Goal: Task Accomplishment & Management: Complete application form

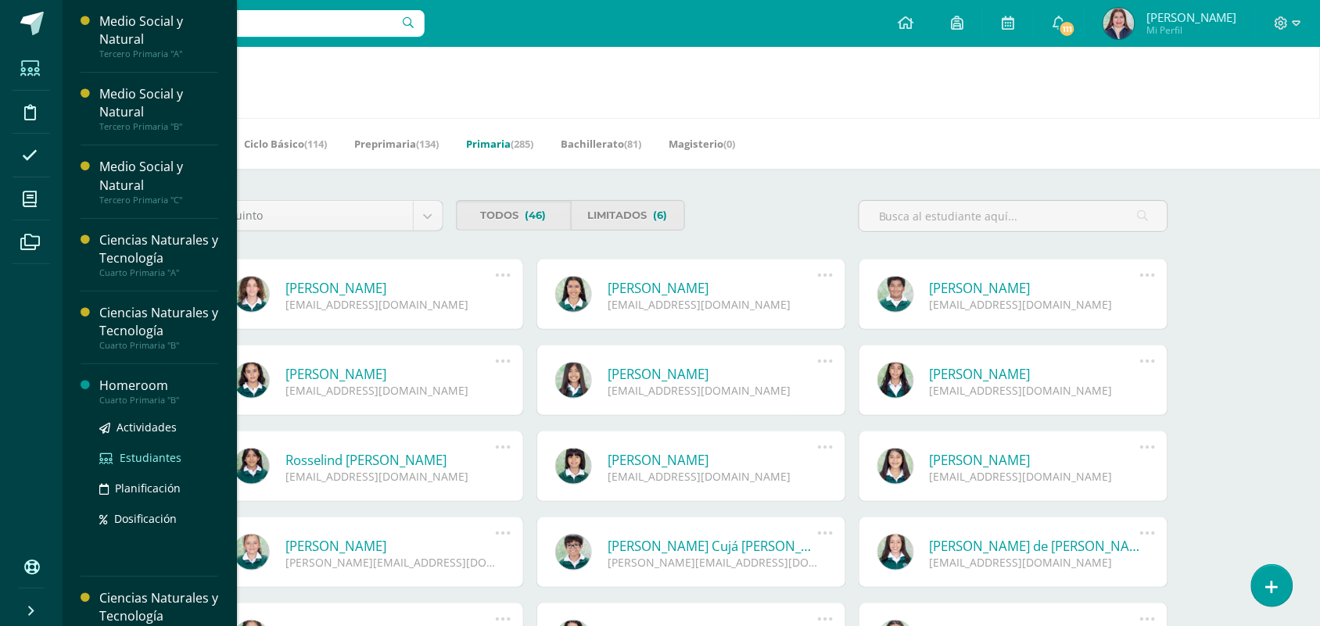
click at [134, 457] on span "Estudiantes" at bounding box center [151, 457] width 62 height 15
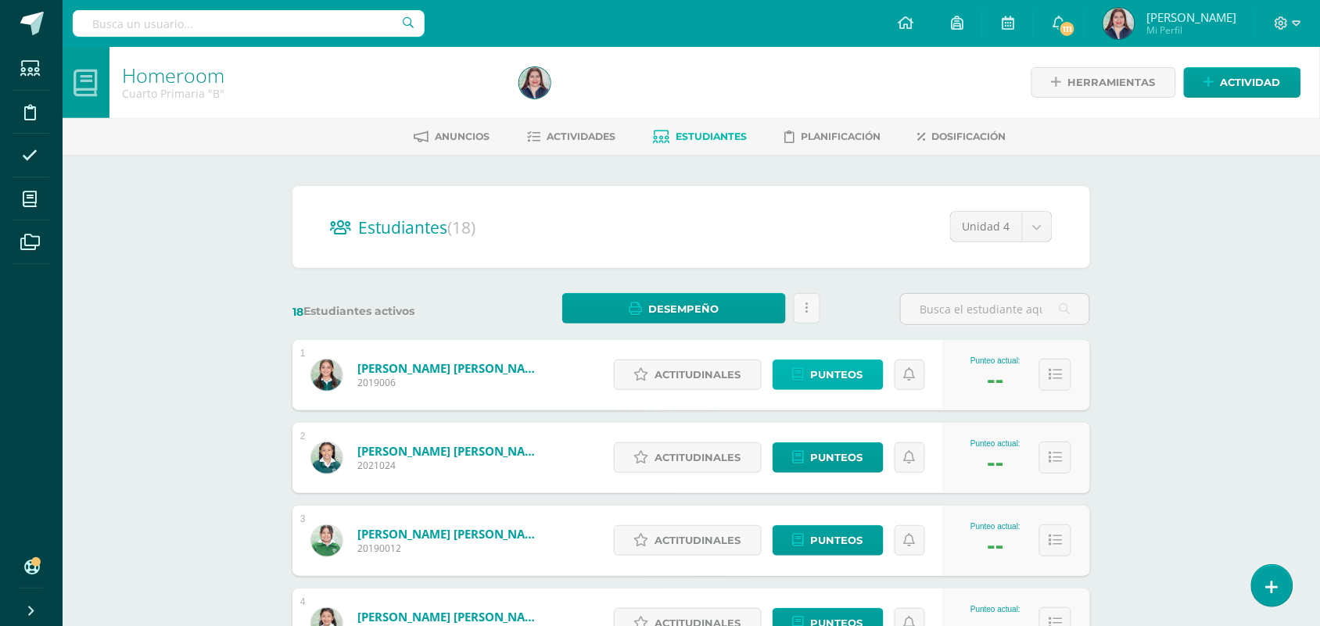
click at [834, 364] on span "Punteos" at bounding box center [837, 374] width 52 height 29
click at [728, 368] on span "Actitudinales" at bounding box center [698, 374] width 86 height 29
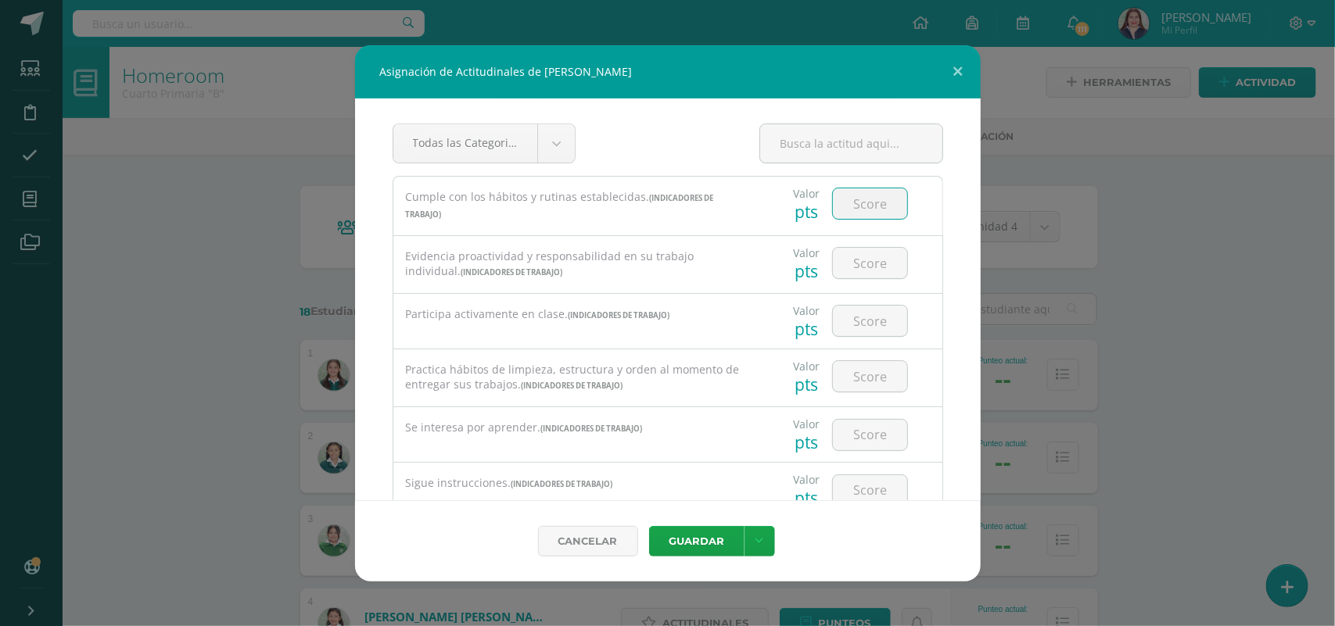
click at [868, 206] on input "number" at bounding box center [870, 203] width 74 height 30
type input "3"
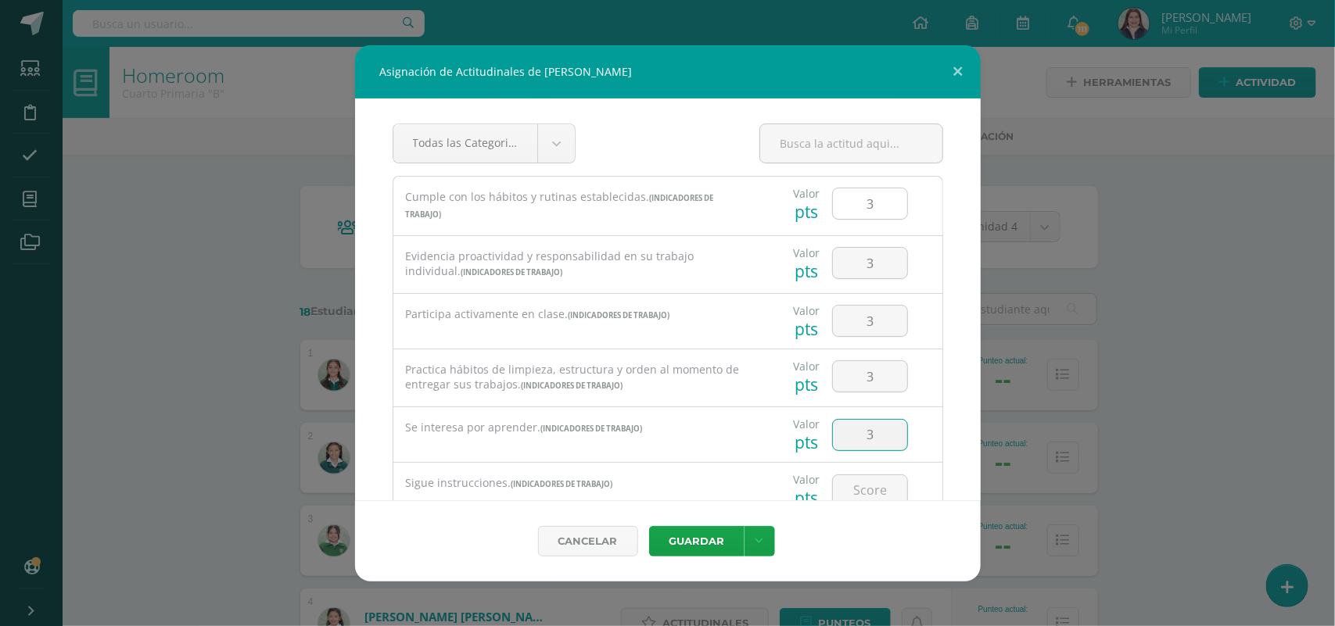
type input "3"
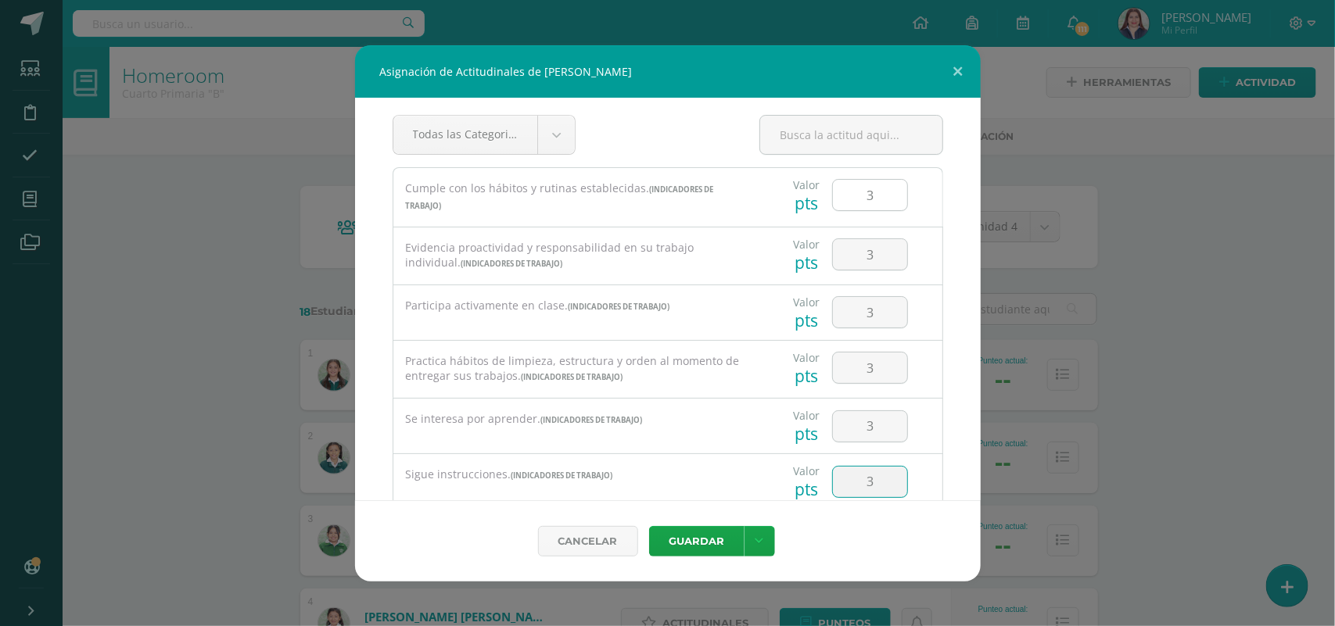
type input "3"
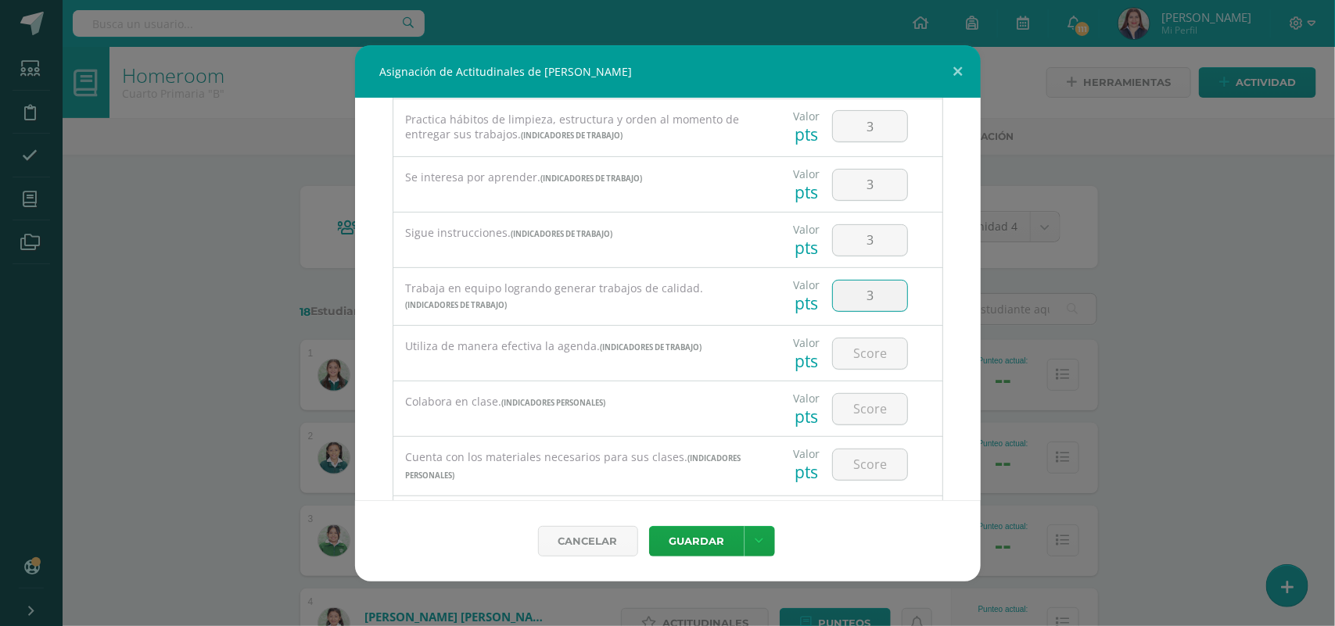
type input "3"
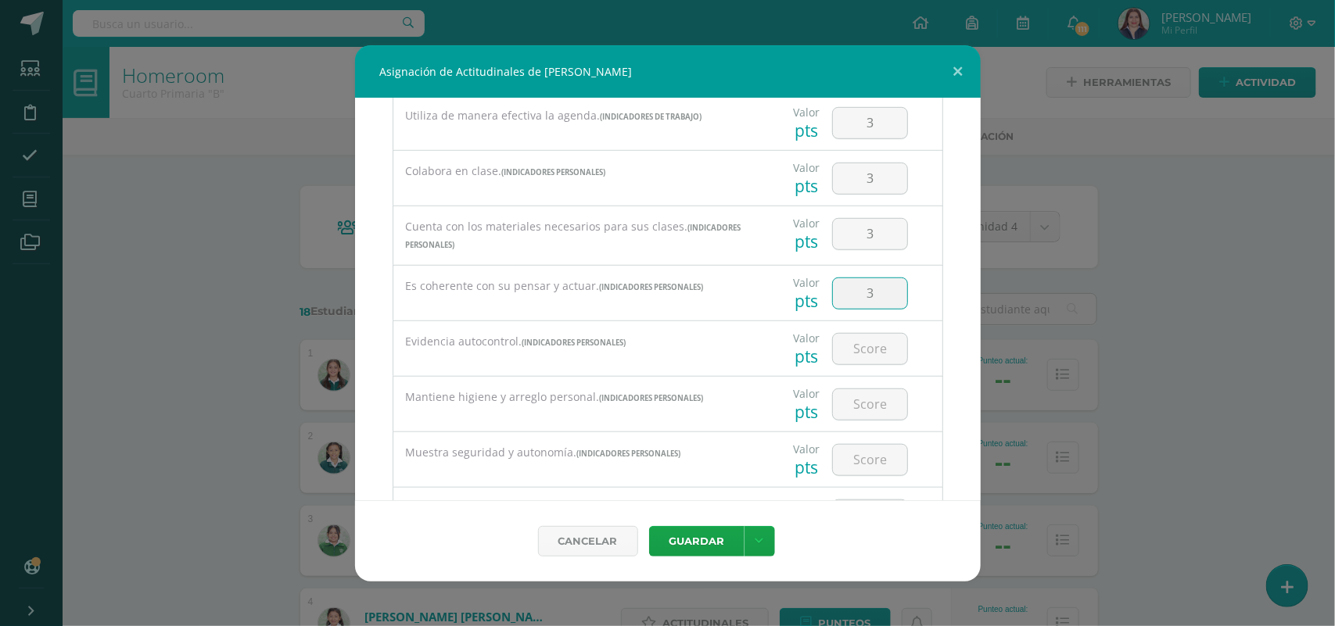
type input "3"
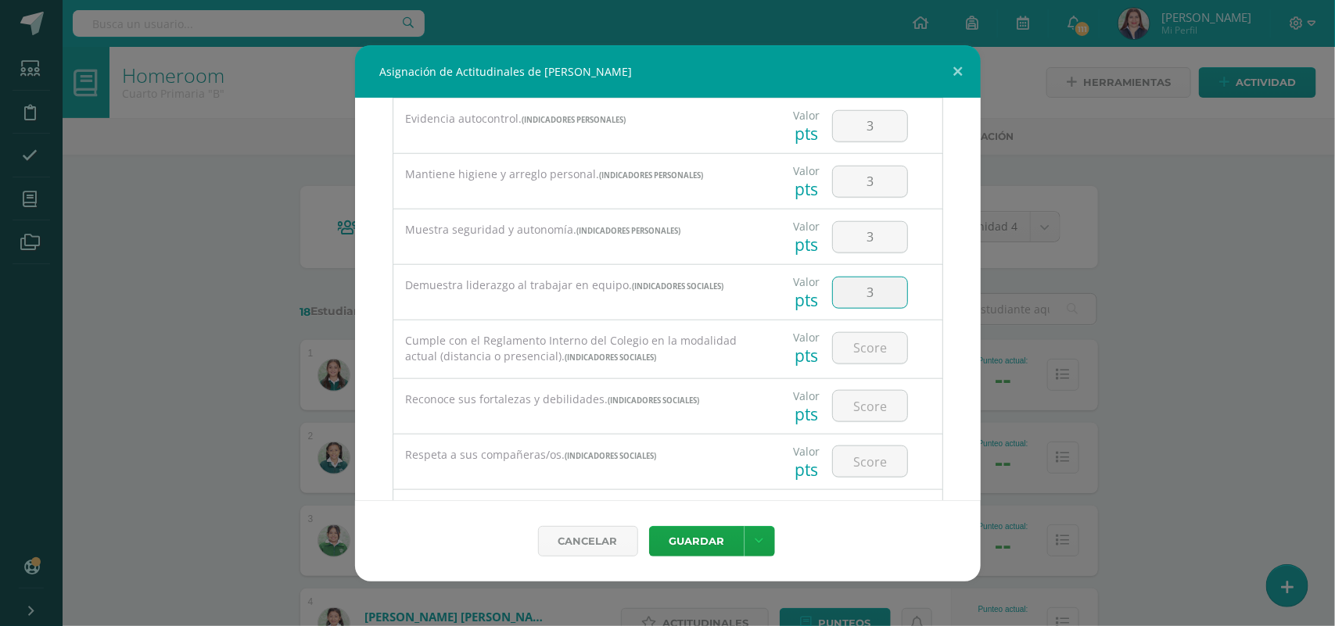
type input "3"
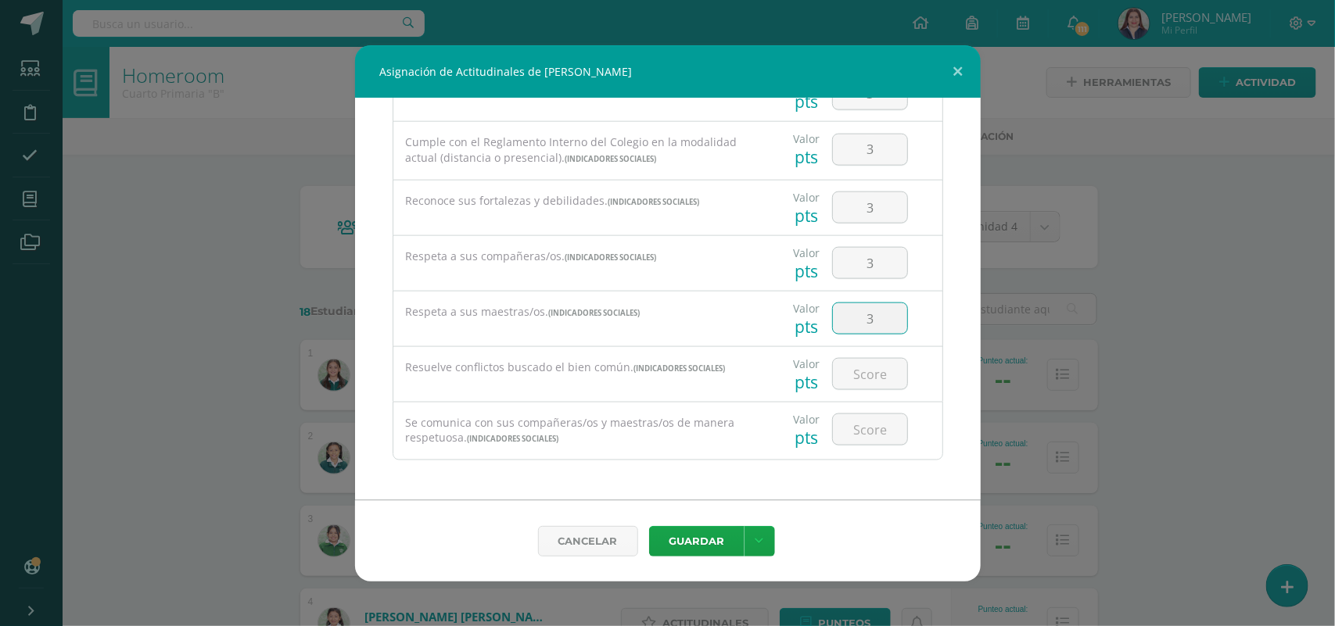
type input "3"
click at [688, 541] on button "Guardar" at bounding box center [696, 541] width 95 height 30
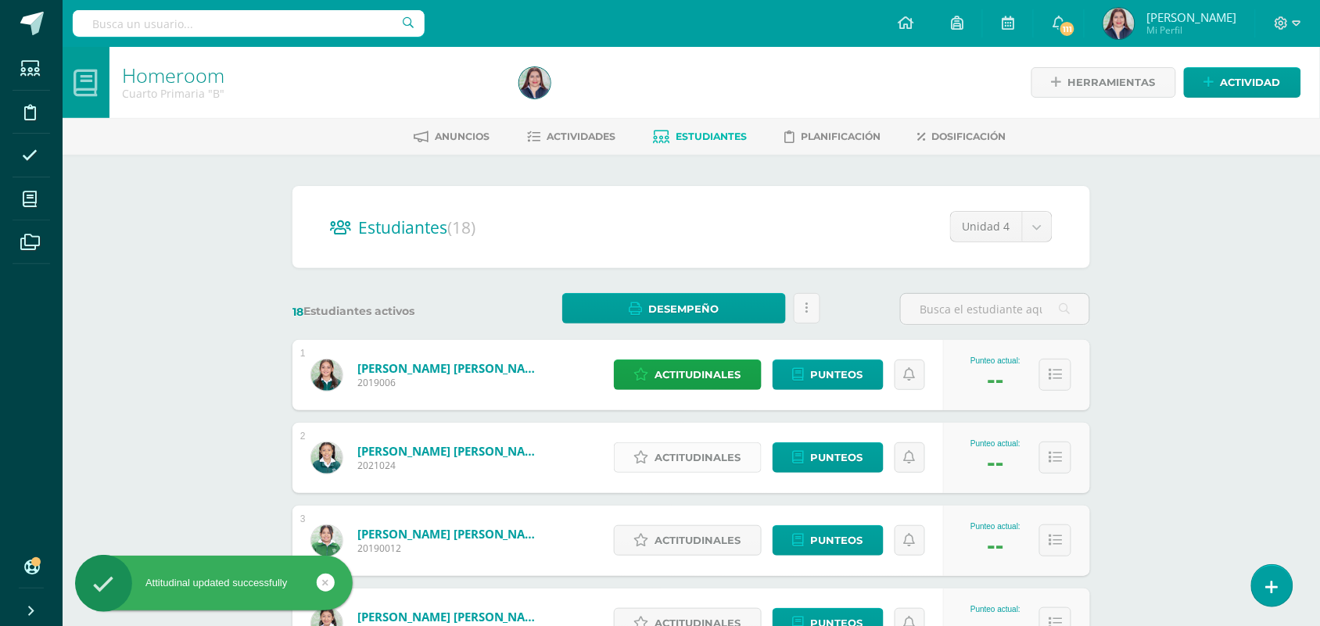
click at [724, 465] on span "Actitudinales" at bounding box center [698, 457] width 86 height 29
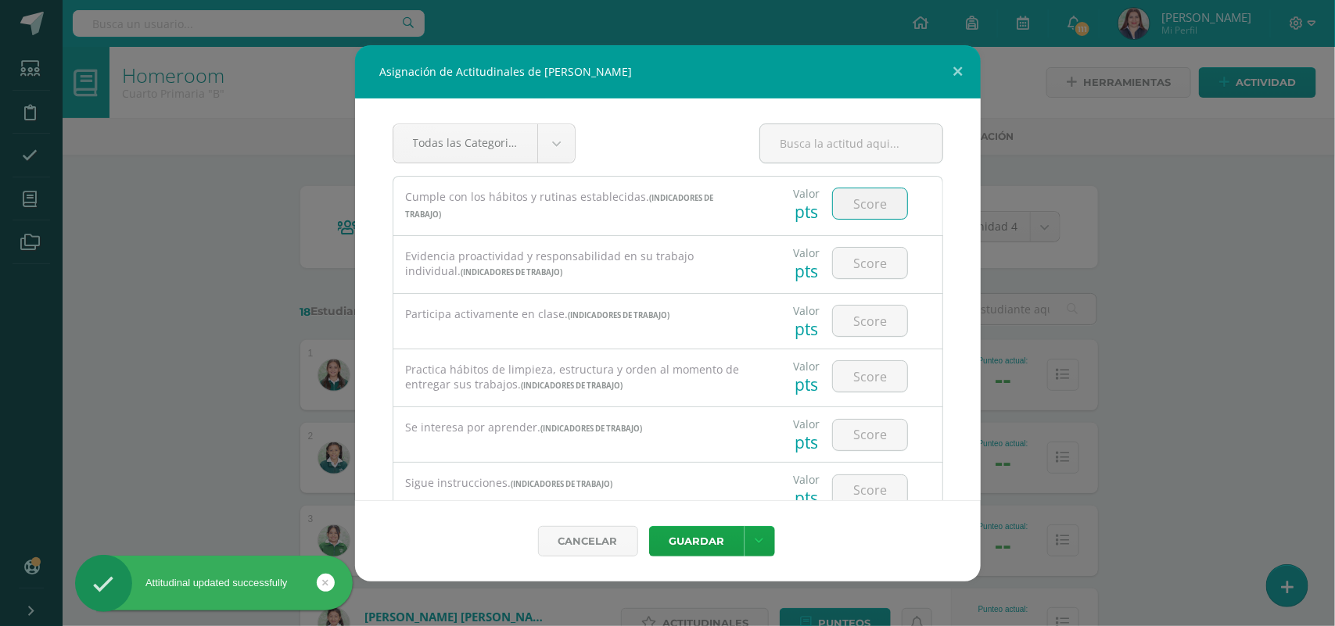
click at [862, 207] on input "number" at bounding box center [870, 203] width 74 height 30
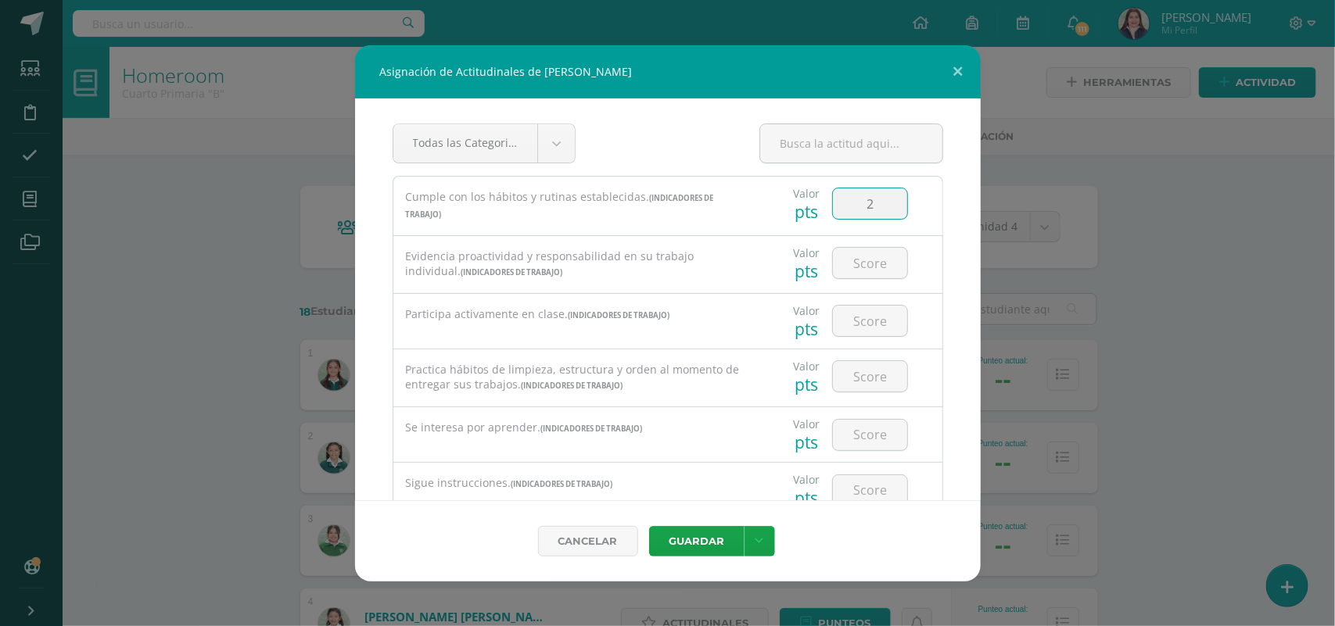
type input "2"
type input "3"
type input "2"
type input "3"
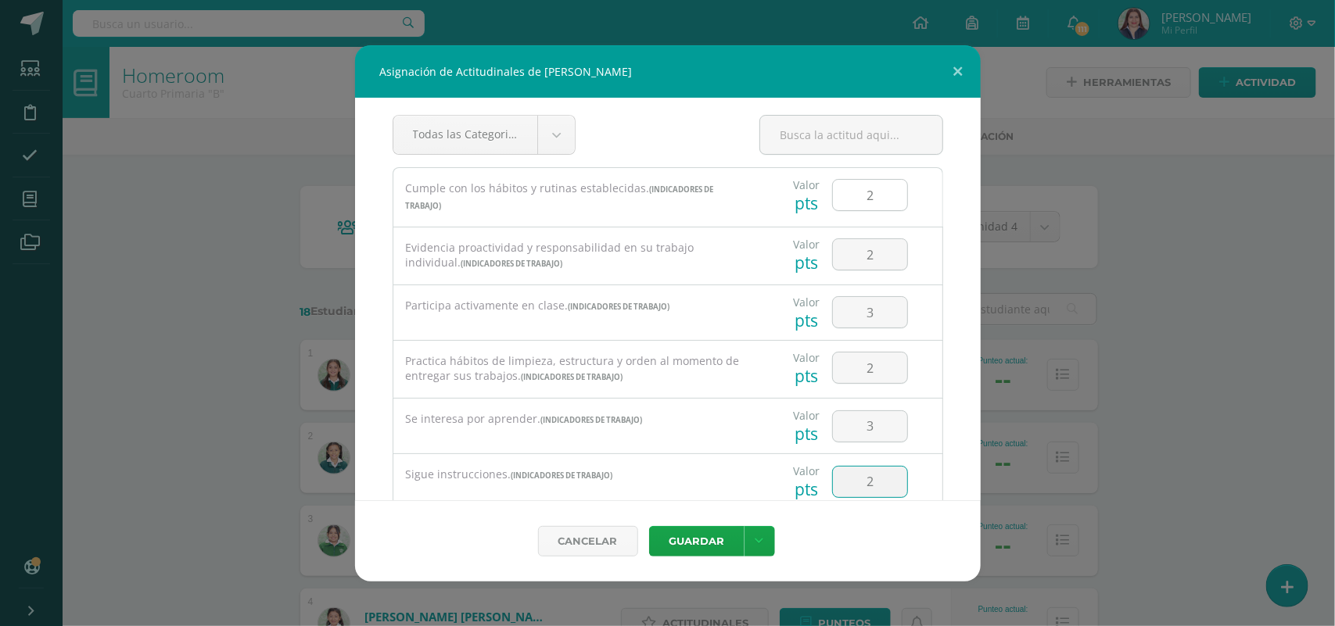
type input "2"
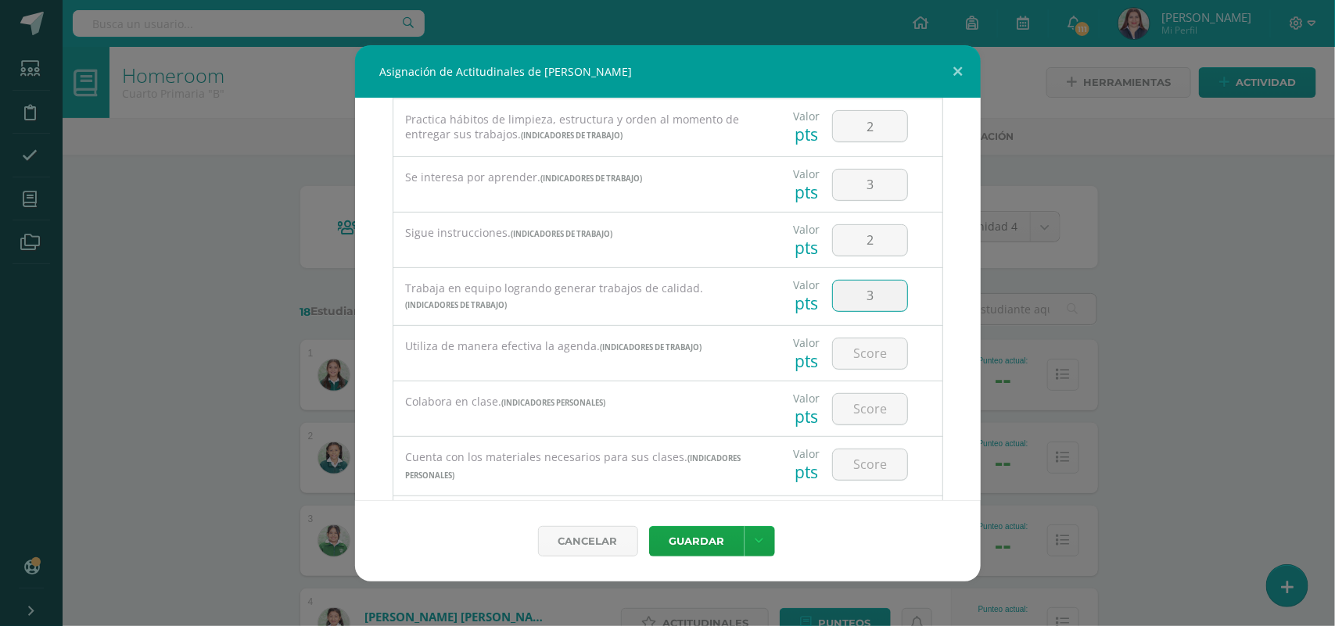
type input "3"
type input "2"
type input "3"
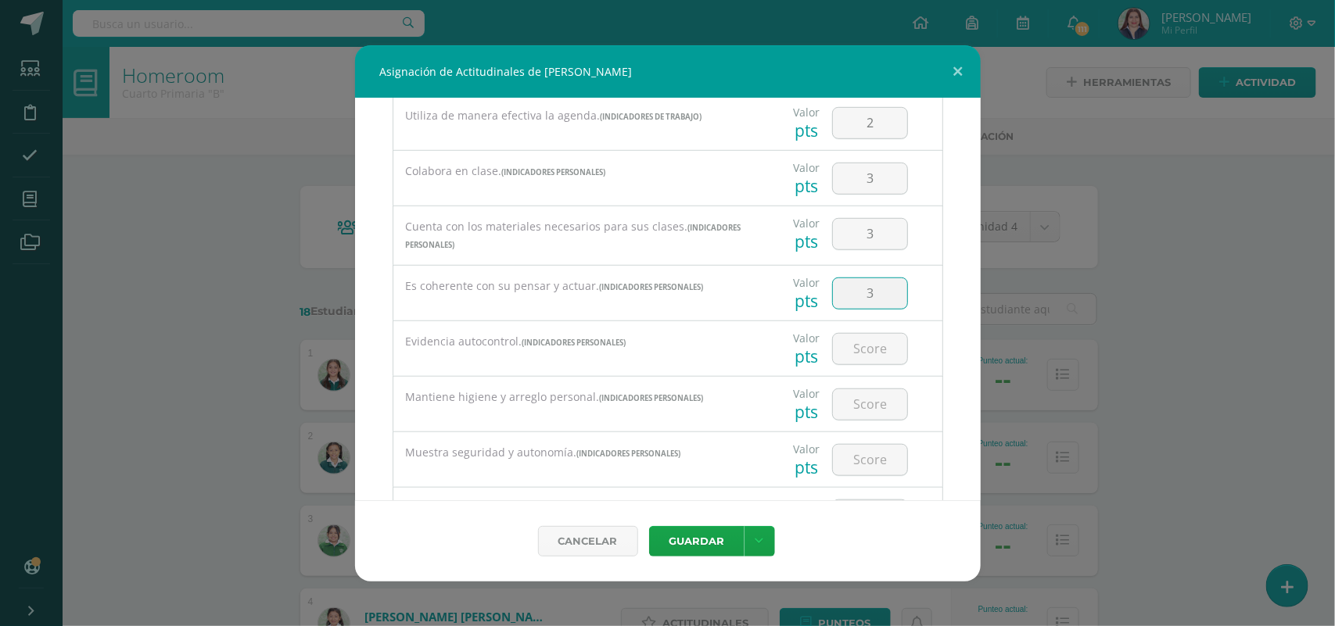
type input "3"
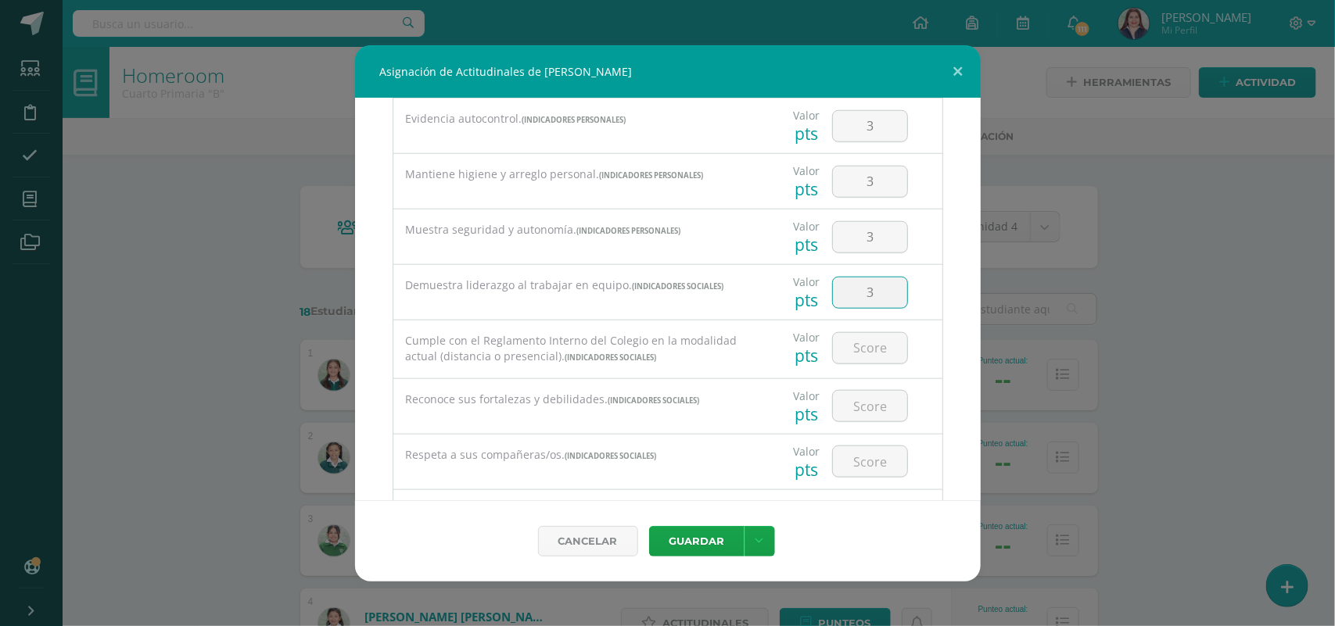
type input "3"
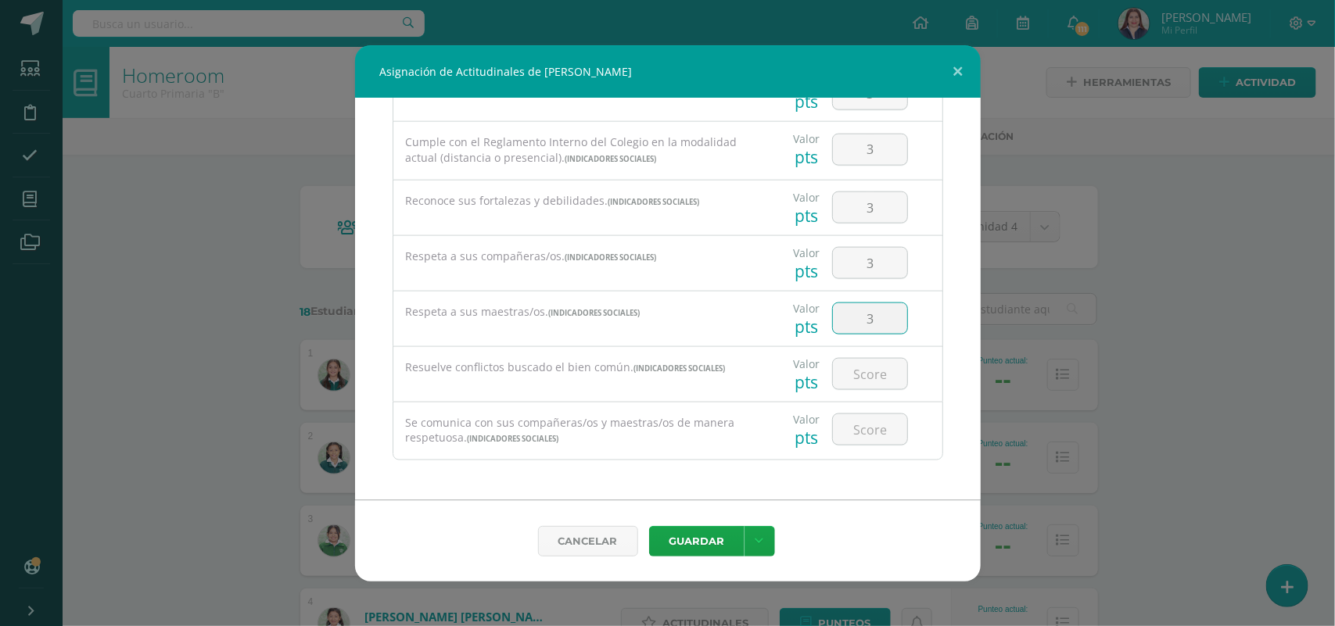
type input "3"
click at [678, 552] on button "Guardar" at bounding box center [696, 541] width 95 height 30
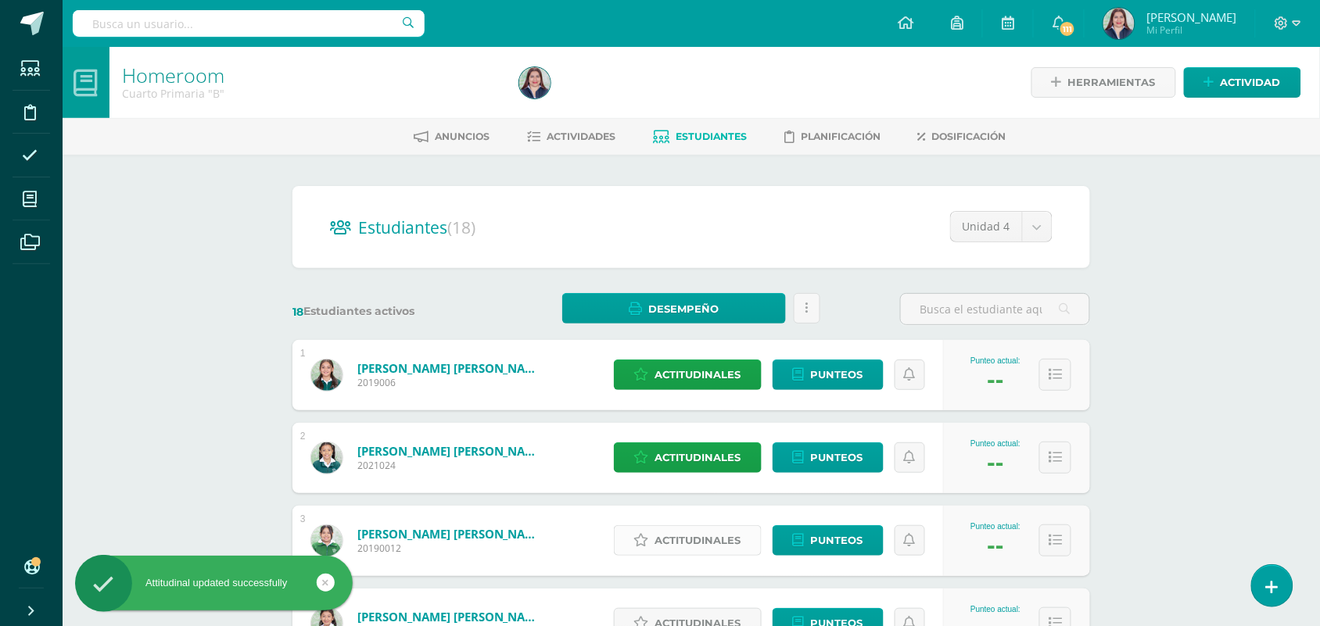
click at [684, 544] on span "Actitudinales" at bounding box center [698, 540] width 86 height 29
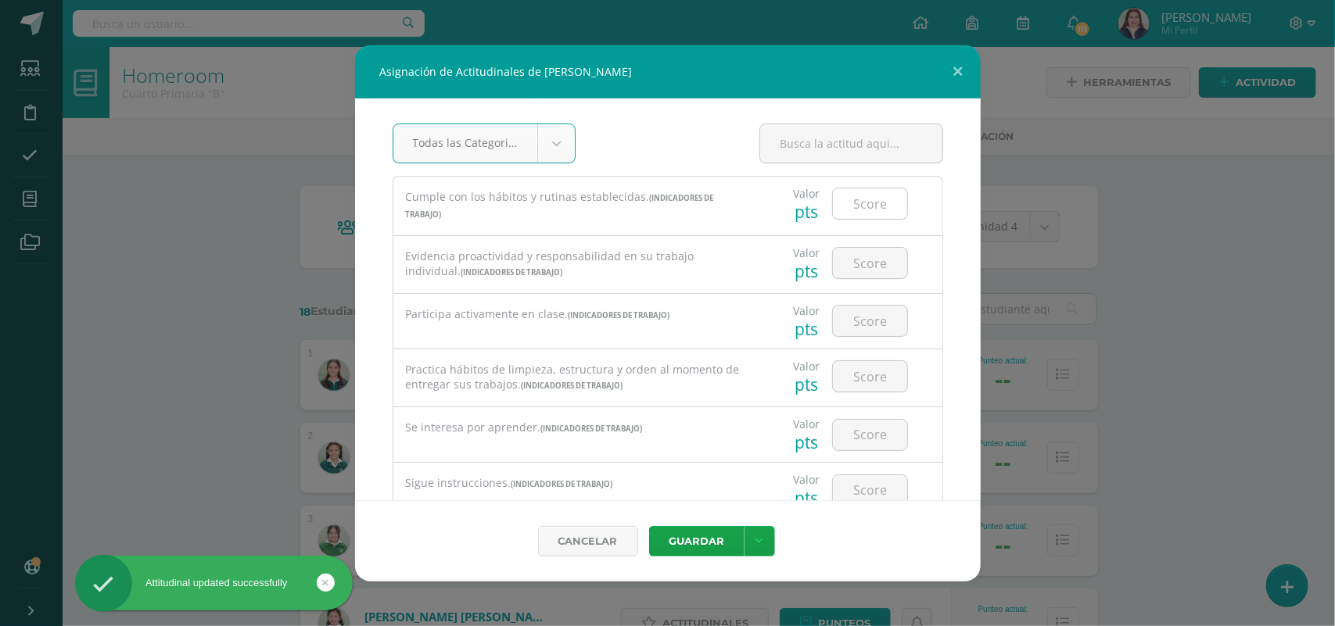
click at [853, 198] on input "number" at bounding box center [870, 203] width 74 height 30
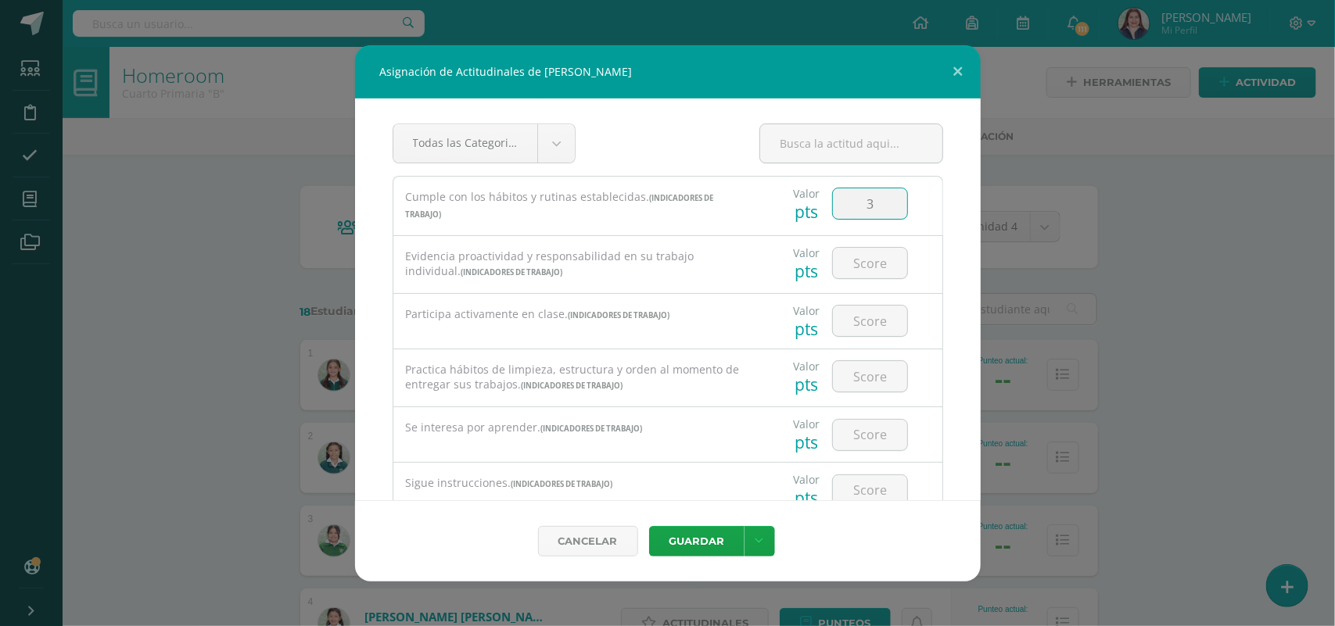
type input "3"
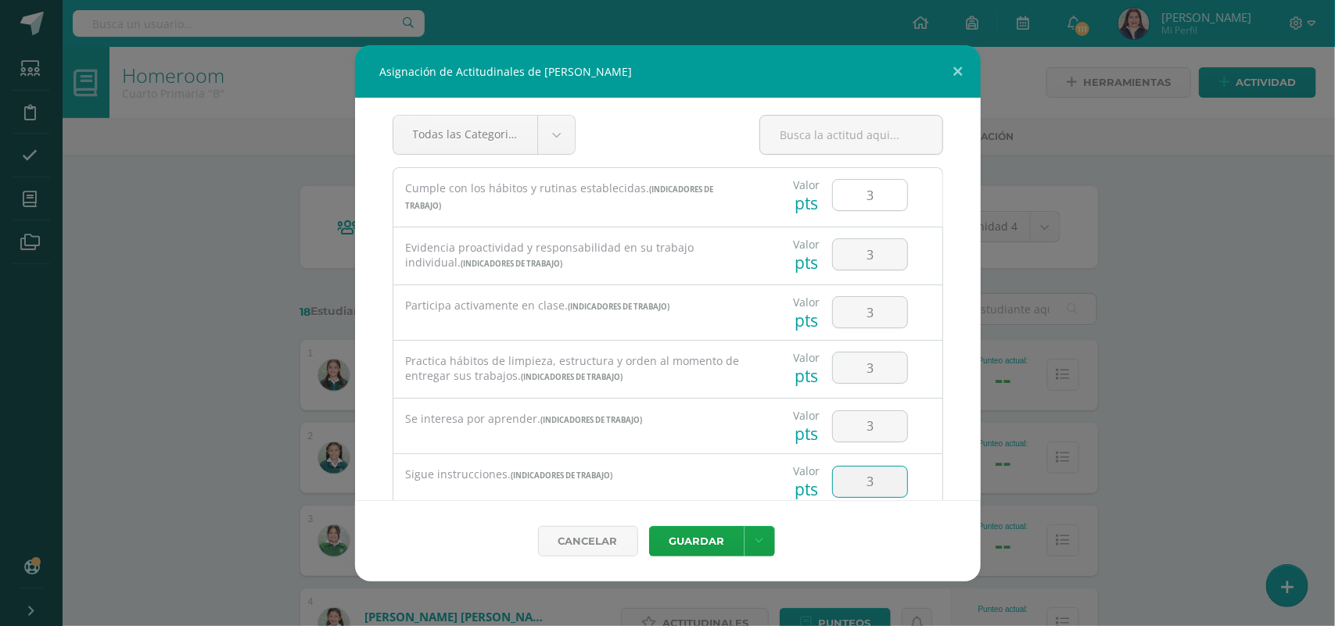
type input "3"
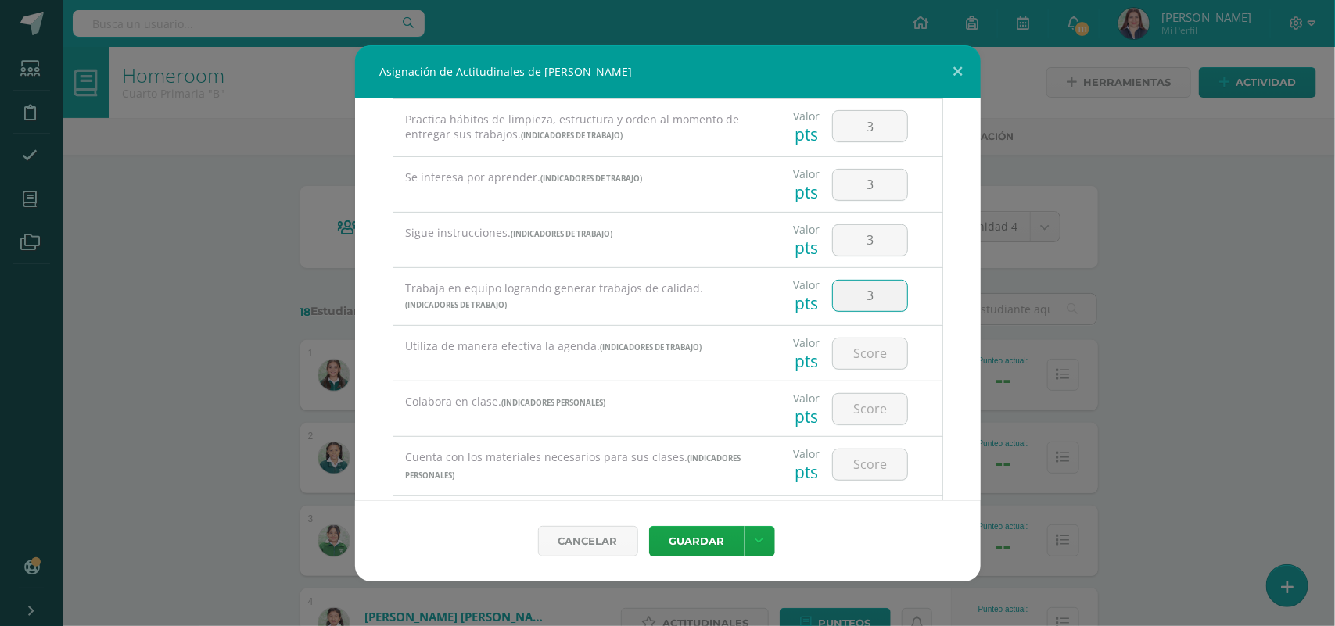
type input "3"
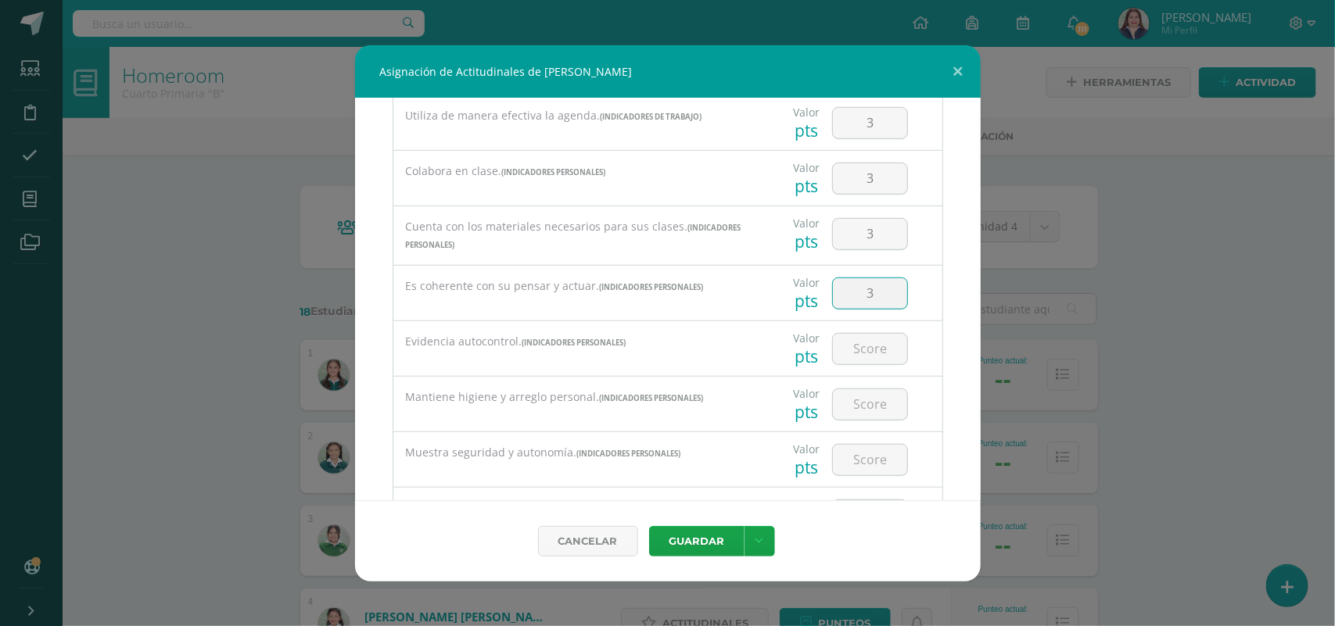
type input "3"
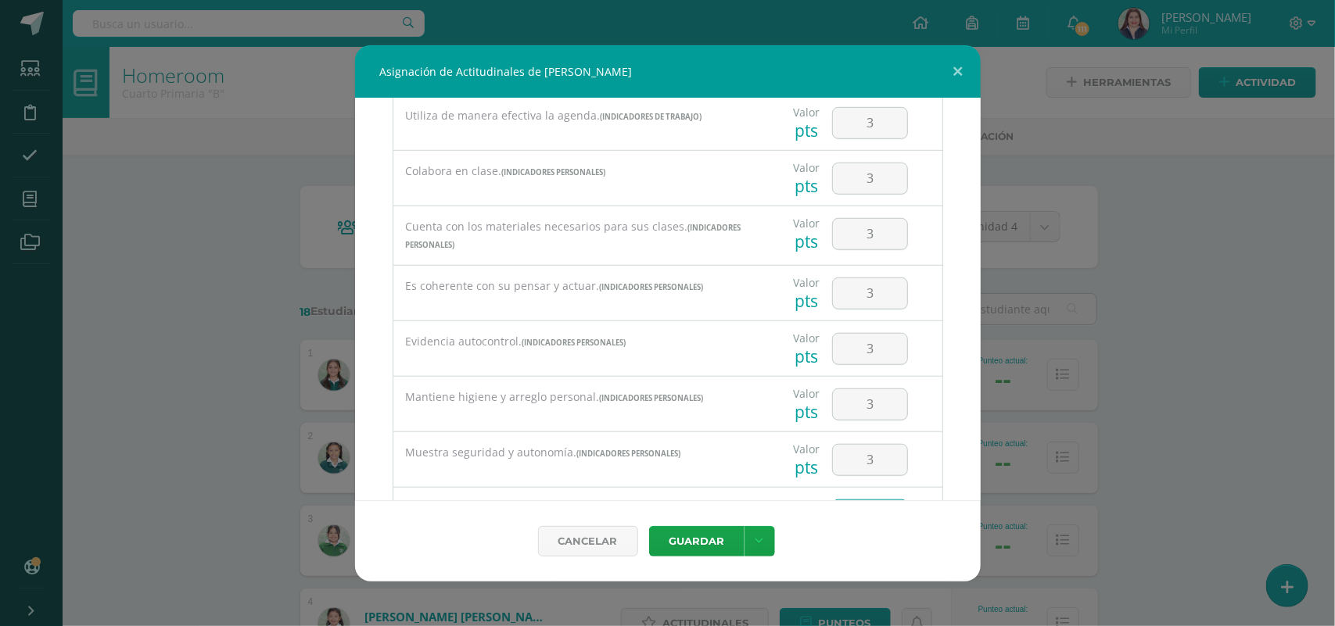
scroll to position [704, 0]
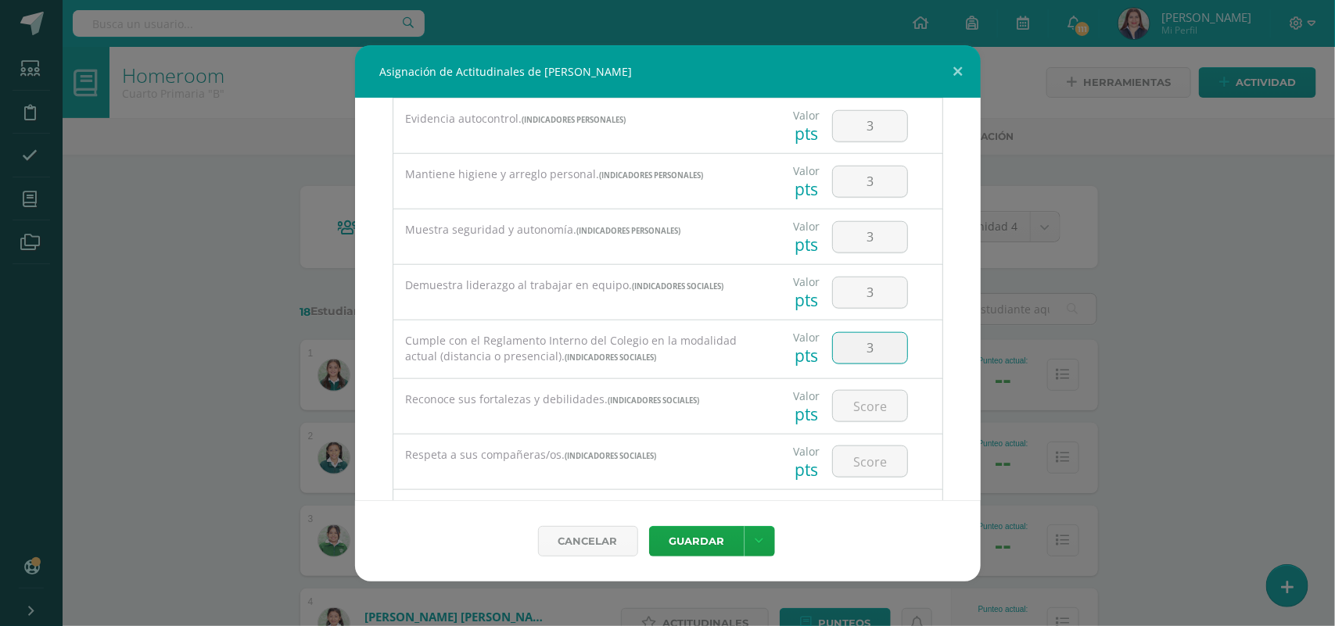
type input "3"
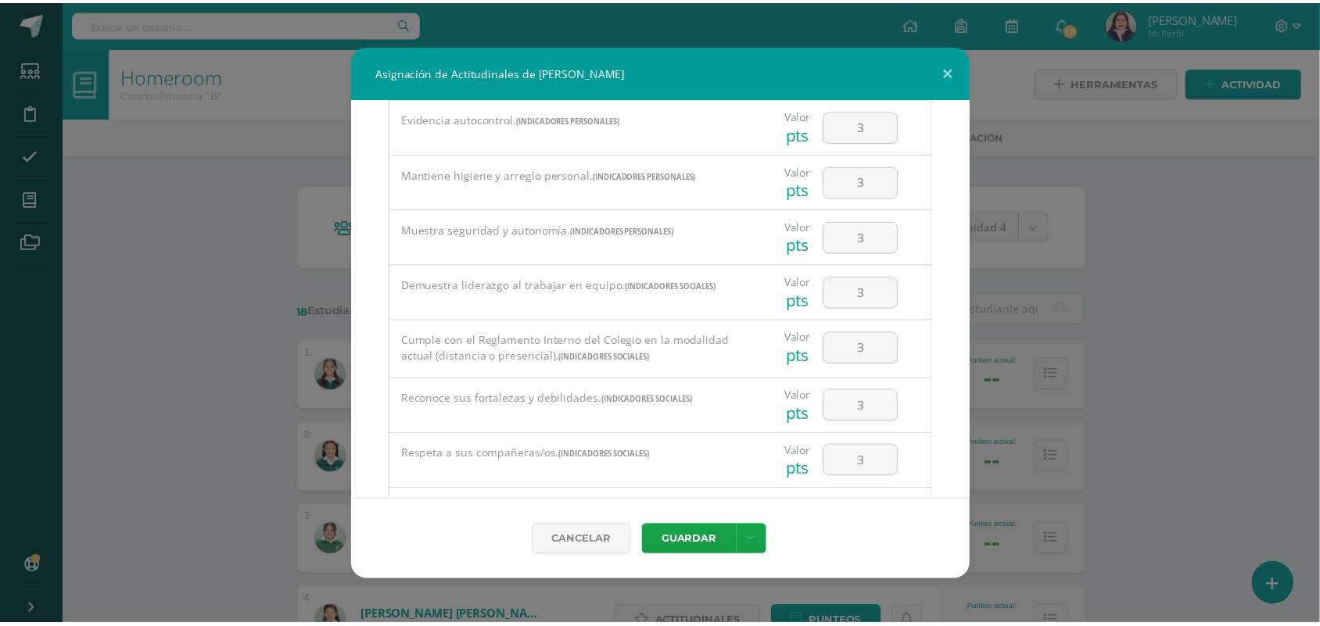
scroll to position [911, 0]
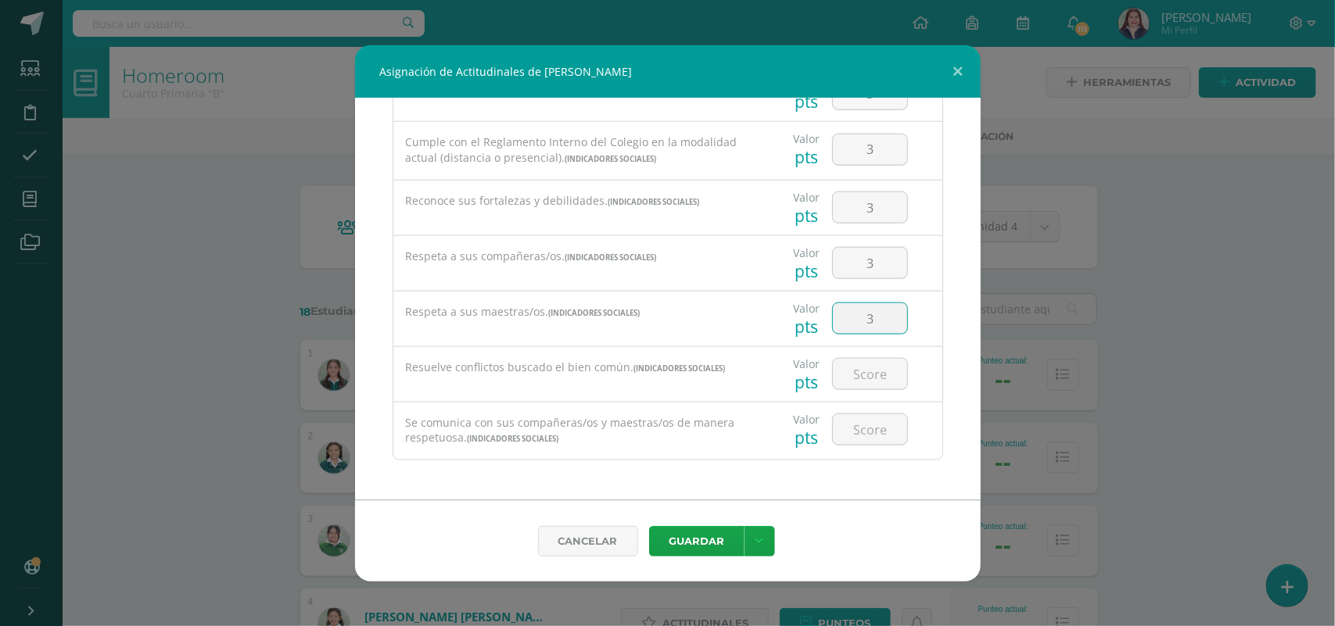
type input "3"
click at [702, 550] on button "Guardar" at bounding box center [696, 541] width 95 height 30
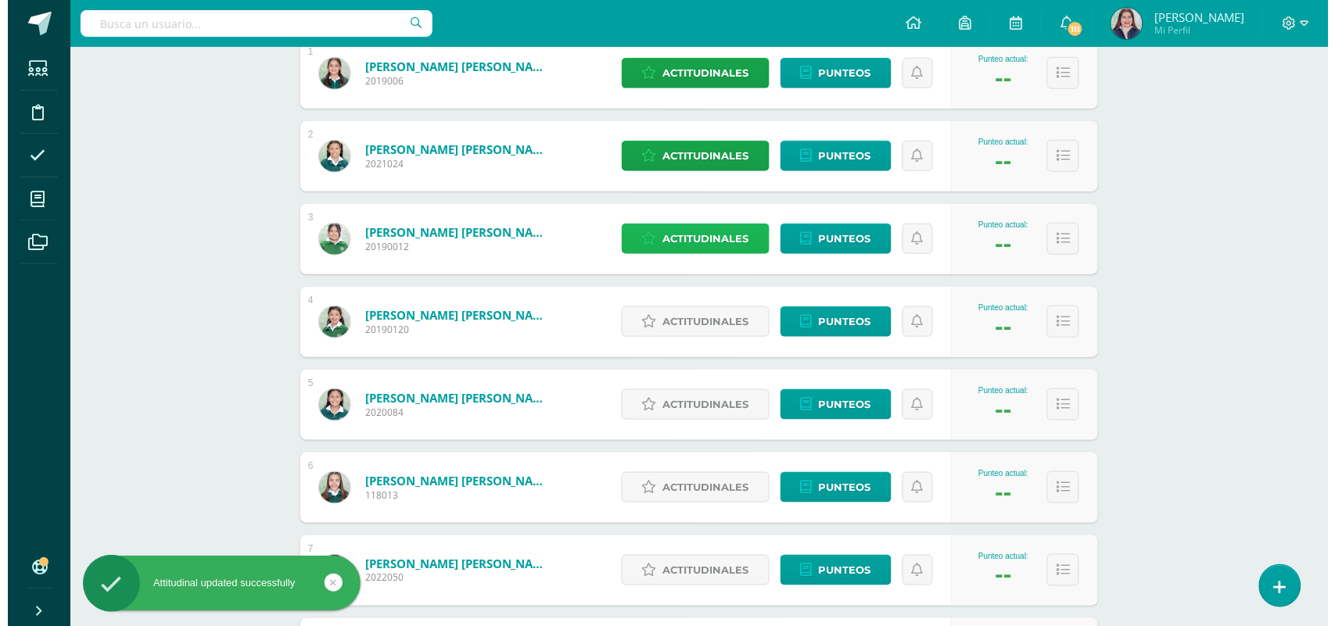
scroll to position [327, 0]
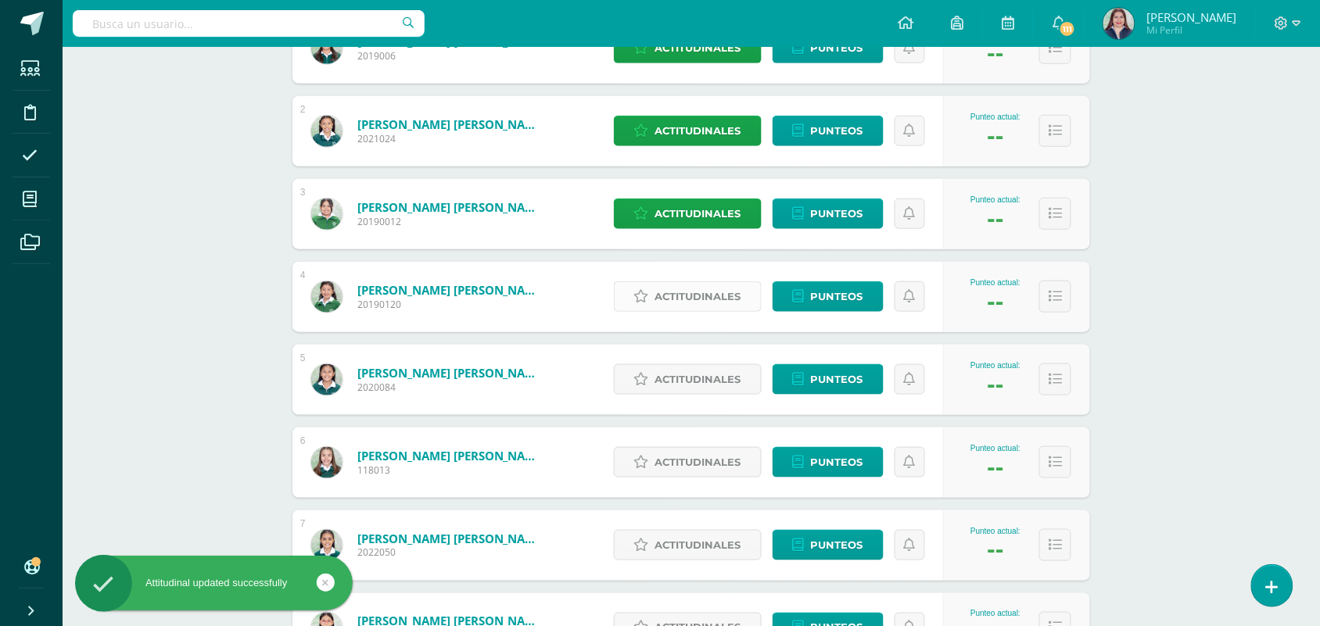
click at [716, 292] on span "Actitudinales" at bounding box center [698, 296] width 86 height 29
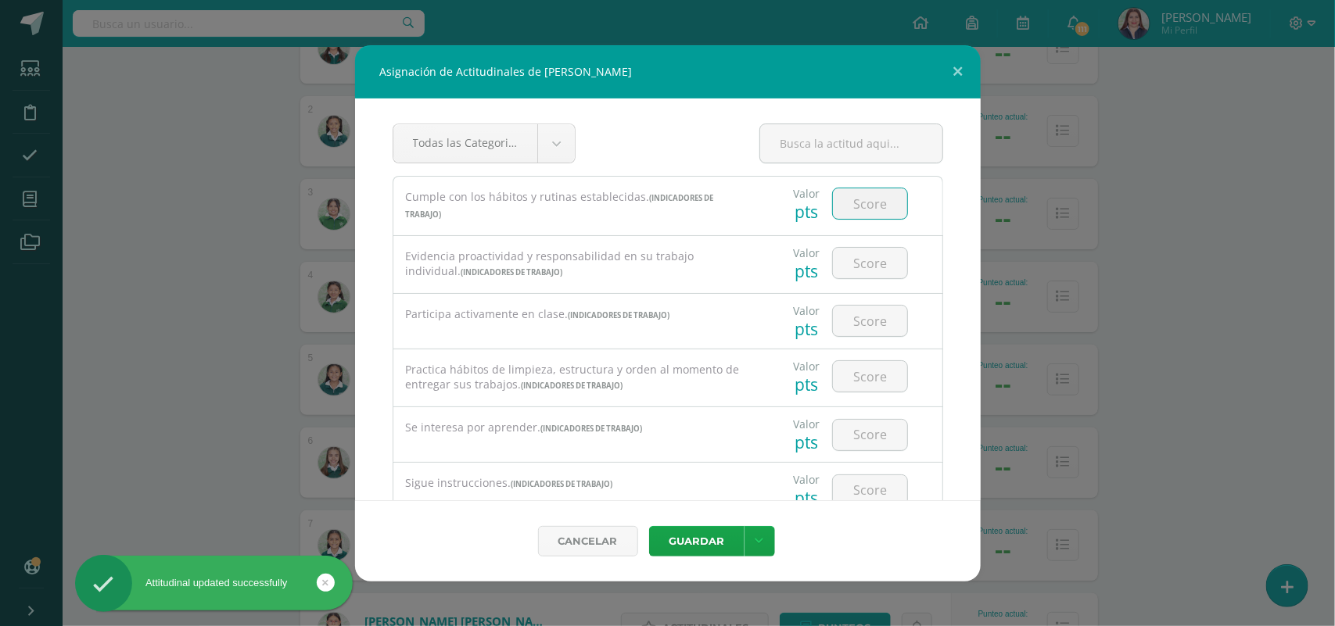
click at [873, 205] on input "number" at bounding box center [870, 203] width 74 height 30
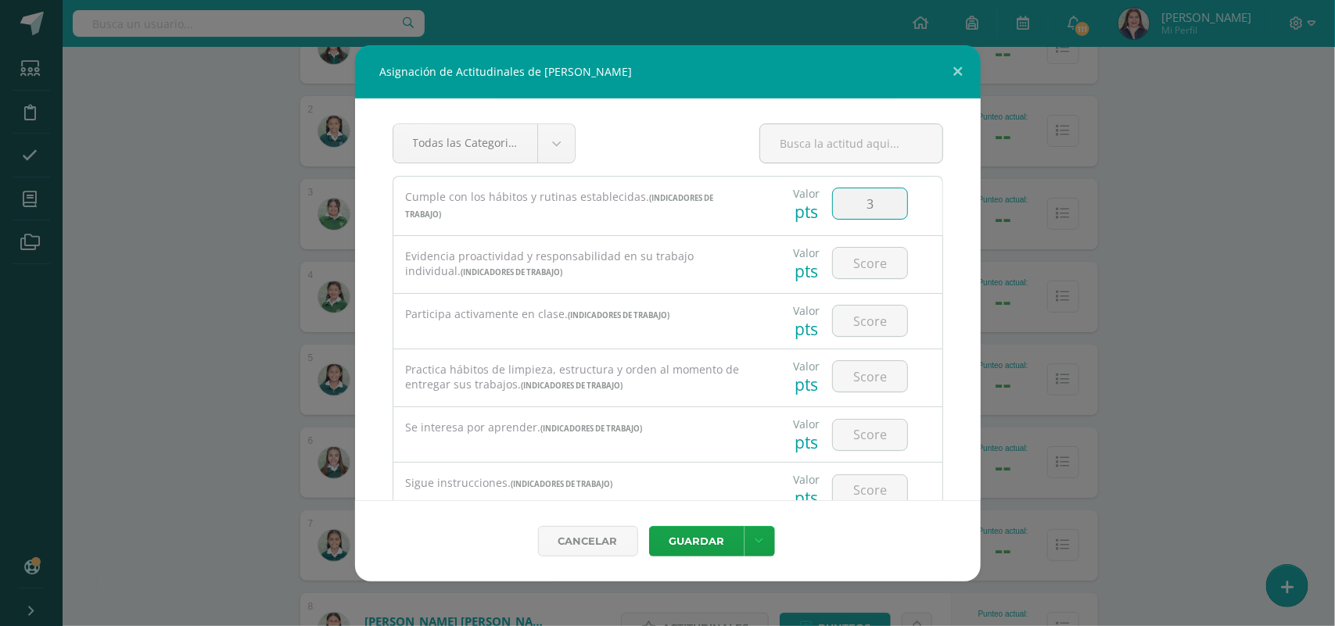
type input "3"
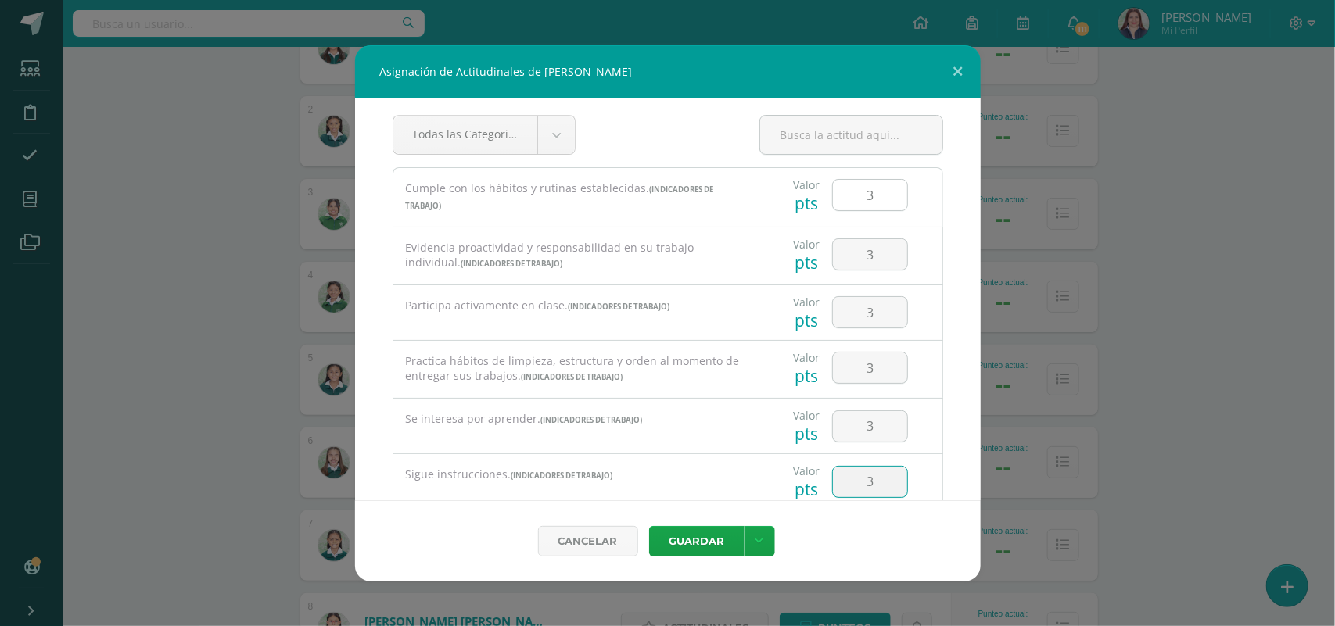
type input "3"
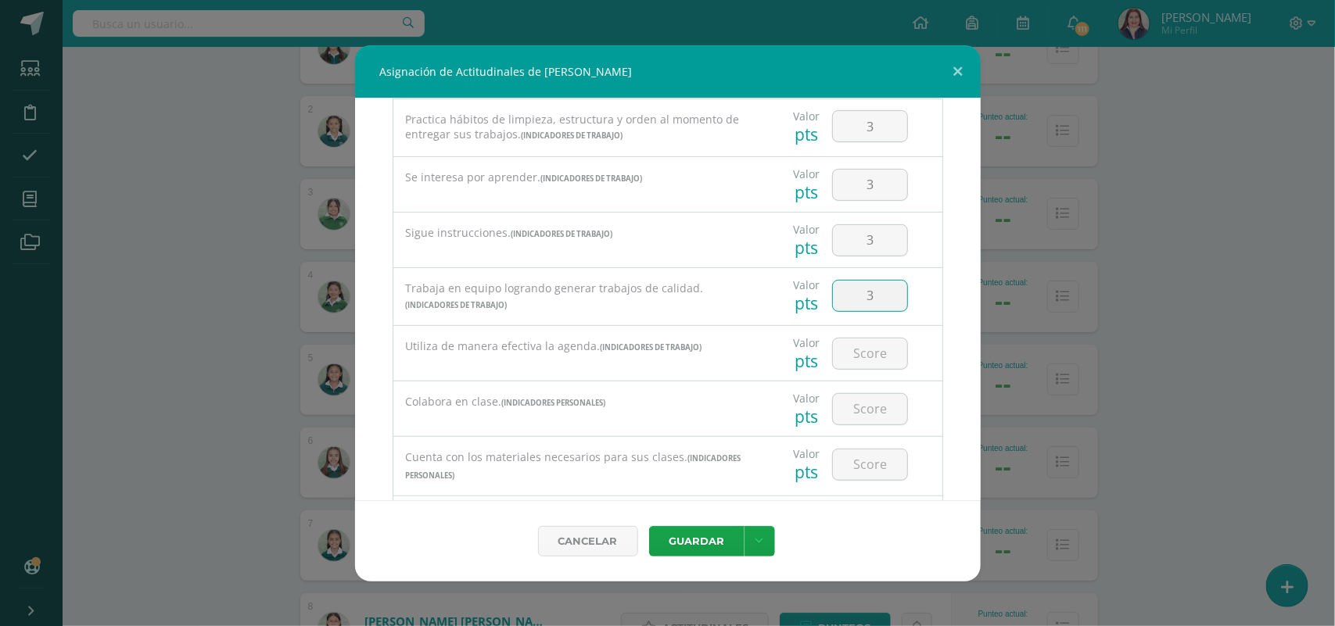
type input "3"
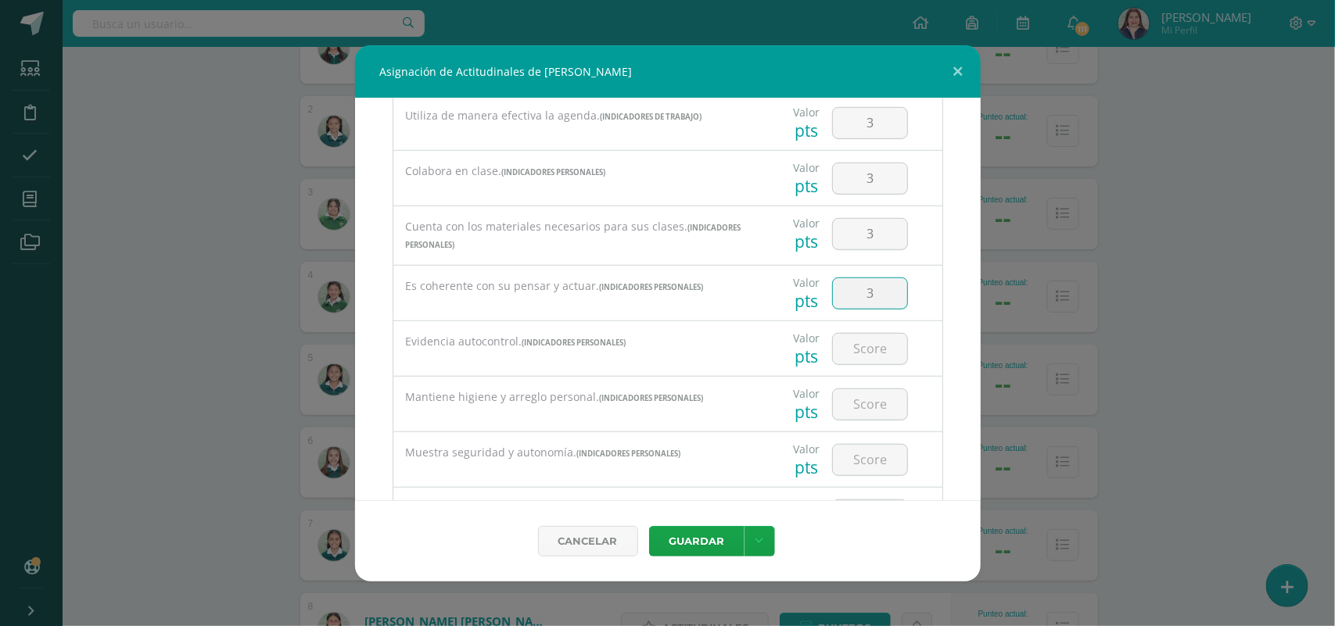
type input "3"
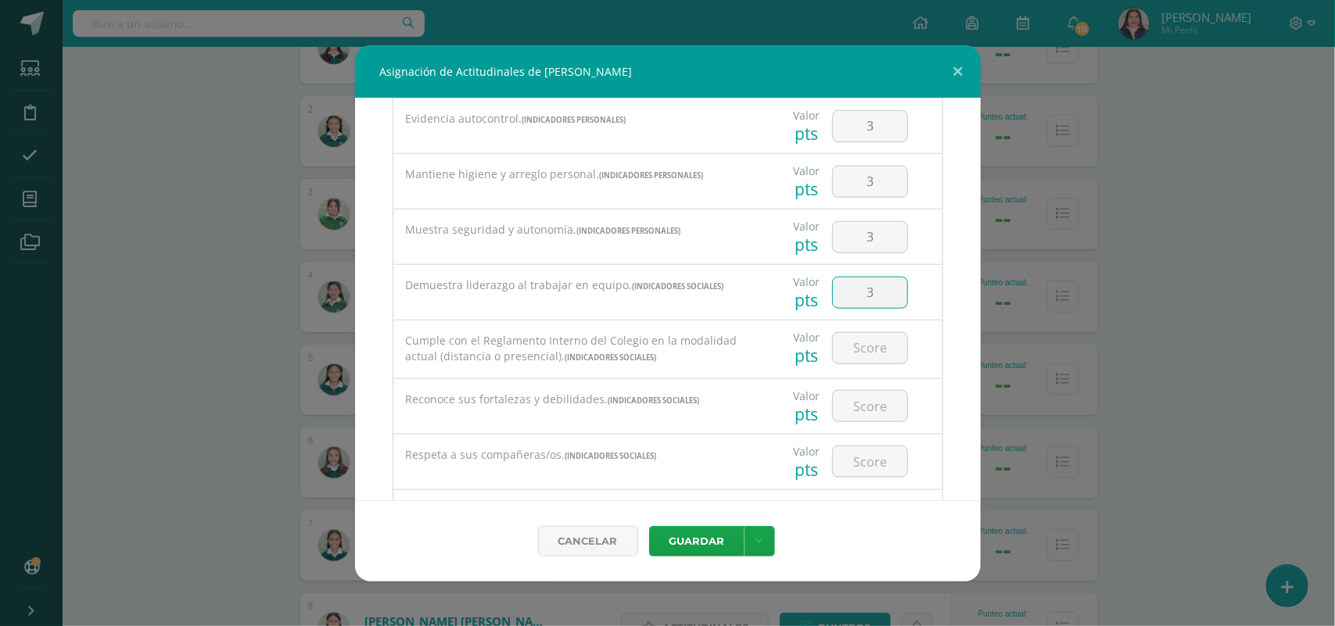
type input "3"
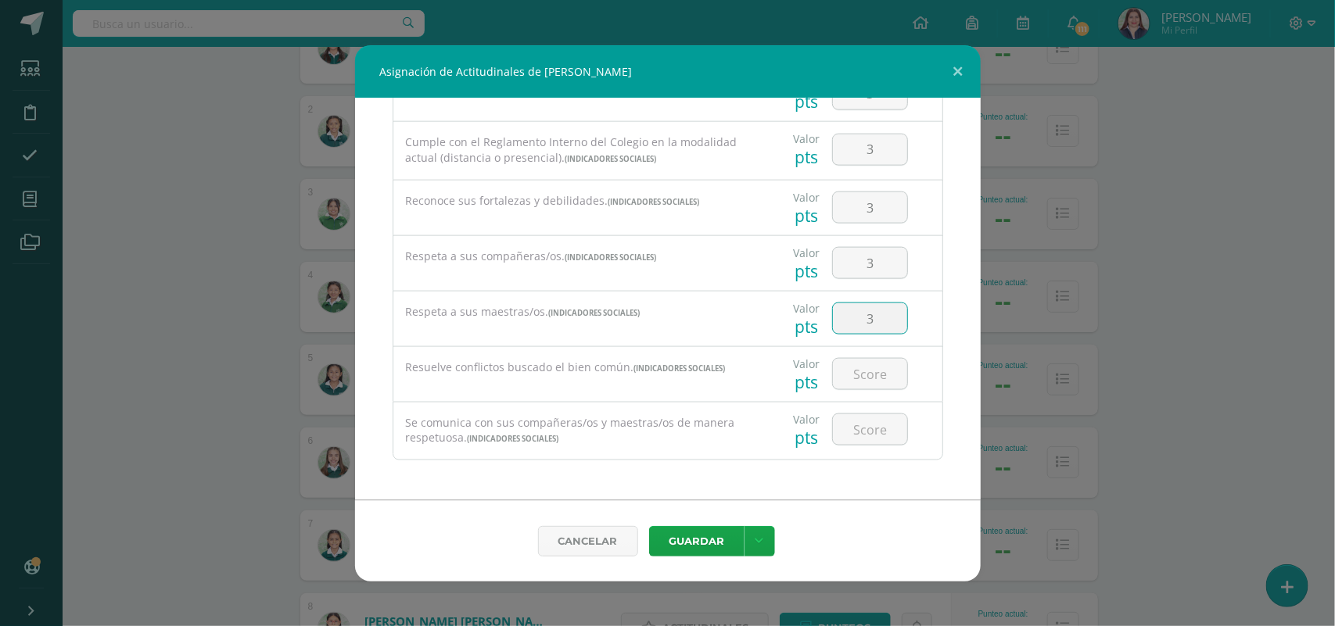
type input "3"
click at [702, 548] on button "Guardar" at bounding box center [696, 541] width 95 height 30
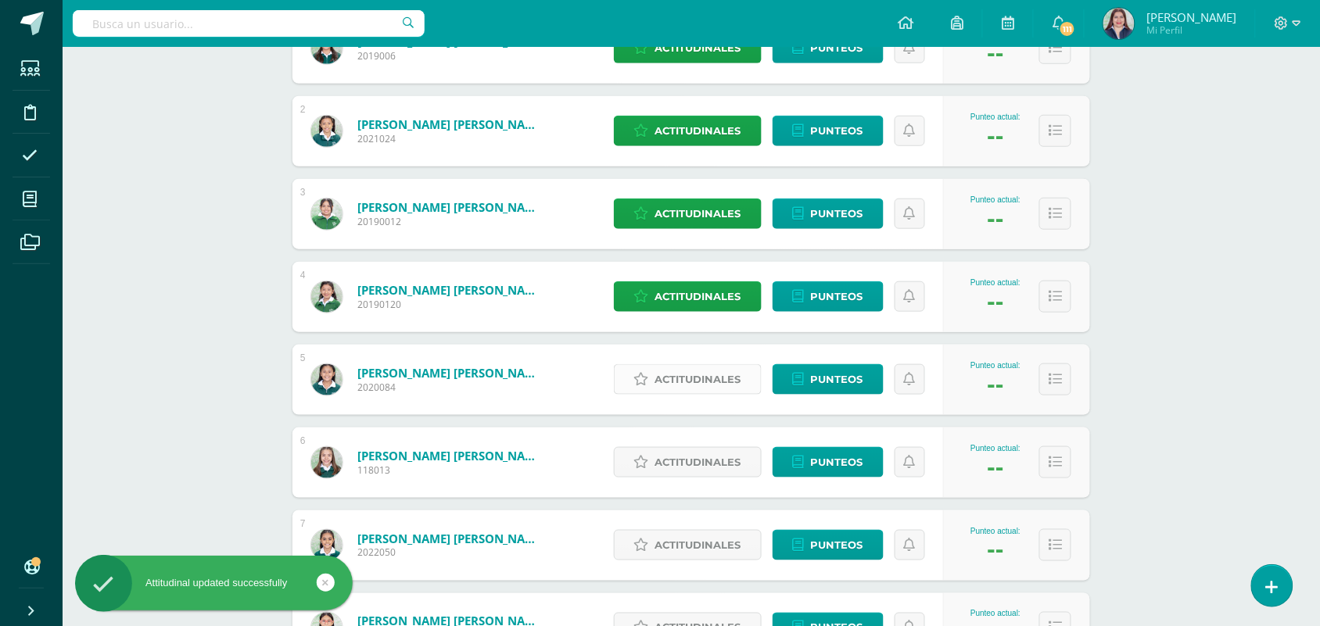
click at [705, 387] on span "Actitudinales" at bounding box center [698, 379] width 86 height 29
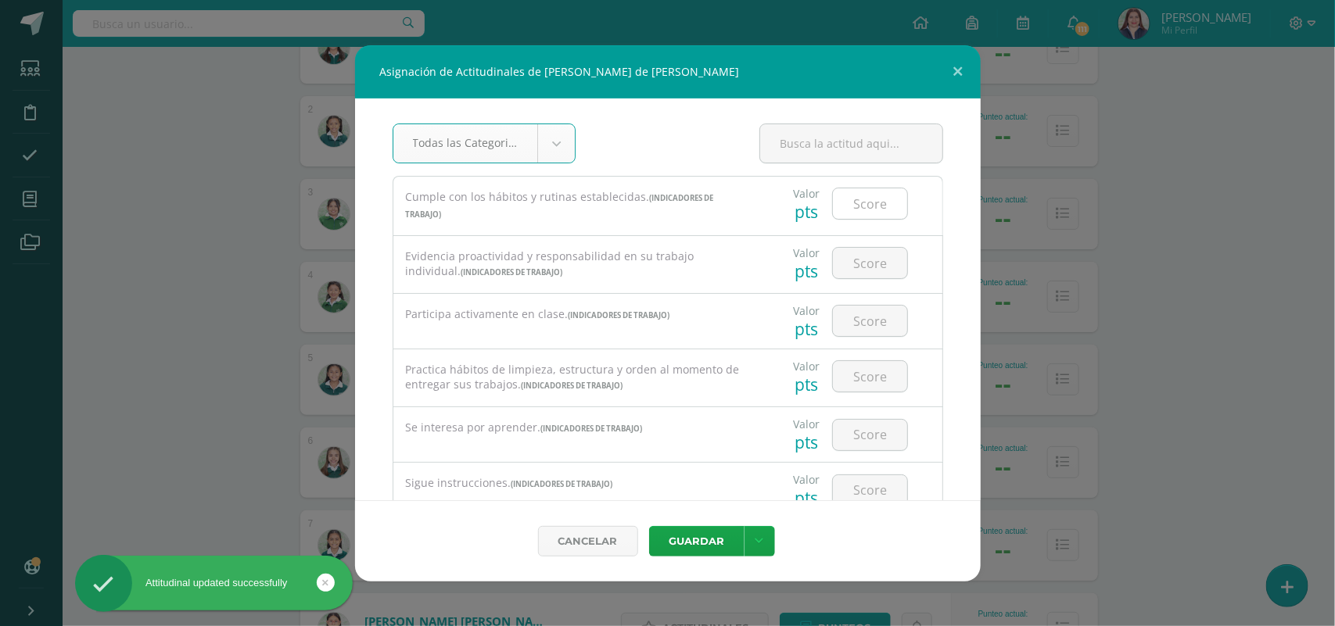
click at [850, 213] on input "number" at bounding box center [870, 203] width 74 height 30
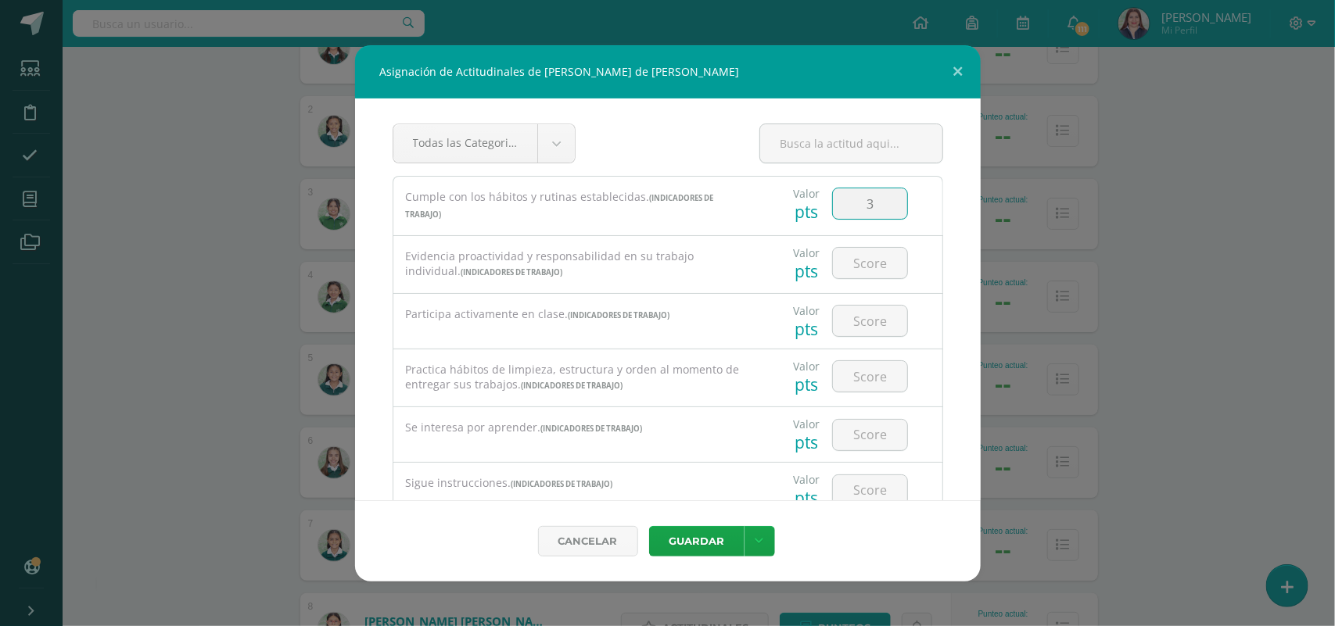
type input "3"
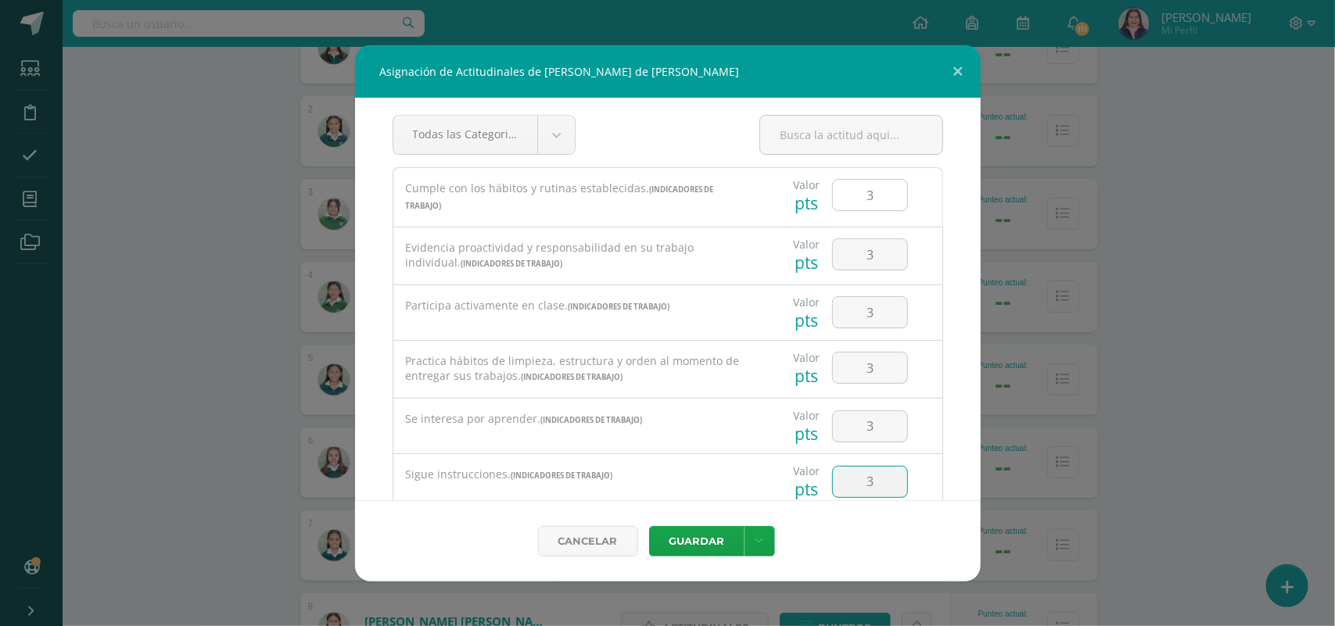
type input "3"
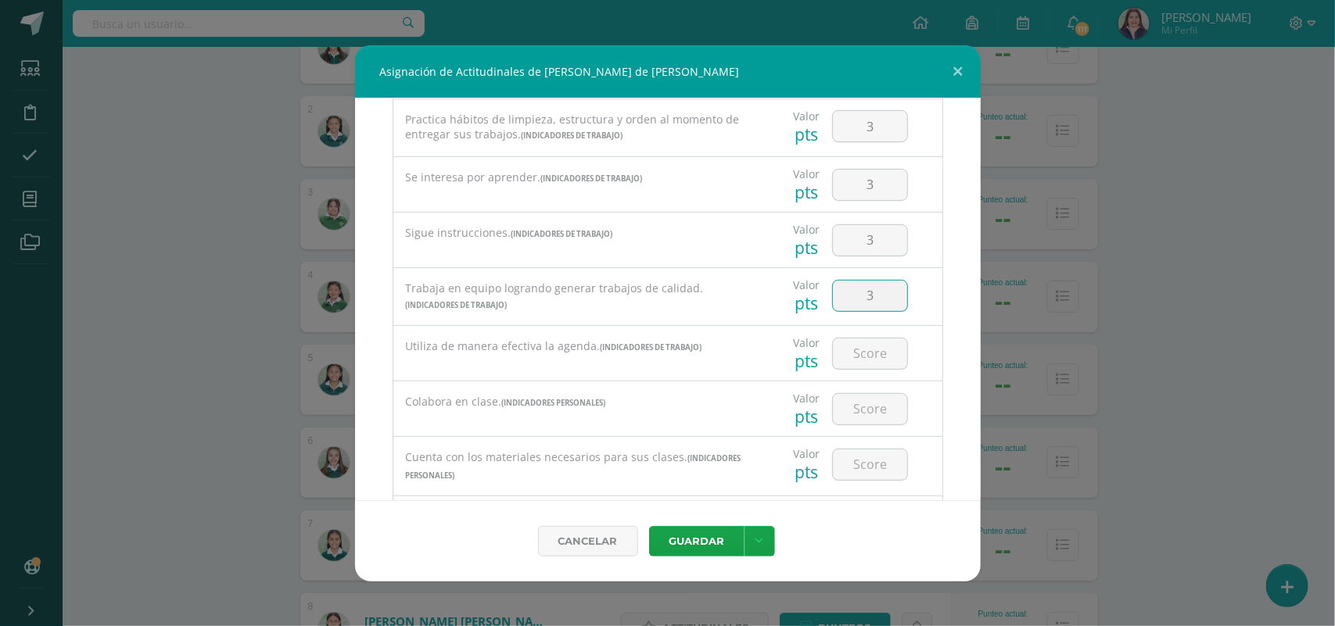
type input "3"
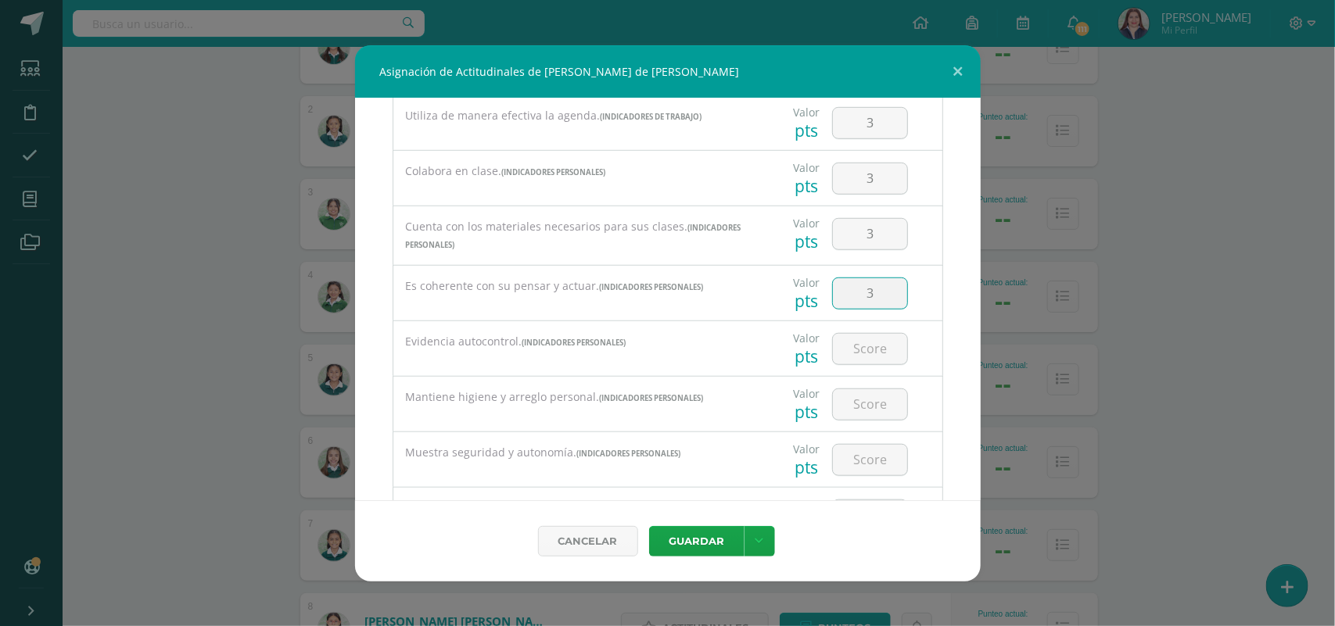
type input "3"
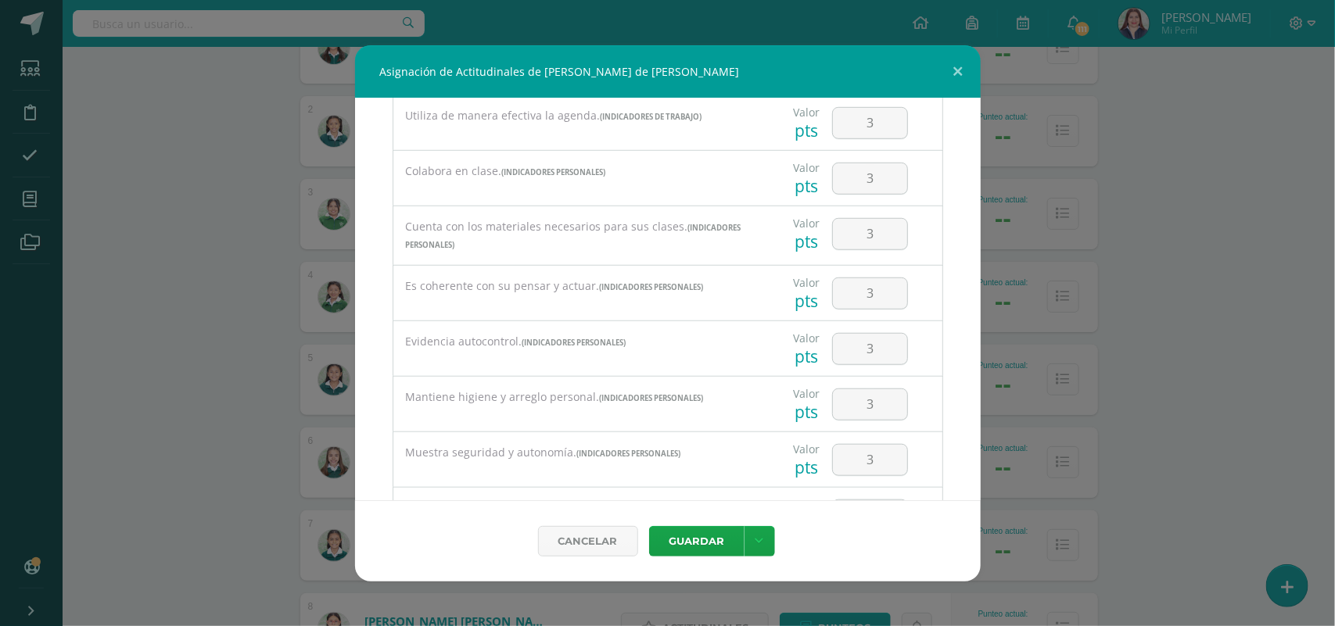
type input "3"
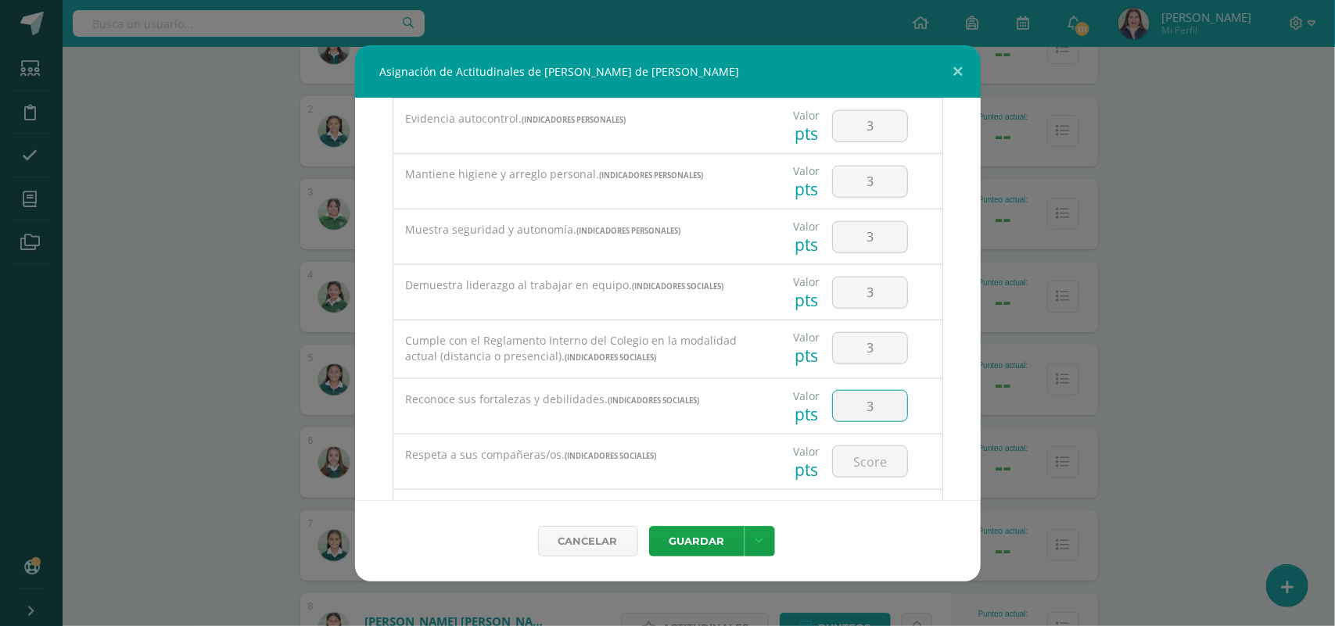
type input "3"
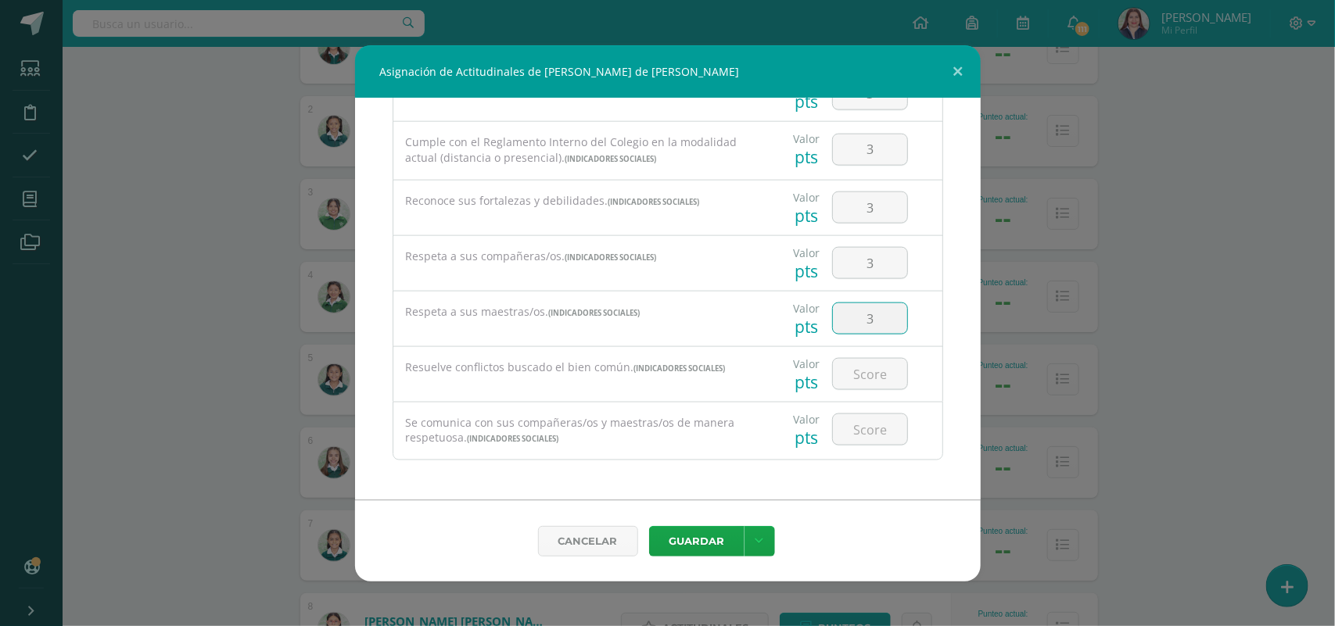
type input "3"
click at [710, 529] on button "Guardar" at bounding box center [696, 541] width 95 height 30
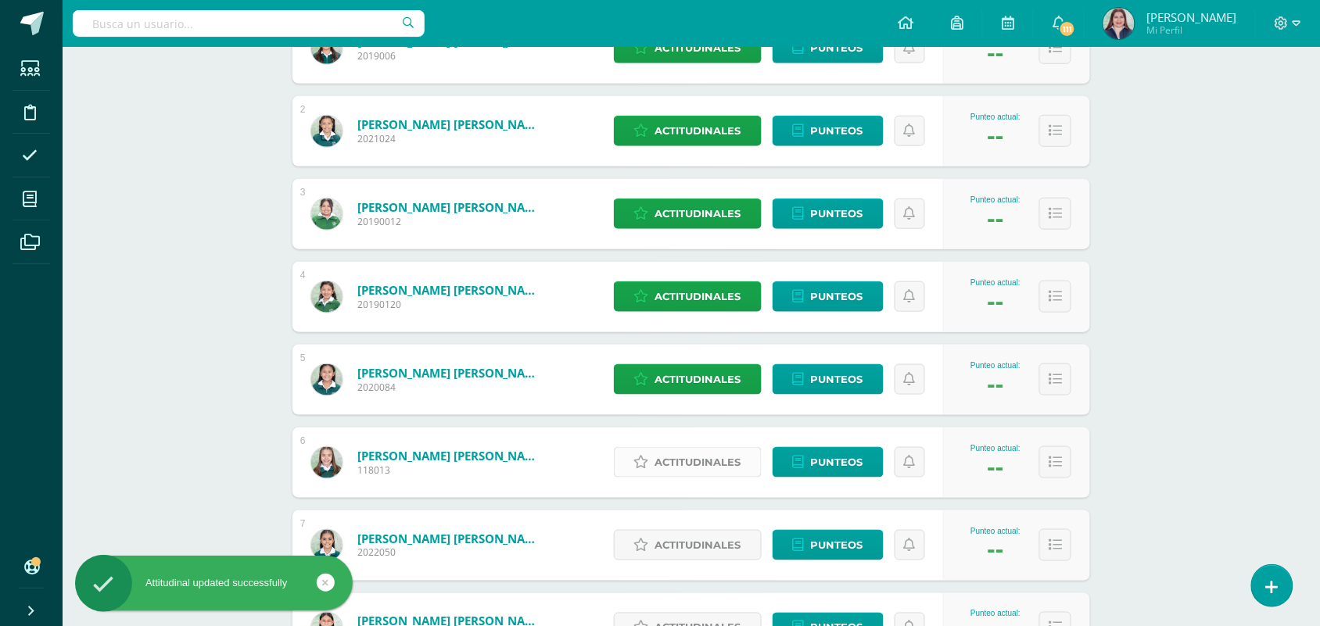
click at [709, 467] on span "Actitudinales" at bounding box center [698, 462] width 86 height 29
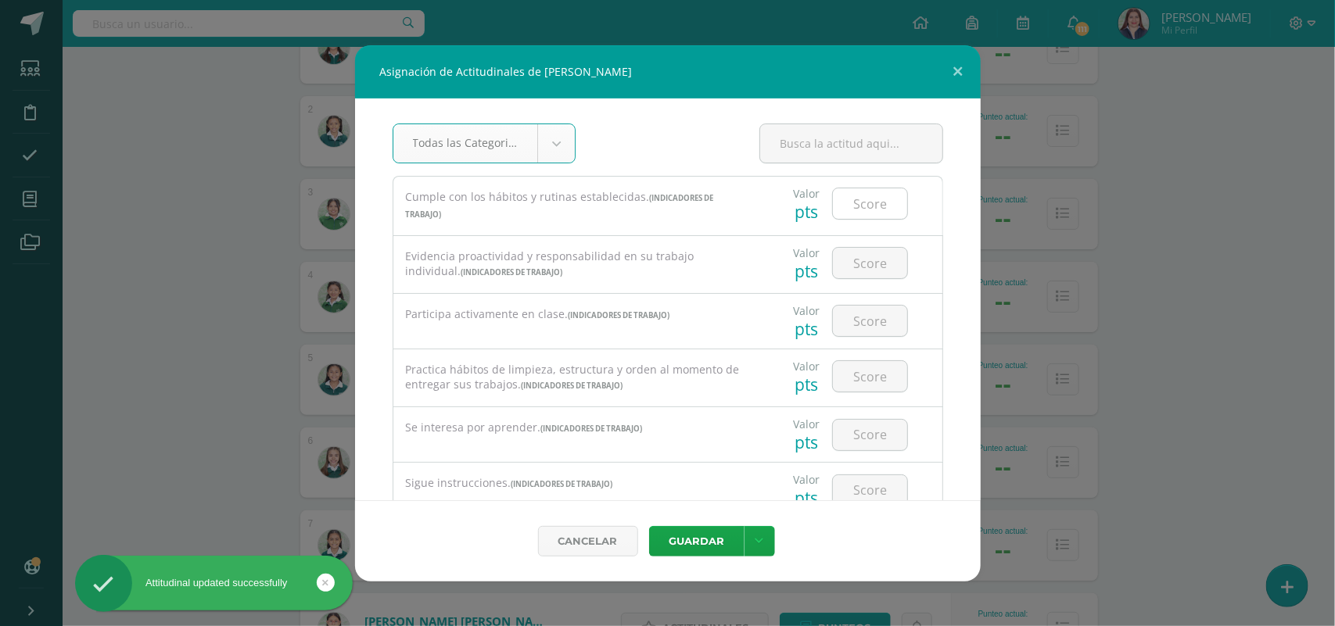
click at [838, 211] on input "number" at bounding box center [870, 203] width 74 height 30
type input "3"
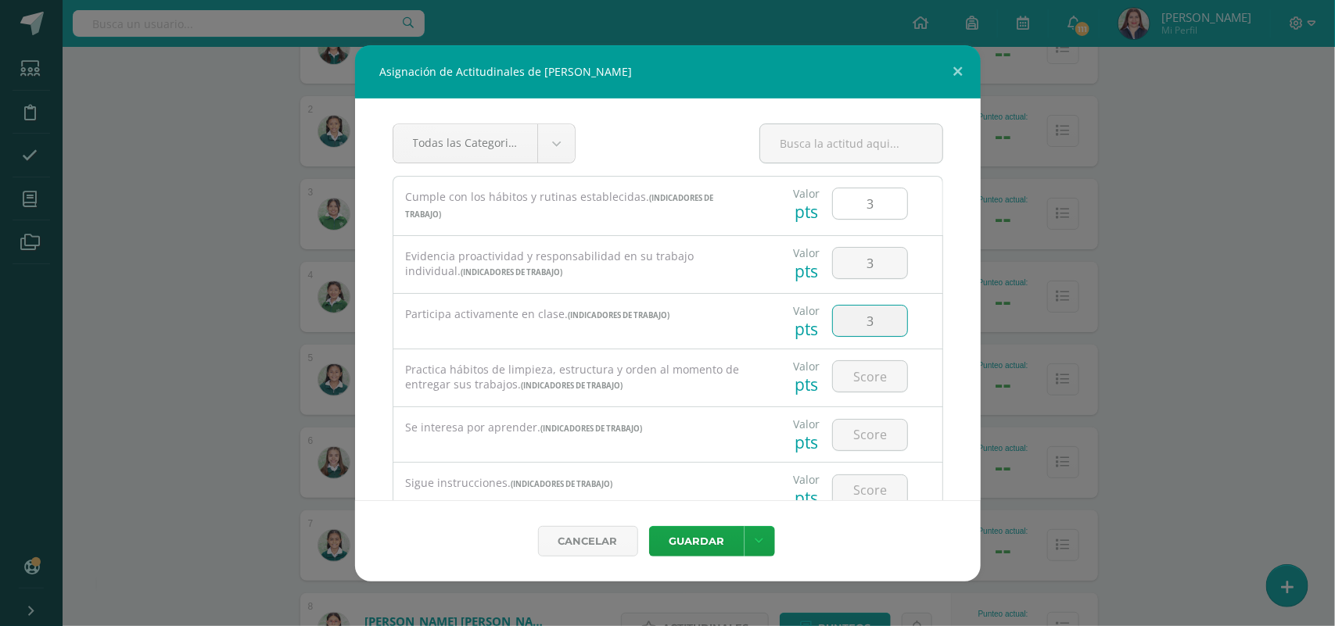
type input "3"
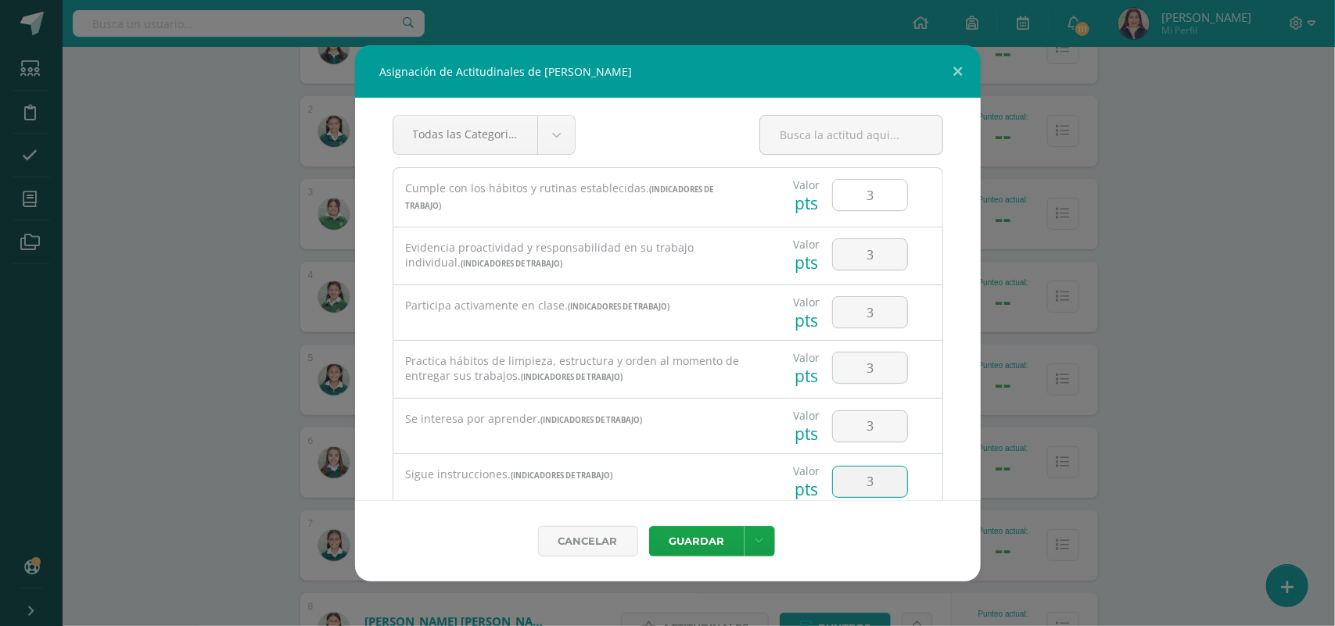
type input "3"
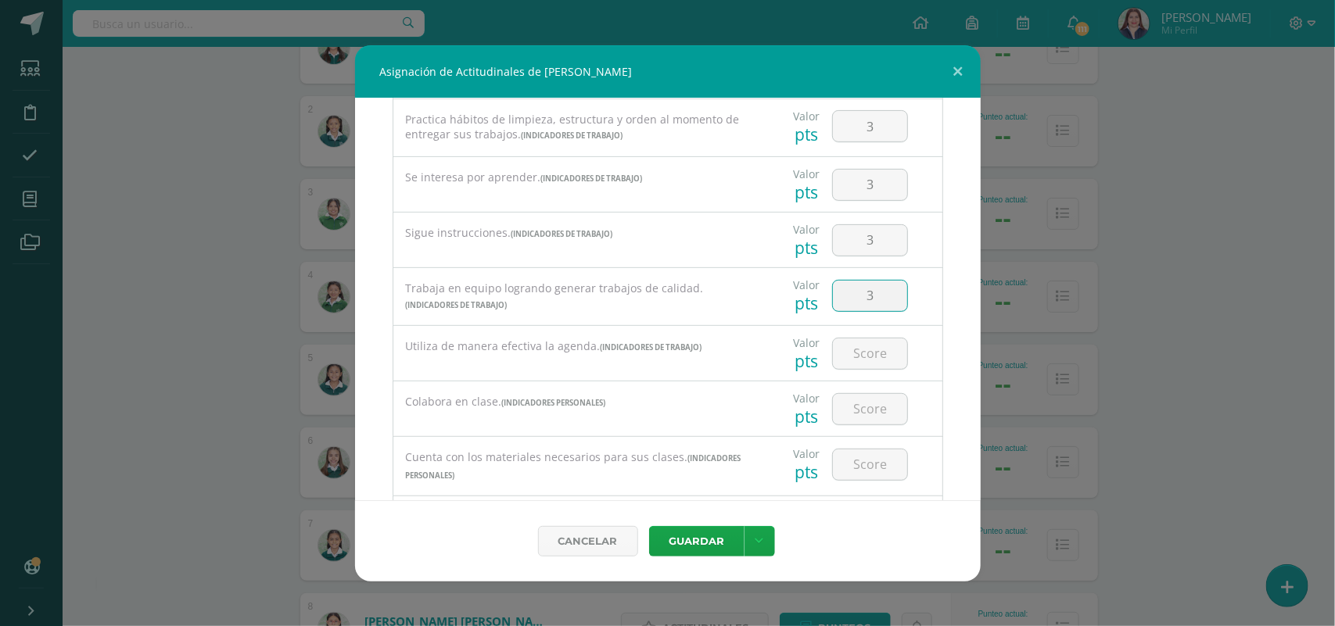
type input "3"
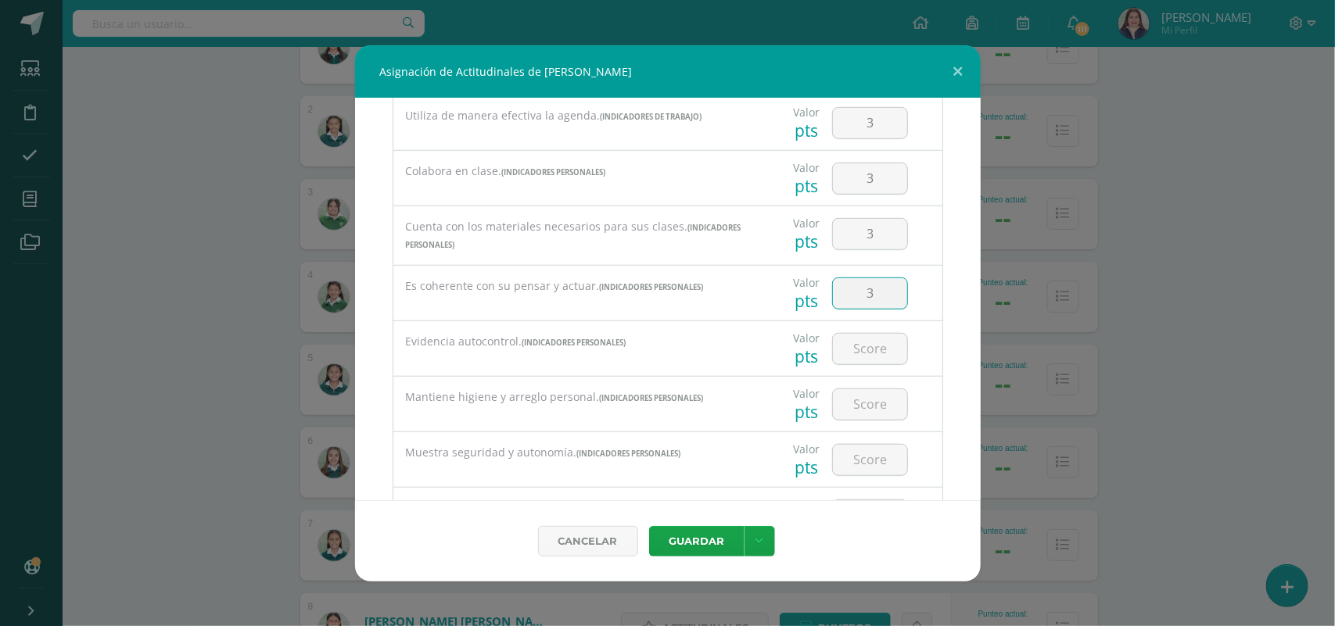
type input "3"
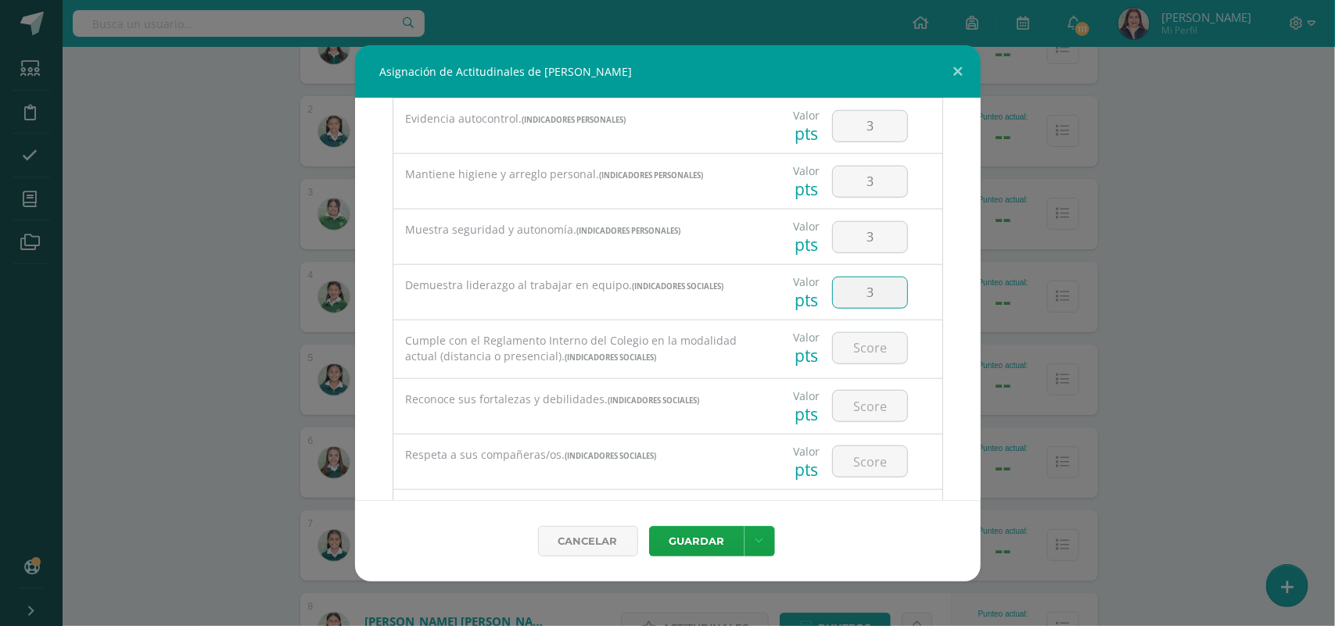
type input "3"
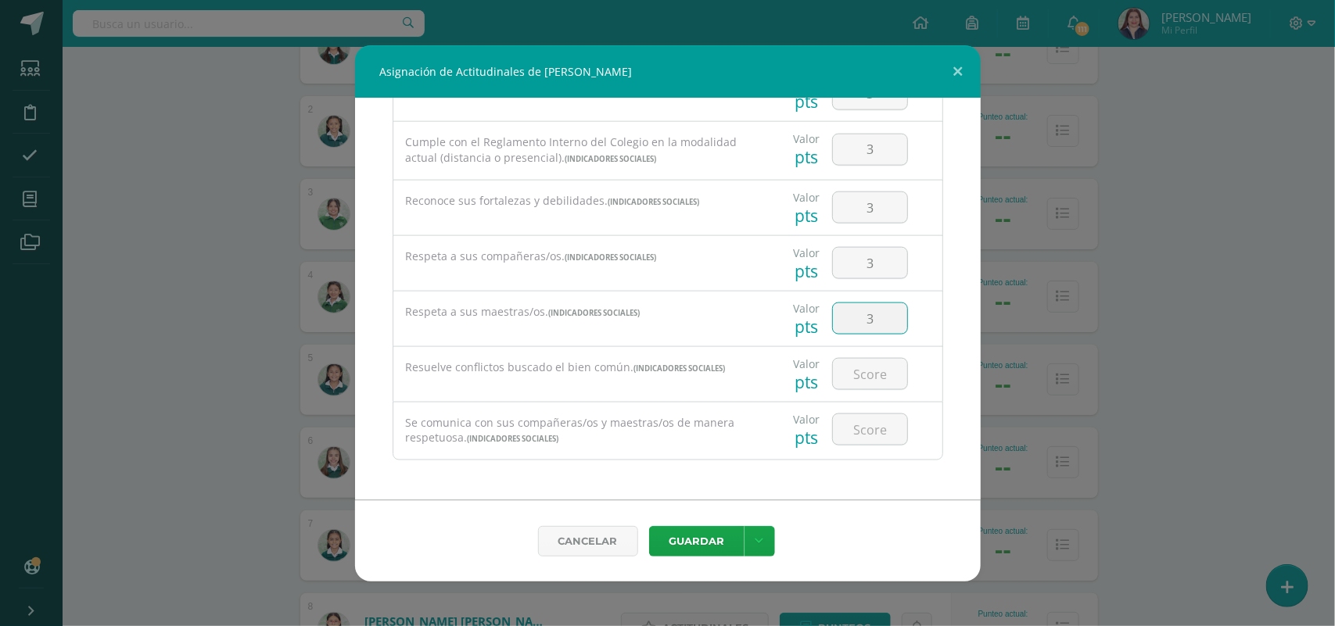
type input "3"
click at [714, 543] on button "Guardar" at bounding box center [696, 541] width 95 height 30
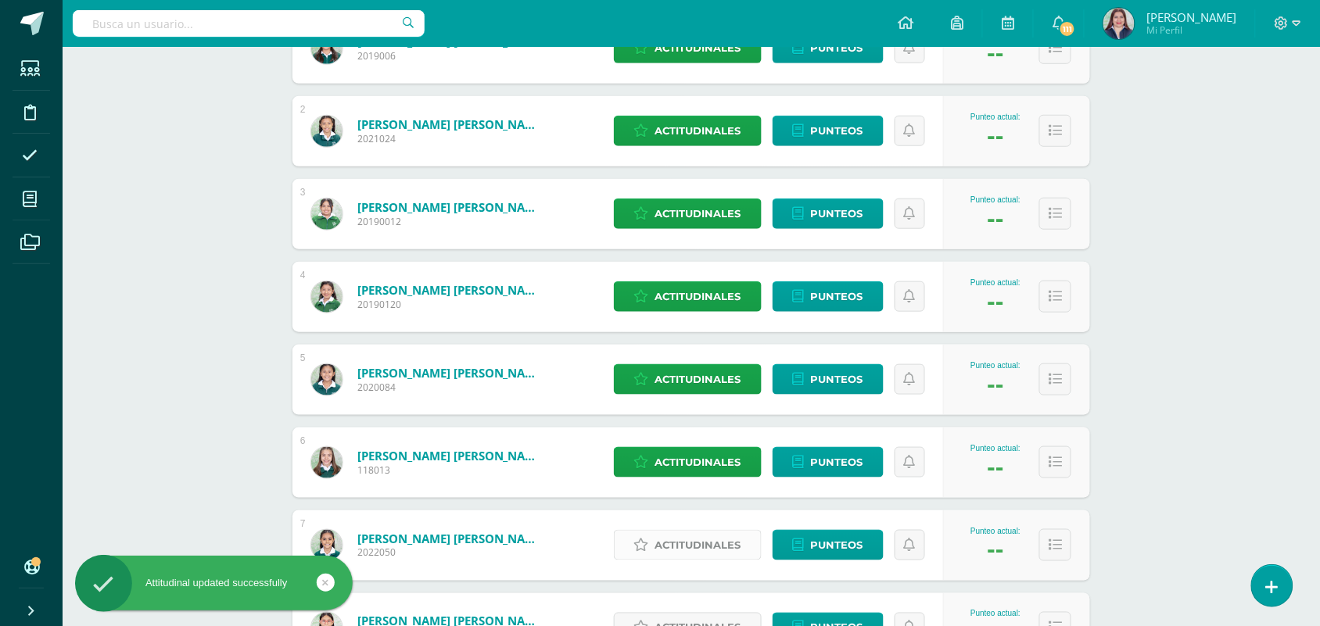
click at [713, 541] on span "Actitudinales" at bounding box center [698, 545] width 86 height 29
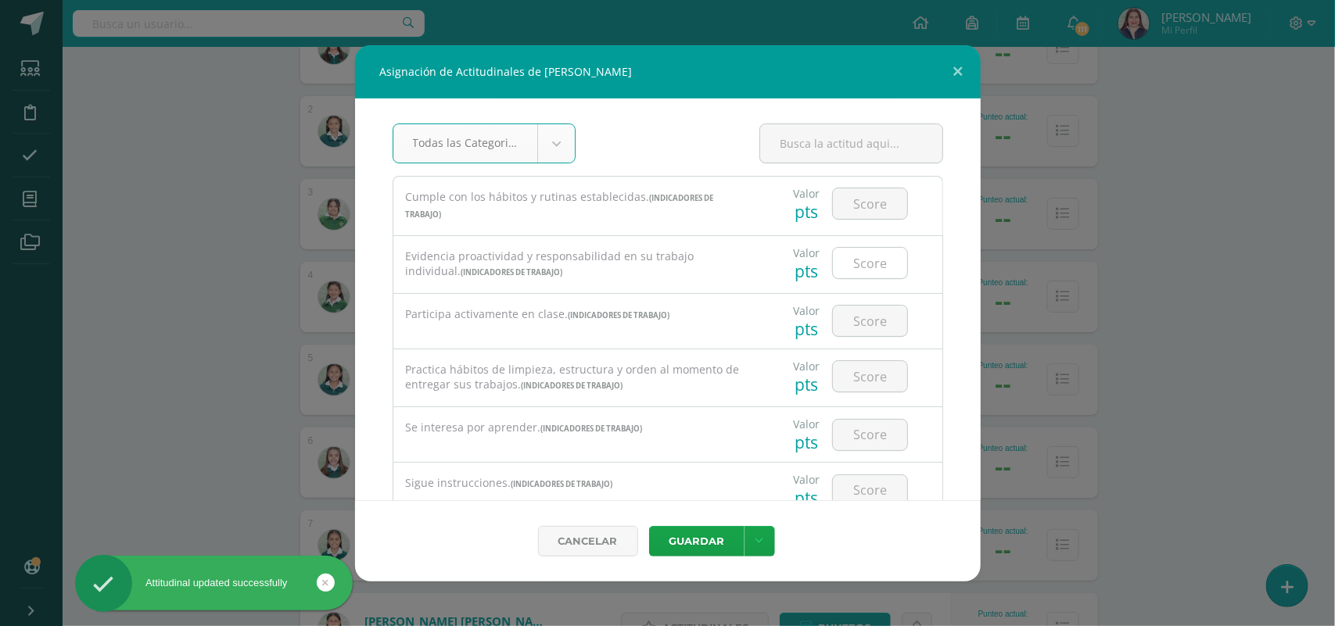
type input "3"
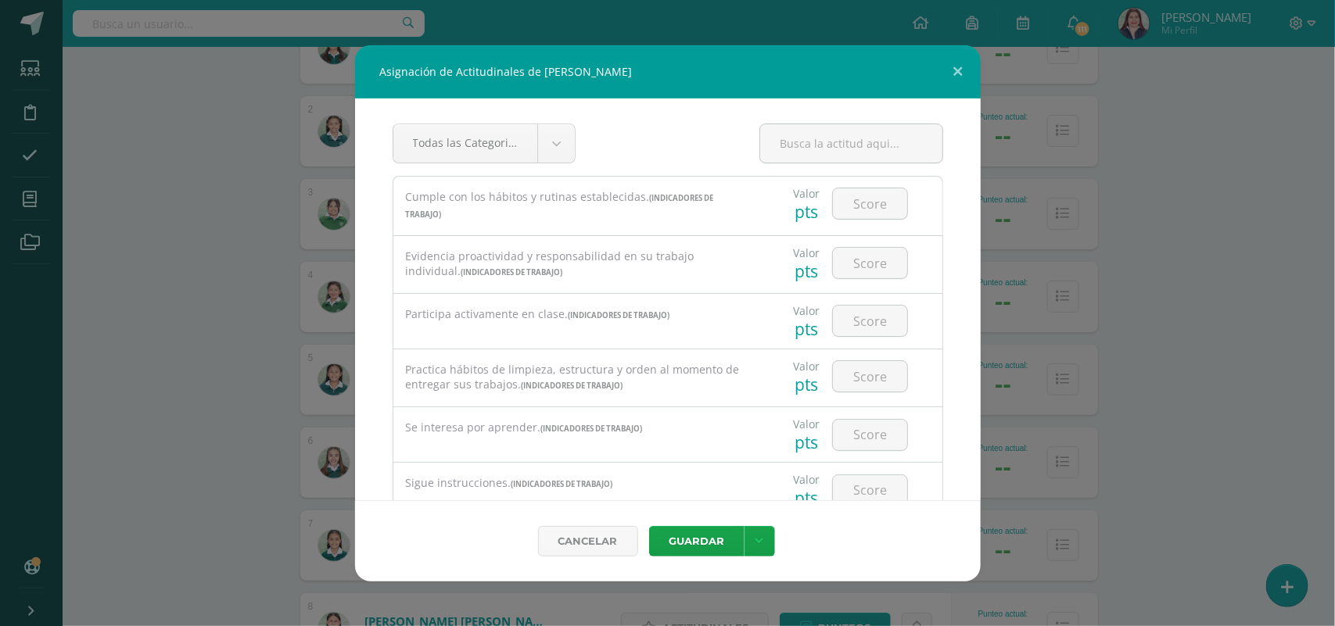
click at [849, 204] on body "Asignación de Actitudinales de Valeria Sofía García Morales Todas las Categoria…" at bounding box center [667, 634] width 1335 height 1923
click at [849, 204] on input "number" at bounding box center [870, 203] width 74 height 30
type input "32"
type input "2"
click at [874, 212] on input "32" at bounding box center [870, 203] width 74 height 30
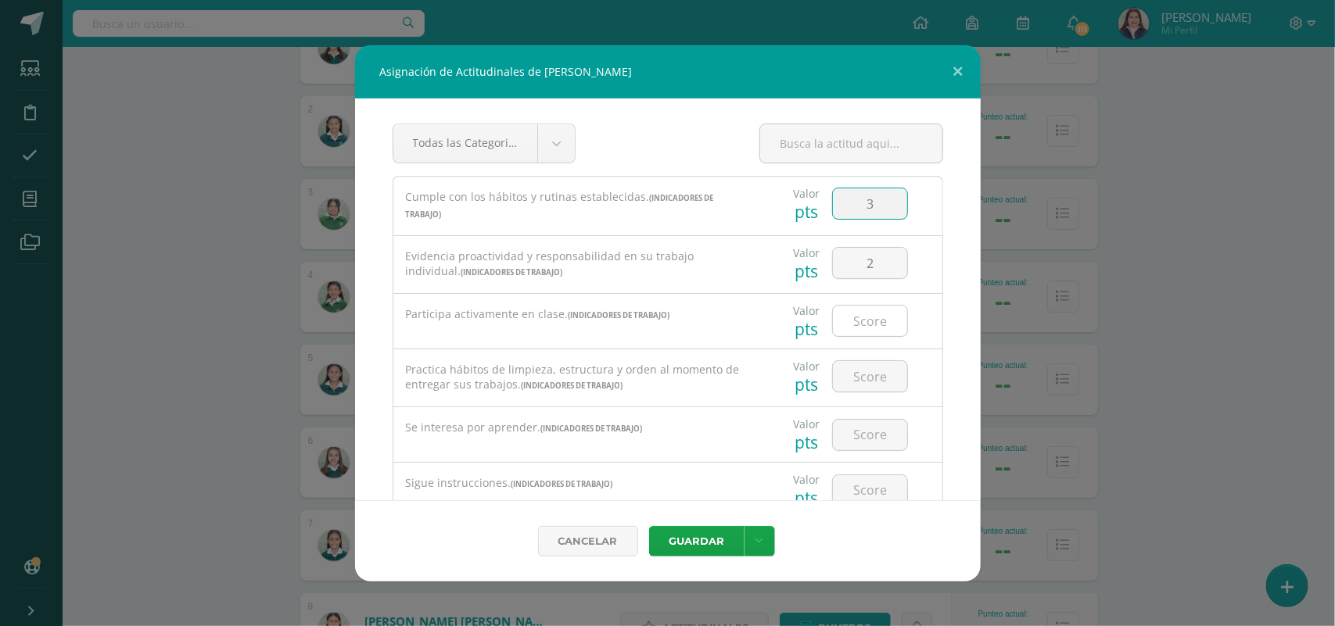
type input "3"
click at [859, 327] on input "number" at bounding box center [870, 321] width 74 height 30
type input "2"
type input "3"
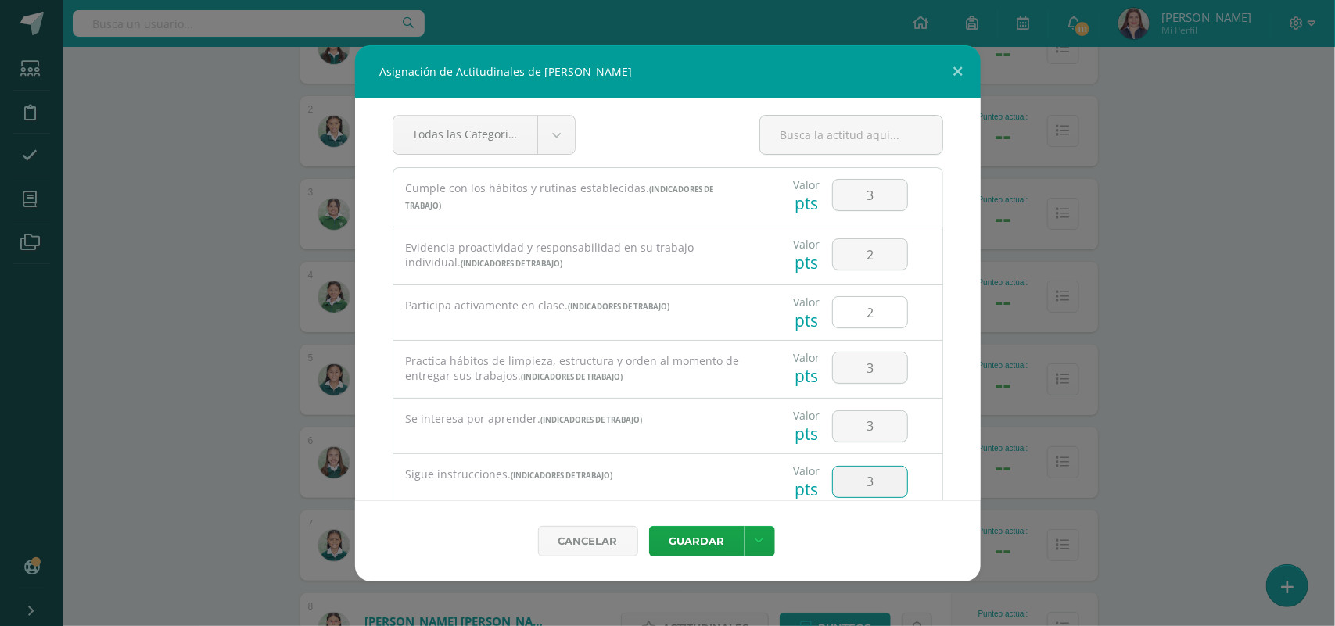
type input "3"
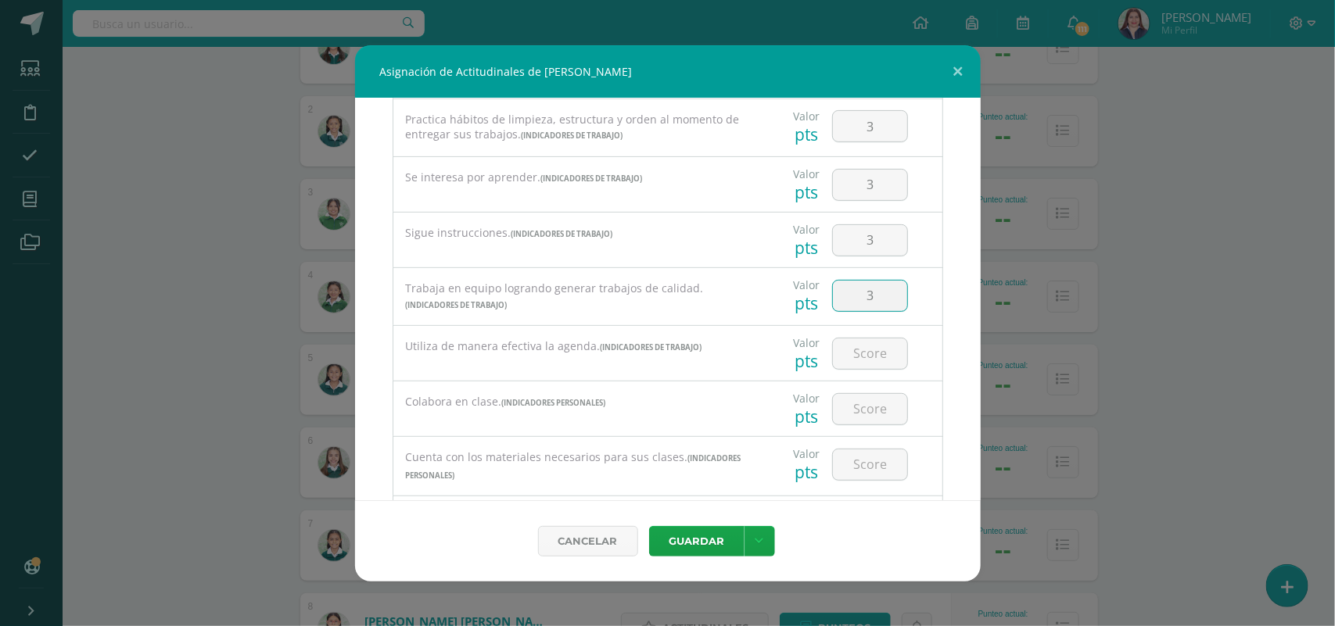
type input "3"
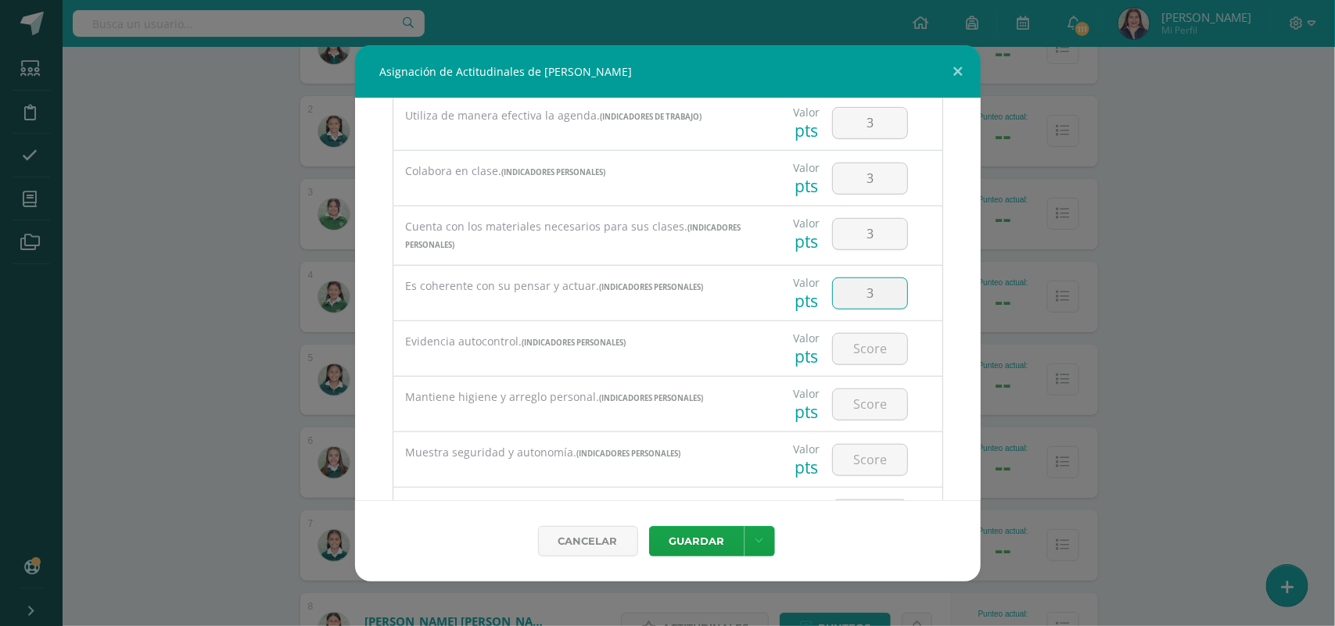
type input "3"
click at [851, 364] on input "number" at bounding box center [870, 349] width 74 height 30
type input "3"
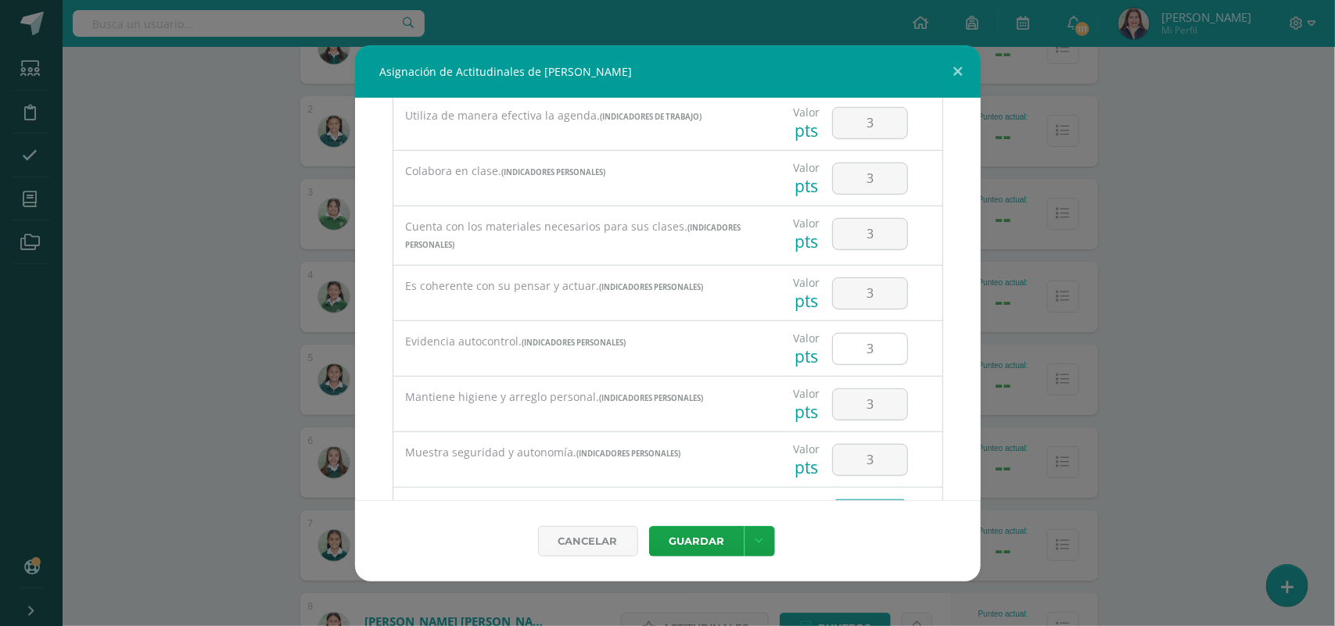
scroll to position [704, 0]
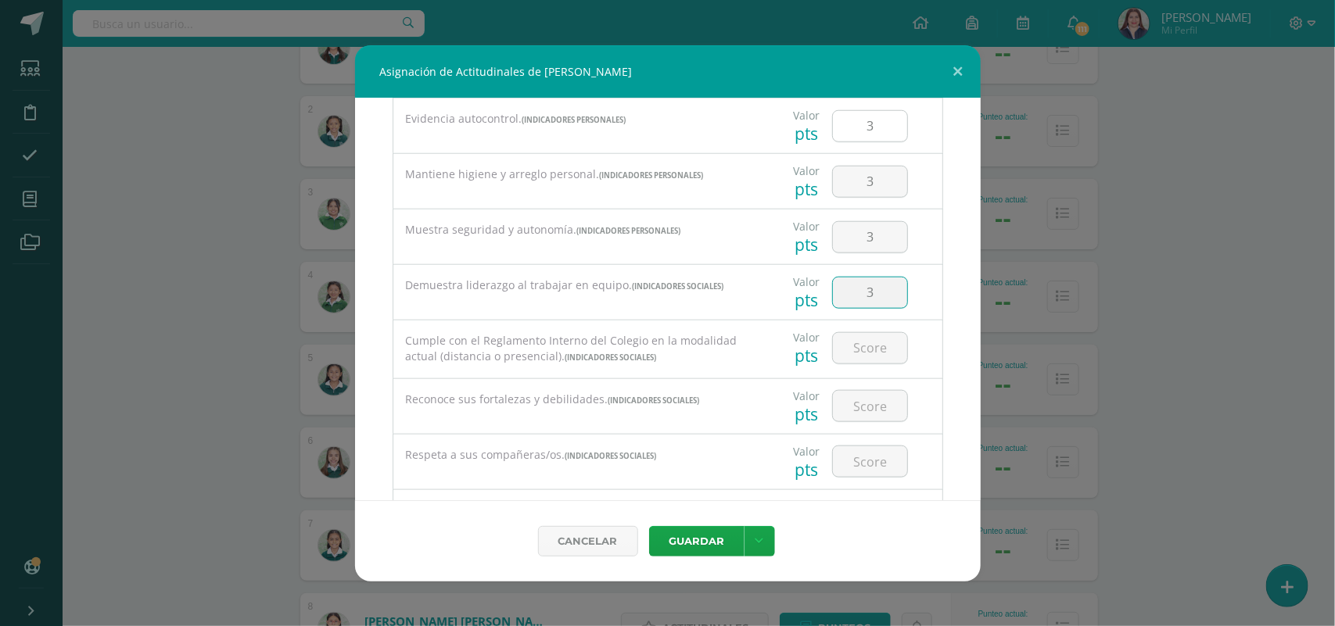
type input "3"
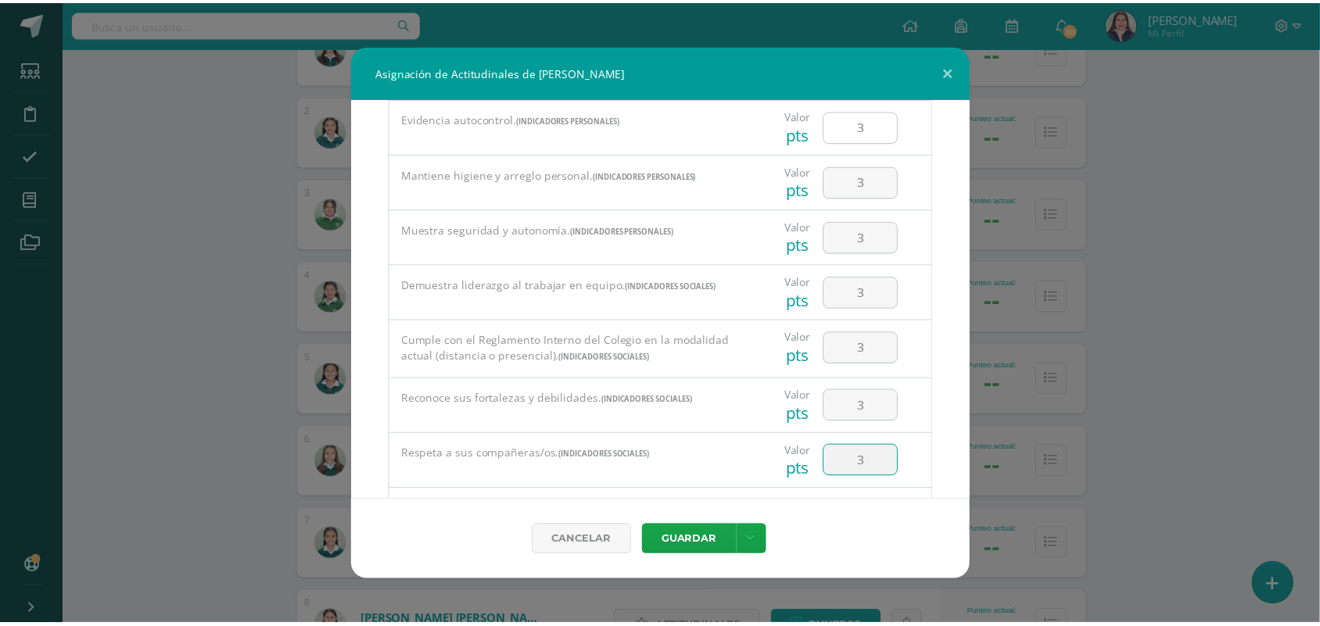
scroll to position [911, 0]
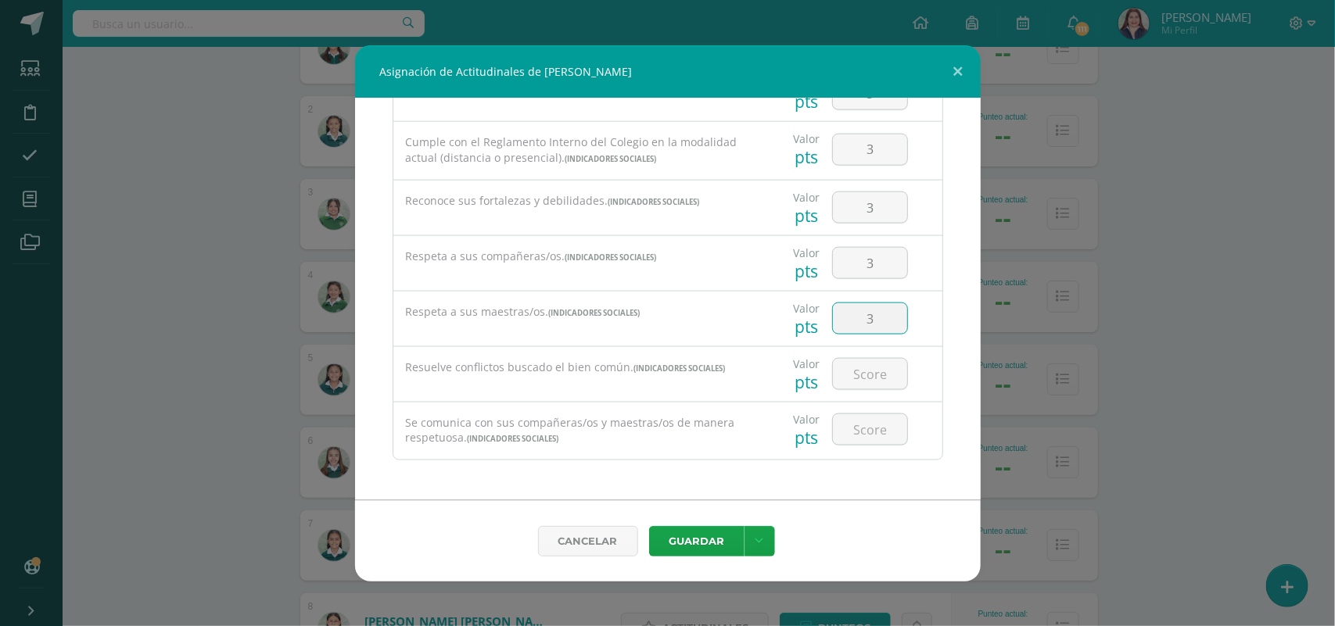
type input "3"
click at [704, 530] on button "Guardar" at bounding box center [696, 541] width 95 height 30
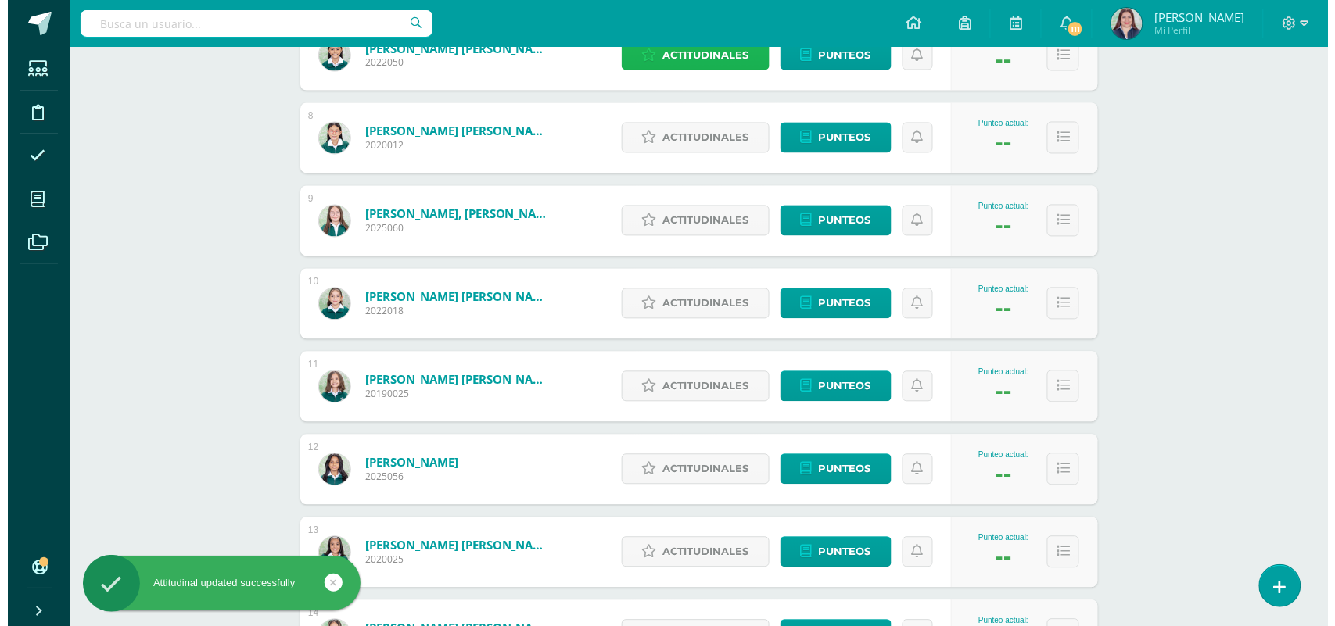
scroll to position [823, 0]
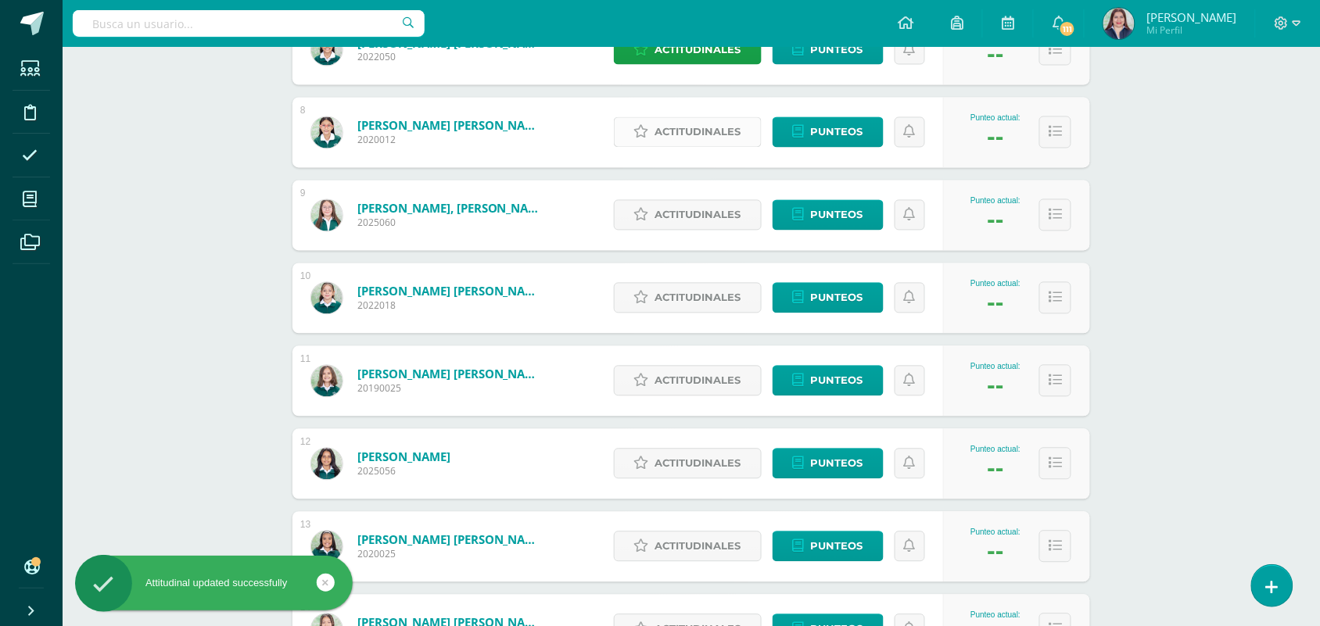
click at [748, 124] on link "Actitudinales" at bounding box center [688, 132] width 148 height 30
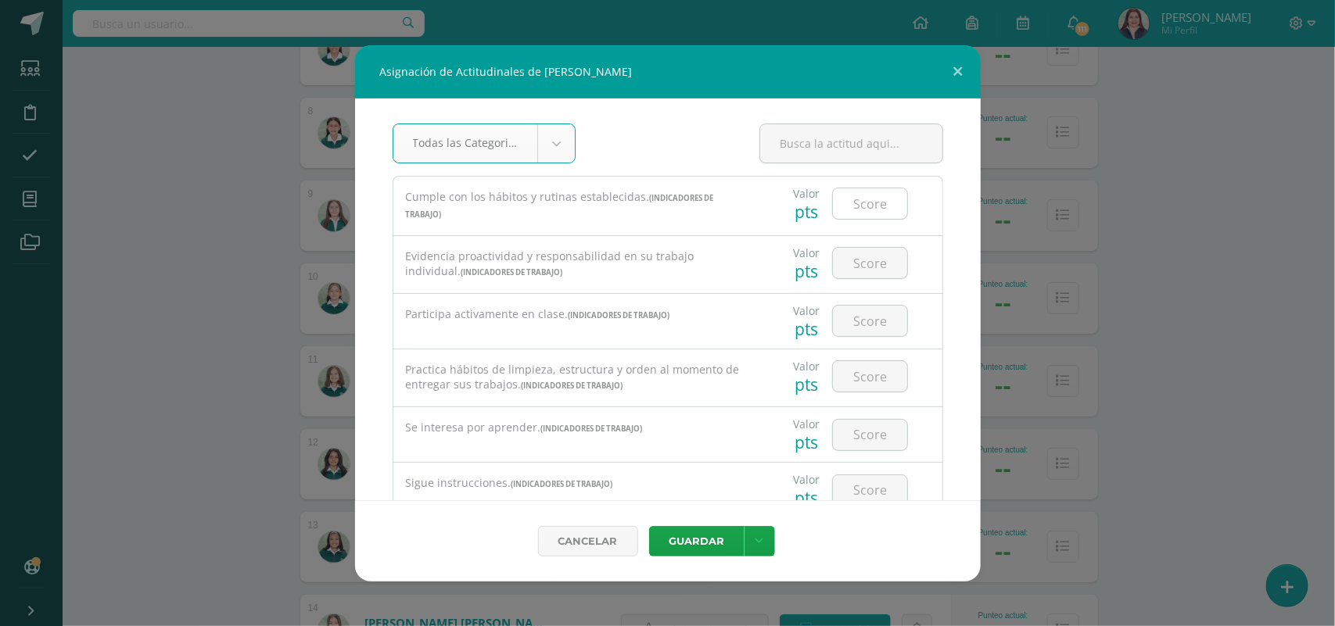
click at [849, 201] on input "number" at bounding box center [870, 203] width 74 height 30
type input "2"
type input "3"
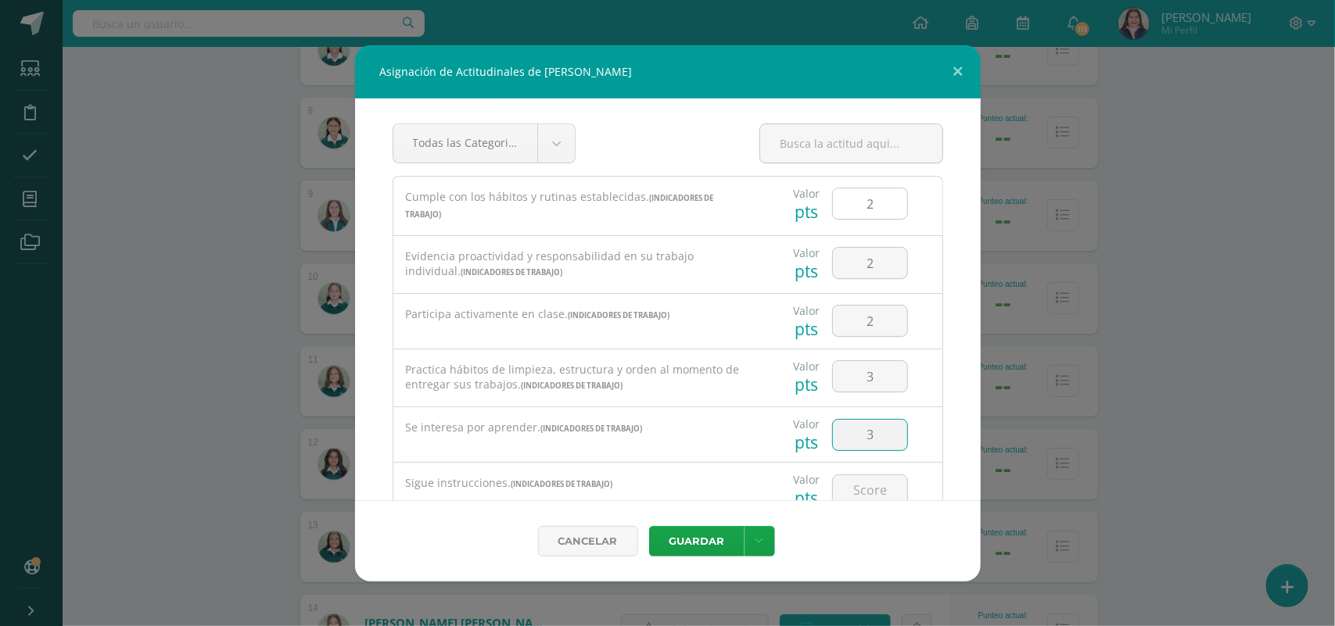
type input "3"
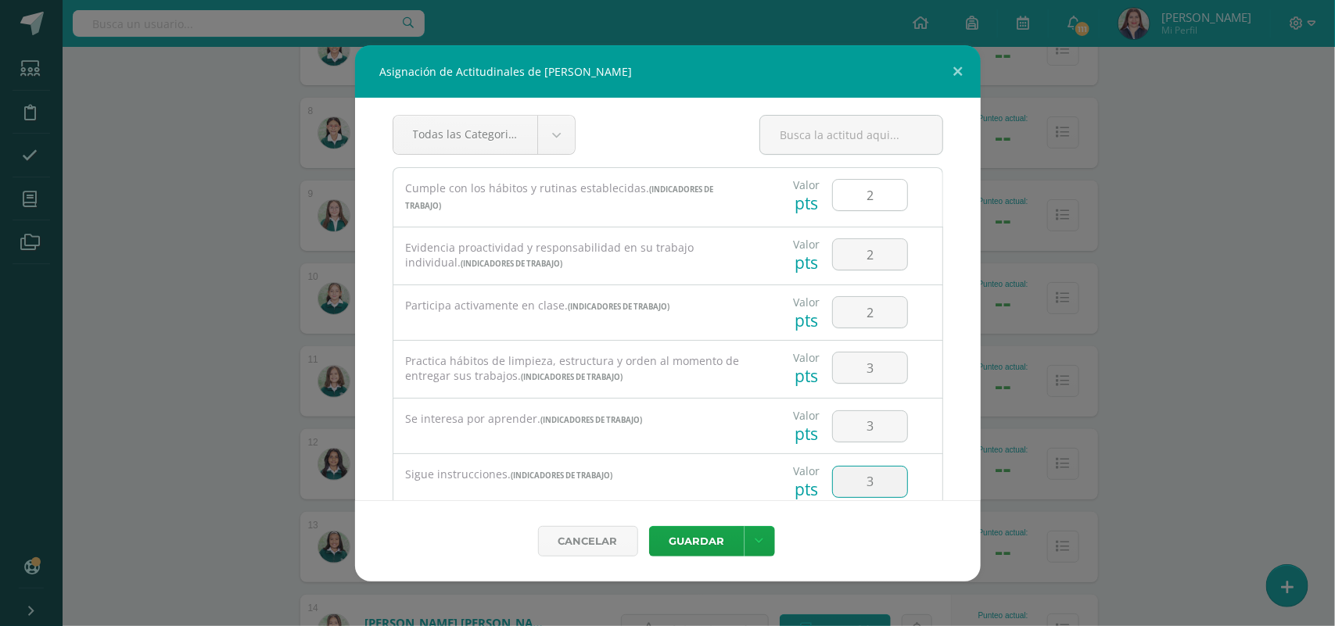
type input "3"
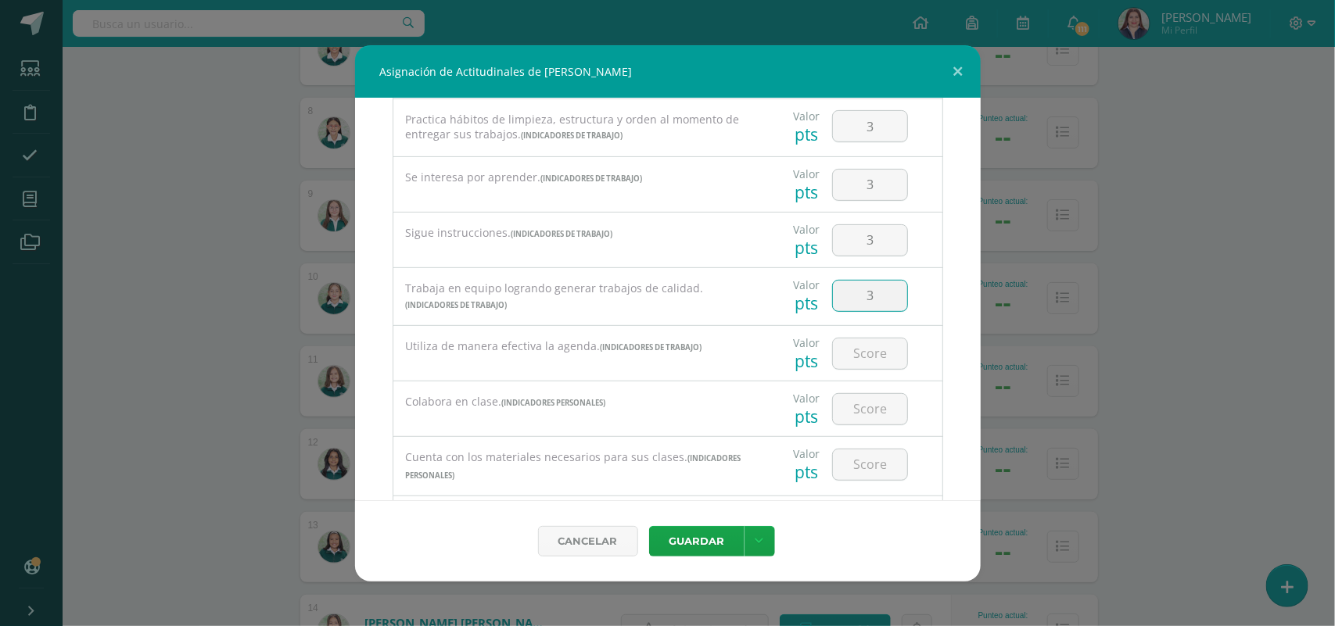
type input "3"
click at [884, 240] on input "3" at bounding box center [870, 240] width 74 height 30
type input "2"
type input "3"
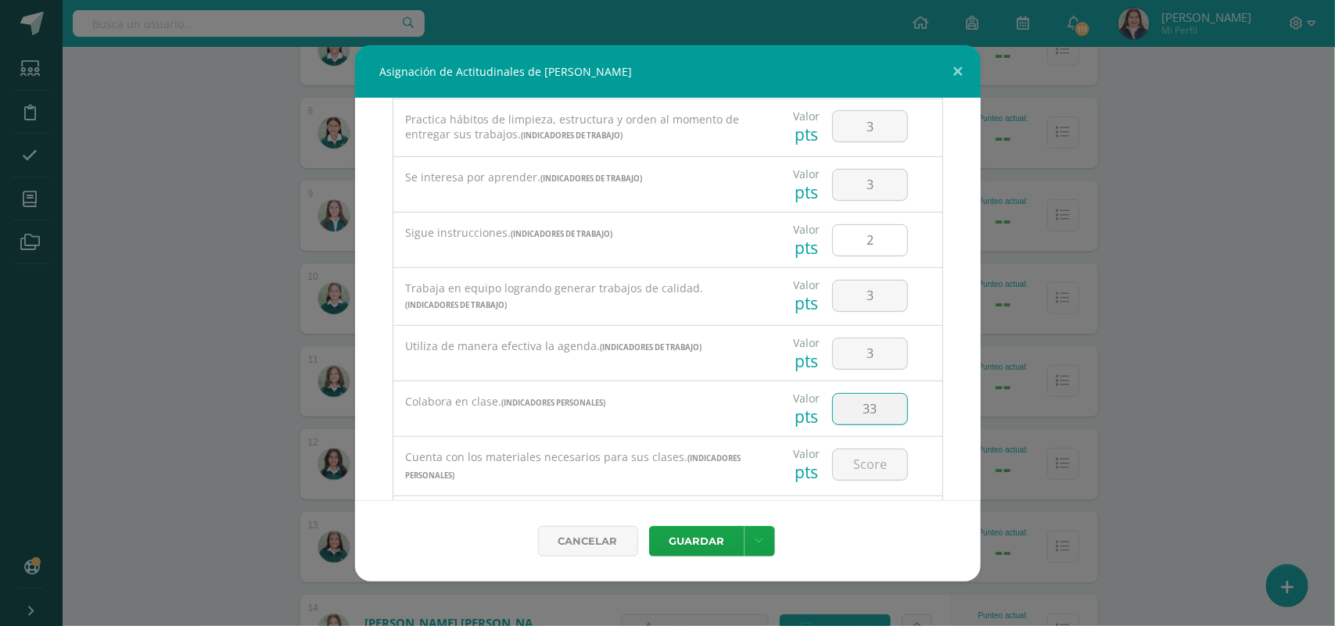
type input "33"
type input "3"
click at [882, 409] on input "33" at bounding box center [870, 409] width 74 height 30
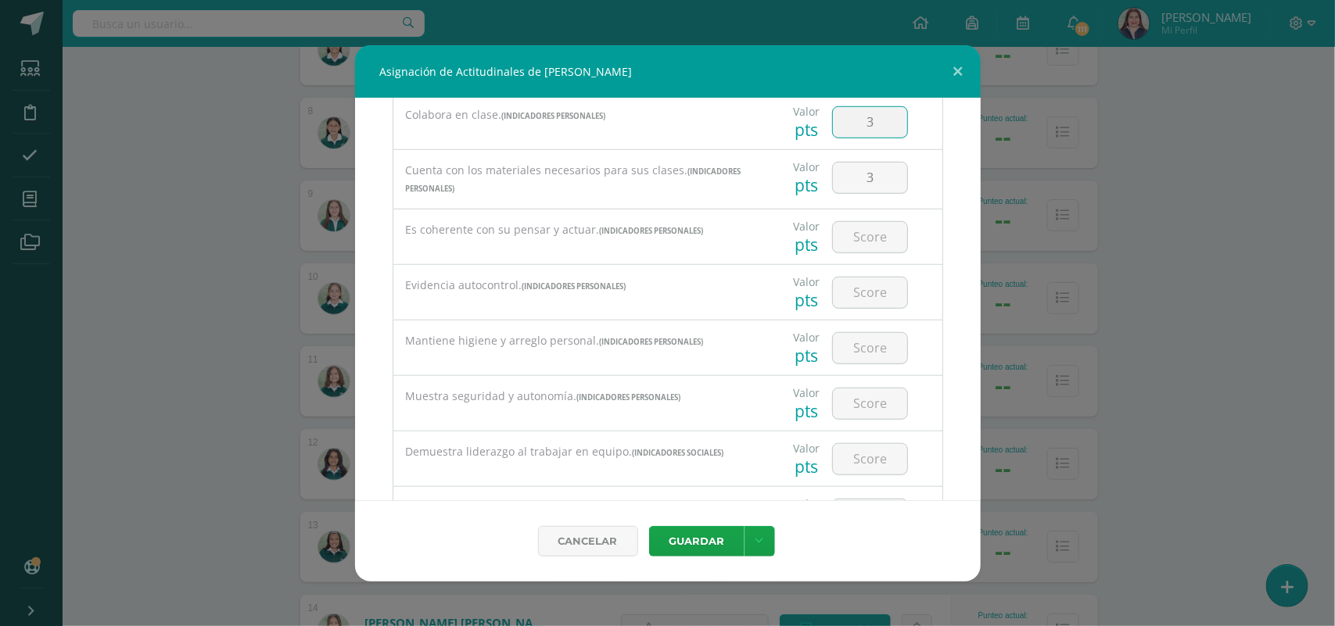
scroll to position [555, 0]
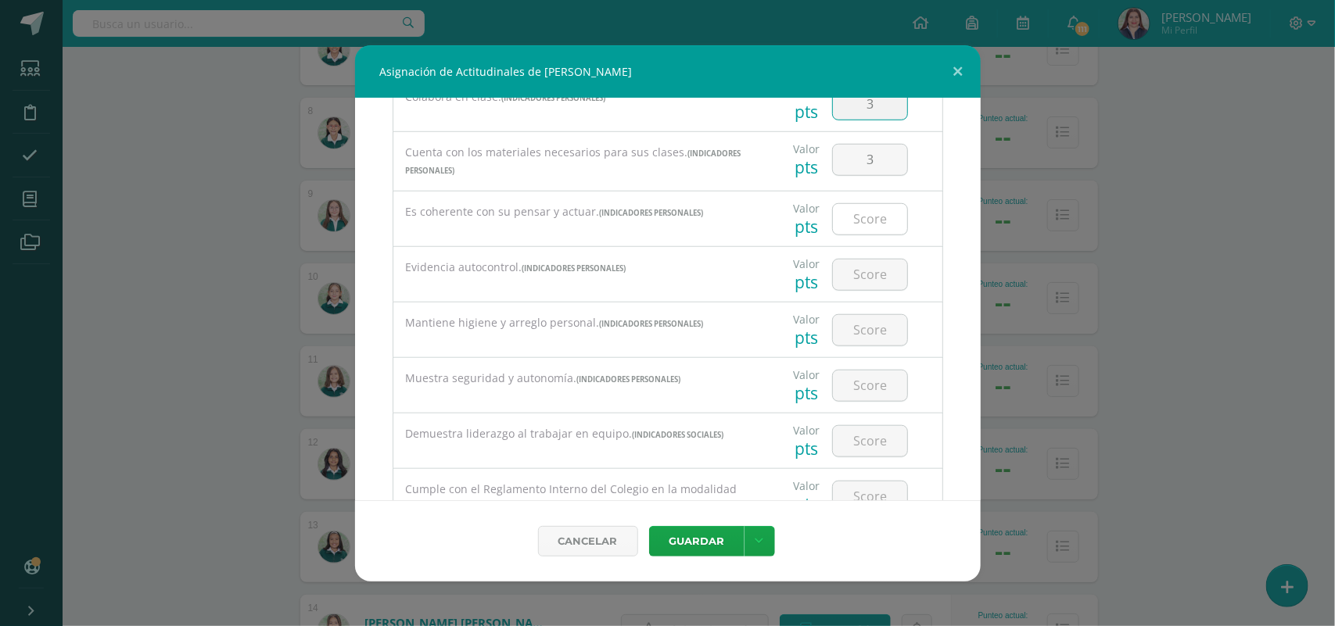
type input "3"
click at [857, 227] on input "number" at bounding box center [870, 219] width 74 height 30
type input "3"
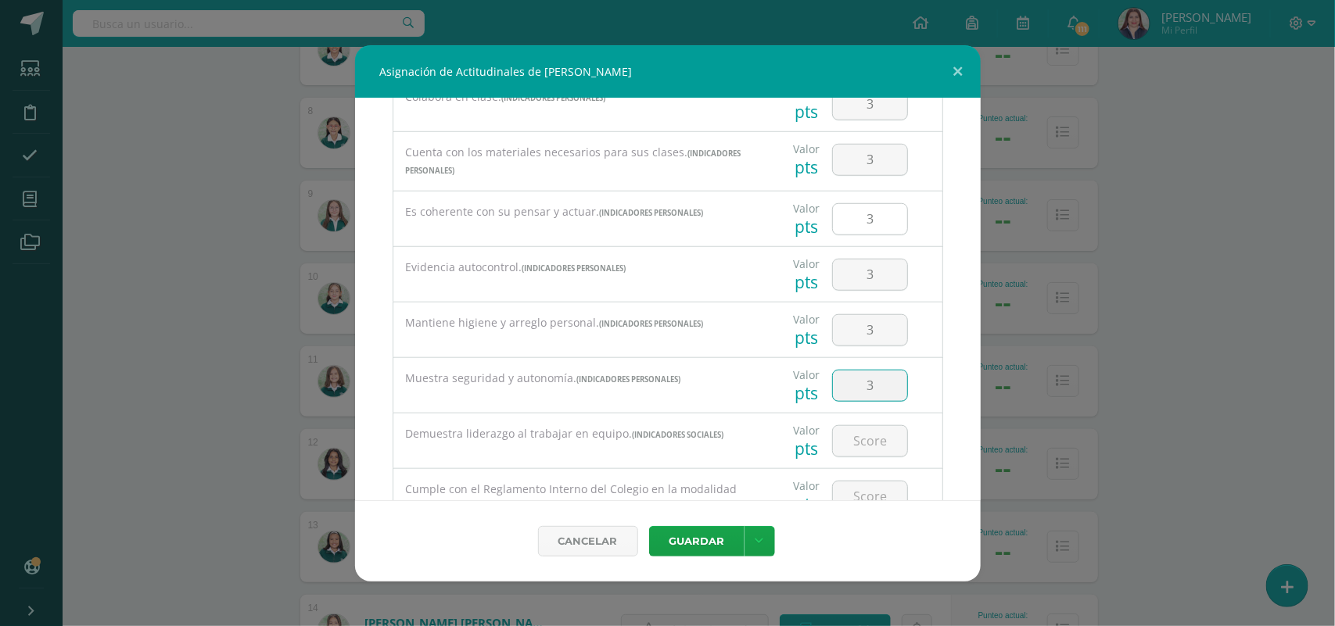
type input "3"
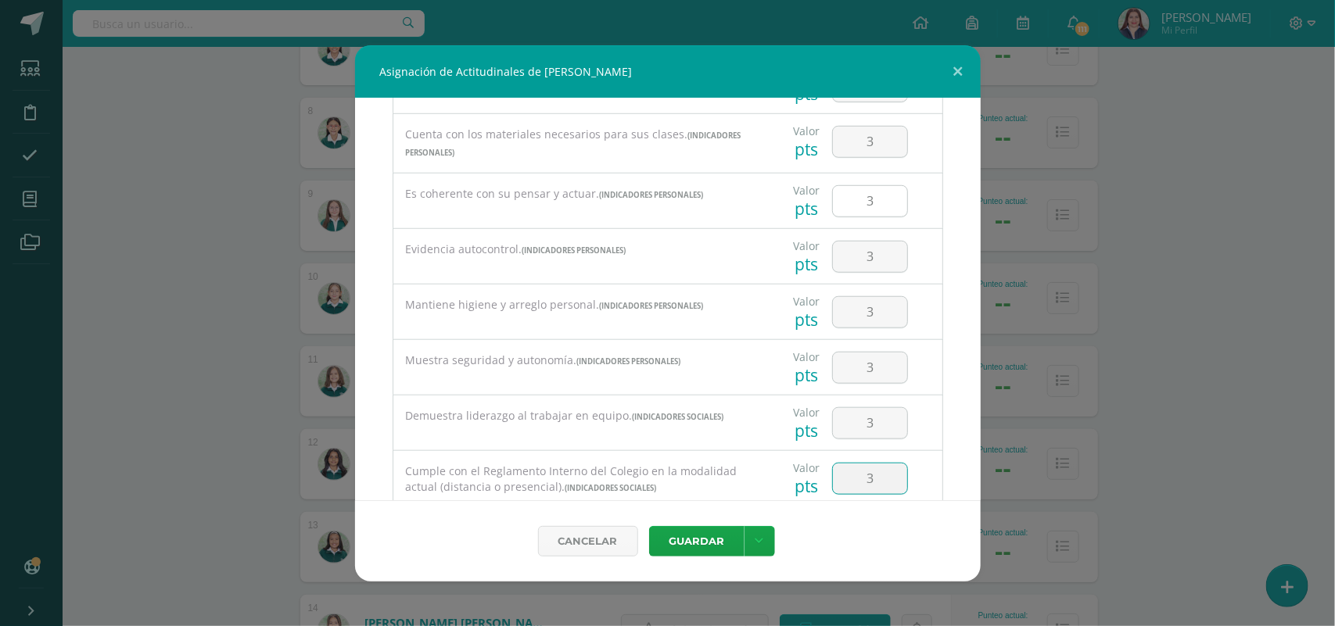
type input "3"
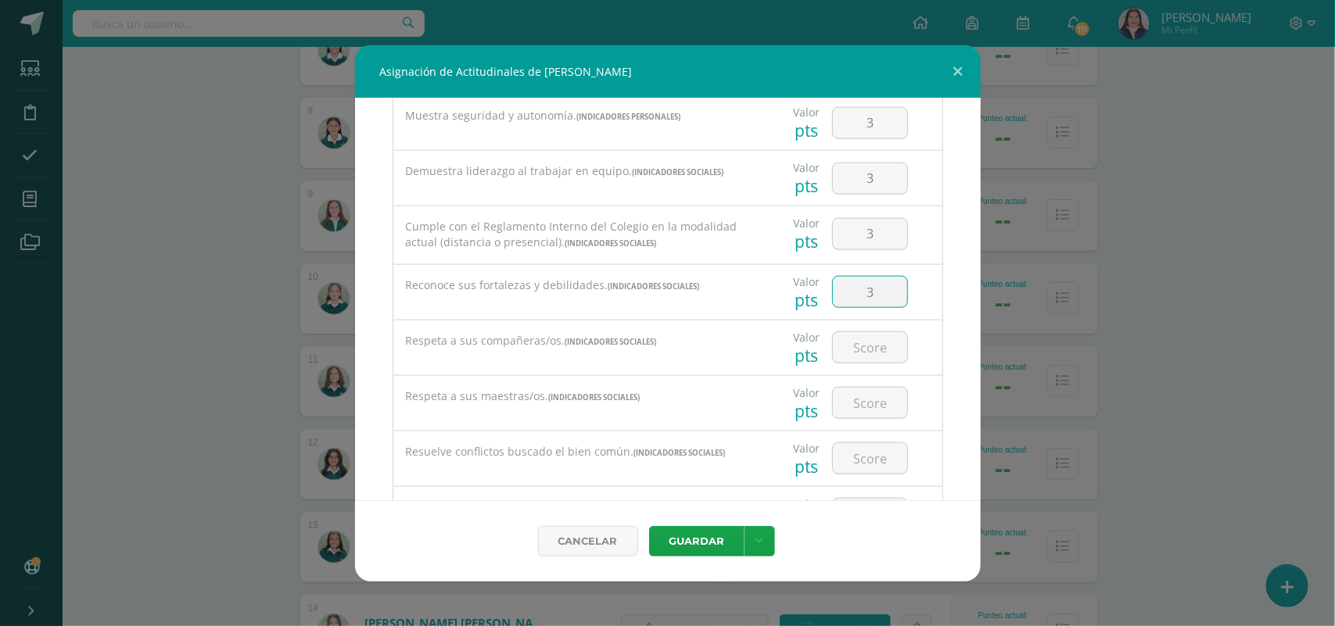
type input "3"
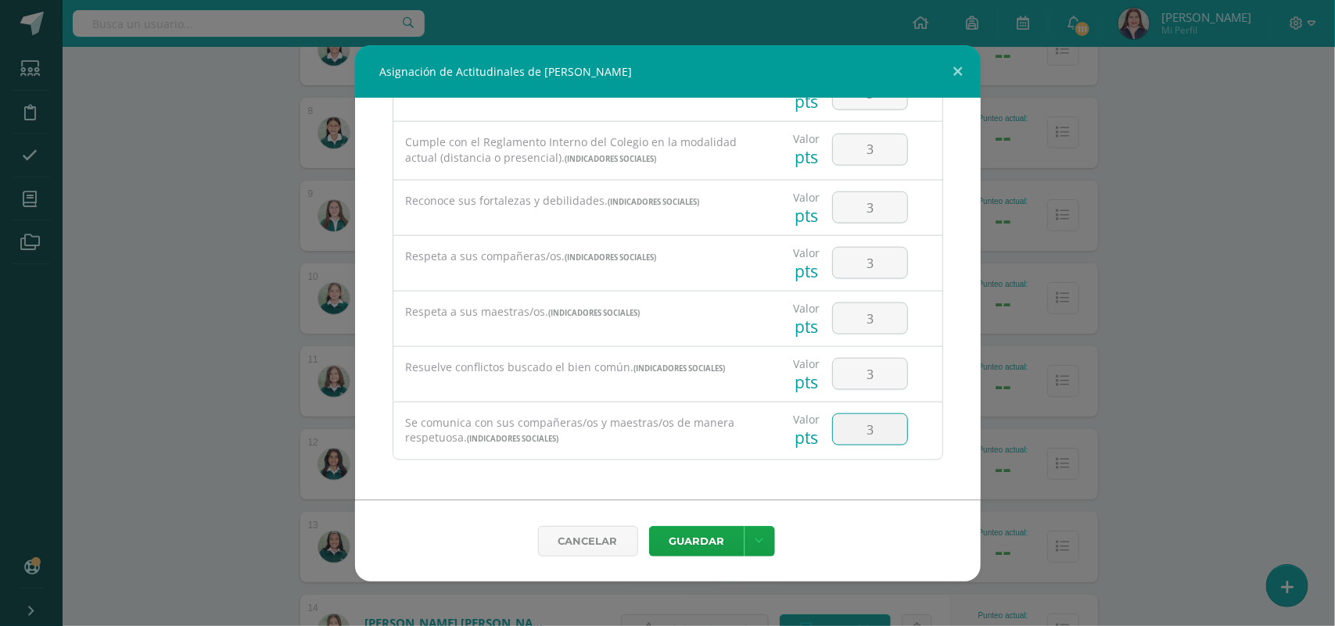
type input "3"
click at [710, 528] on button "Guardar" at bounding box center [696, 541] width 95 height 30
click at [709, 533] on button "Guardar" at bounding box center [696, 541] width 95 height 30
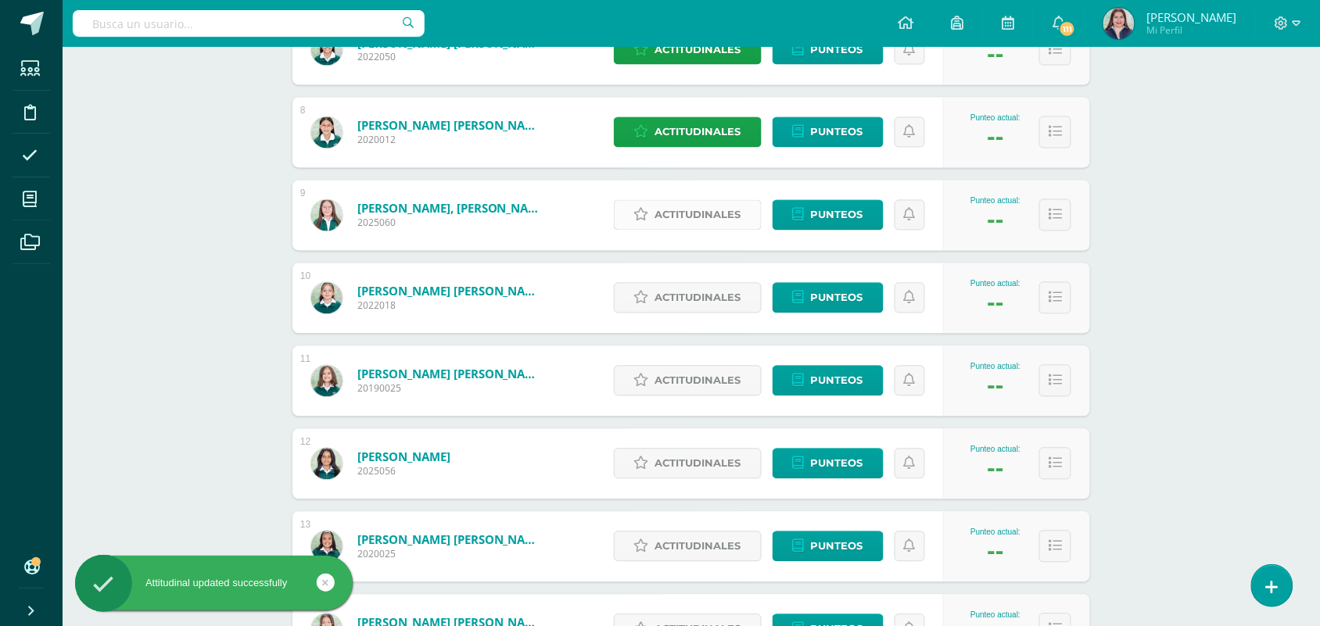
click at [715, 217] on span "Actitudinales" at bounding box center [698, 215] width 86 height 29
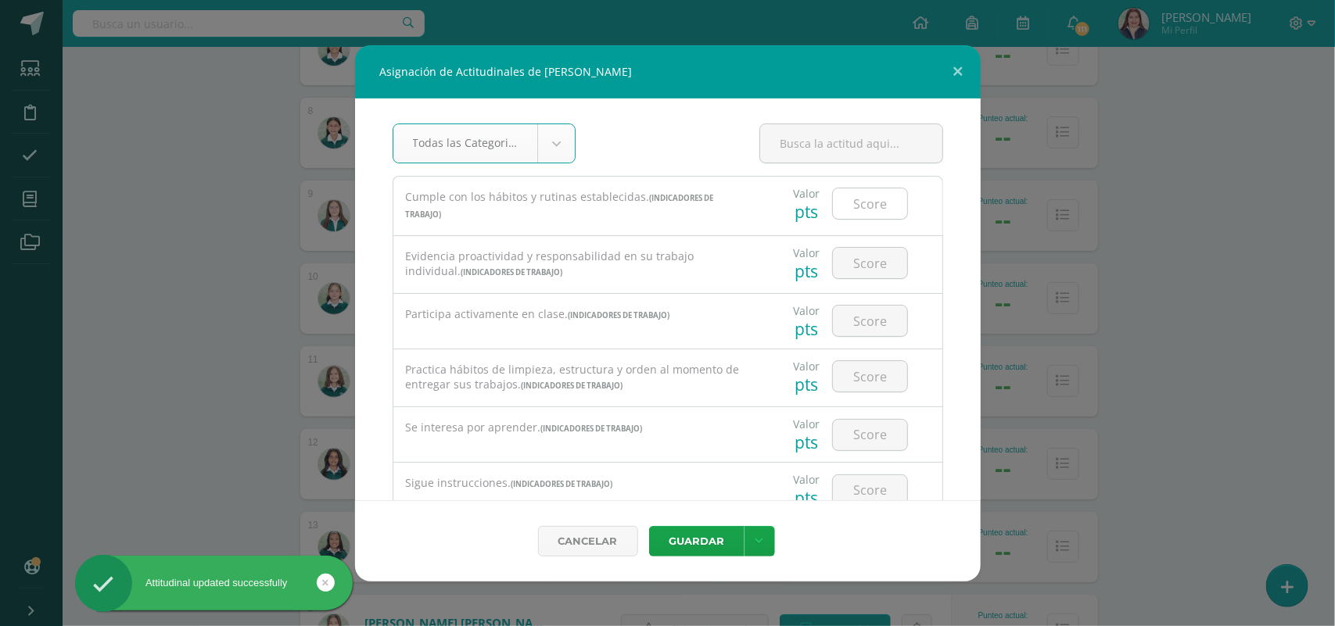
click at [866, 206] on input "number" at bounding box center [870, 203] width 74 height 30
type input "3"
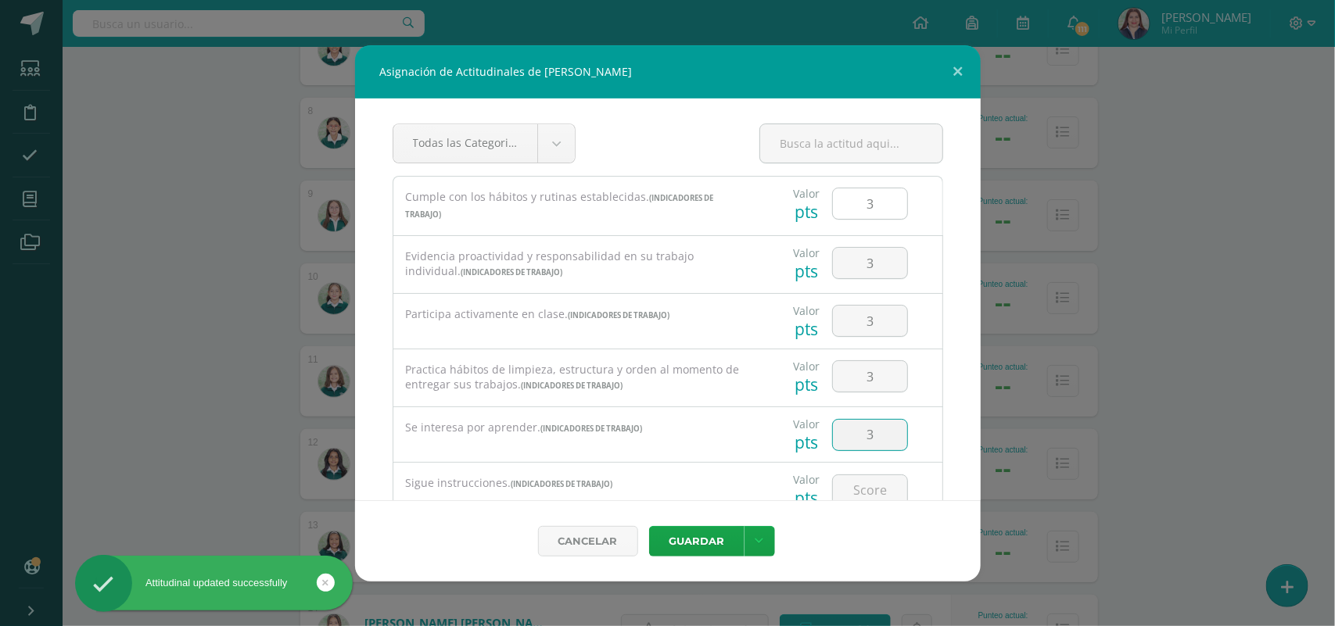
type input "3"
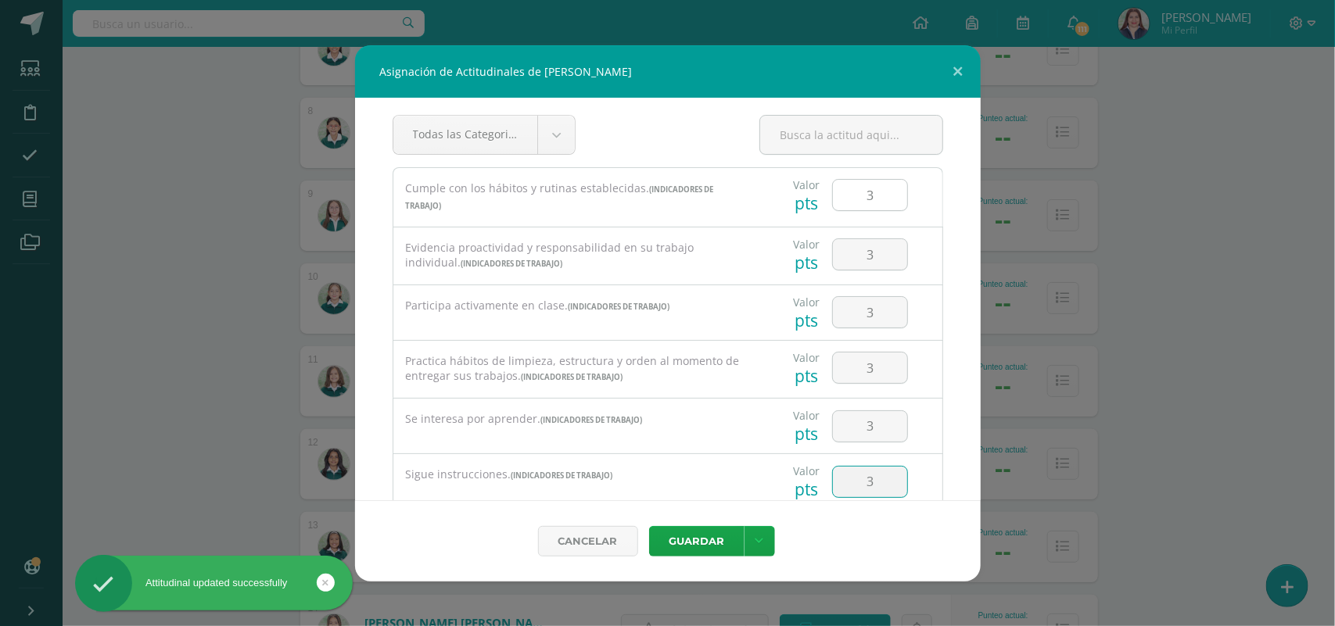
type input "3"
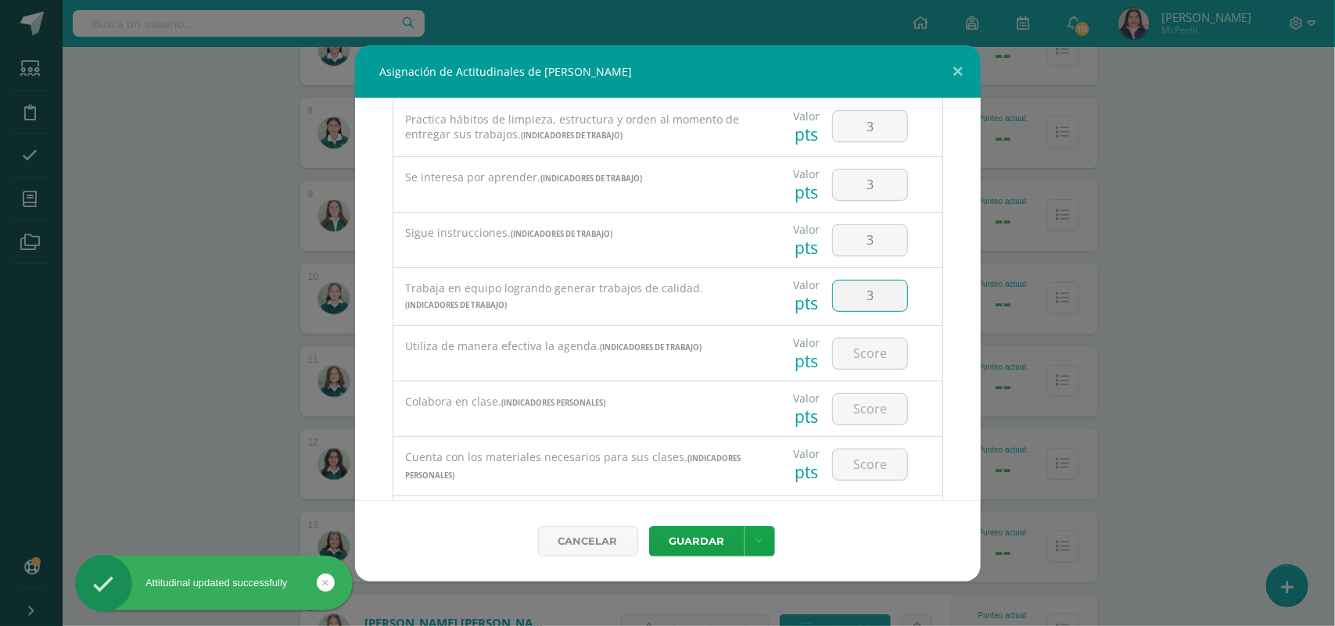
type input "3"
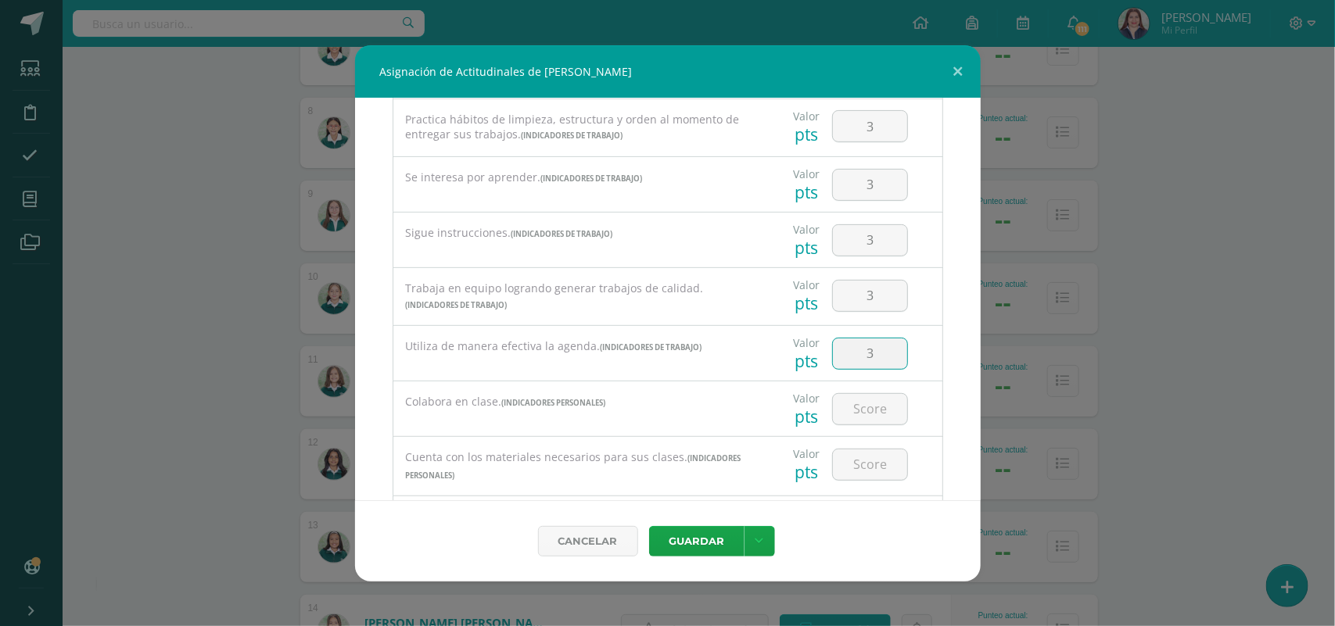
type input "3"
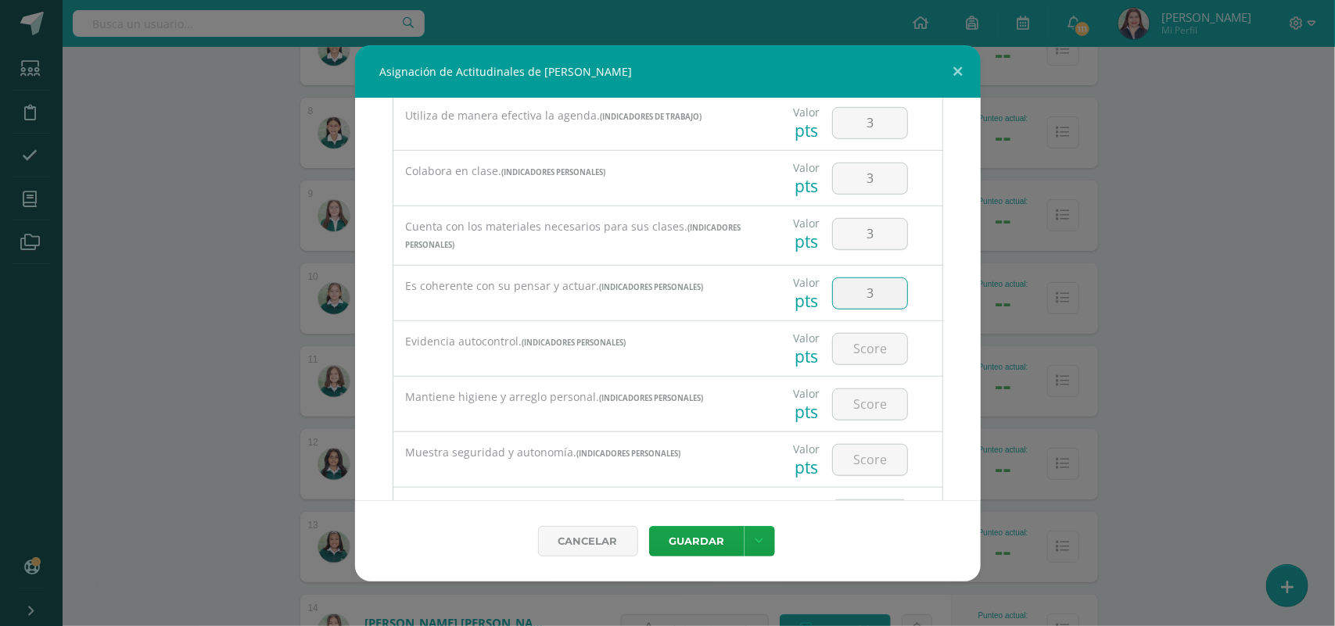
type input "3"
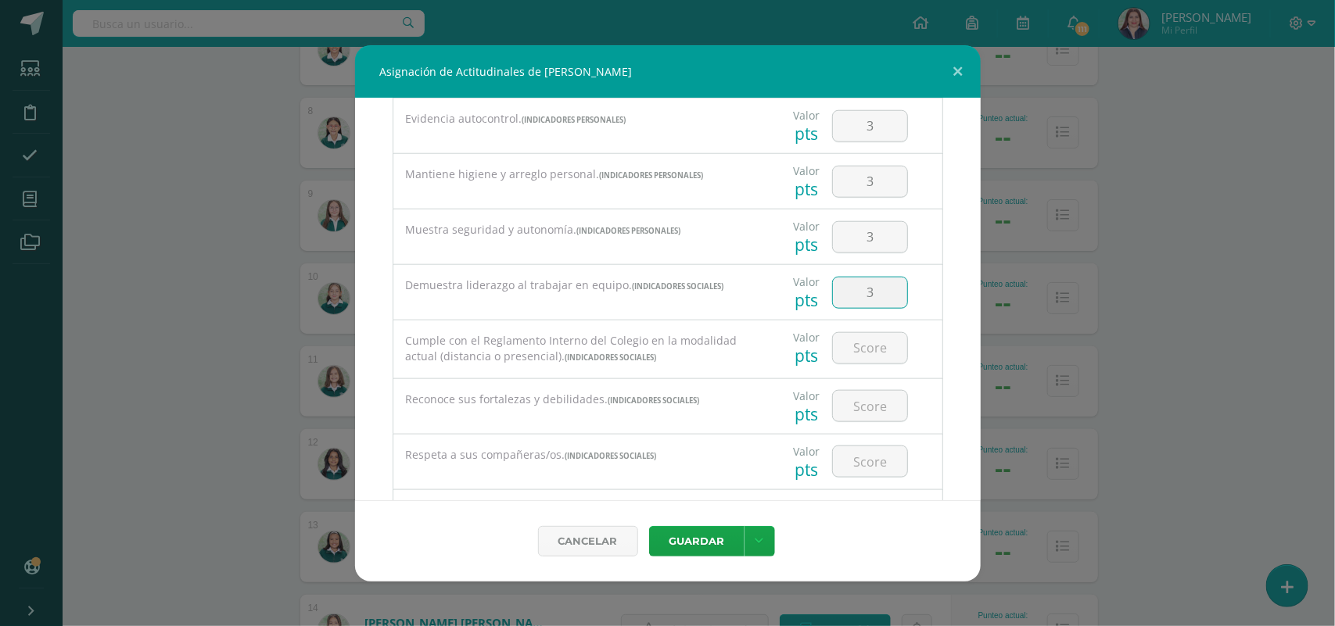
type input "3"
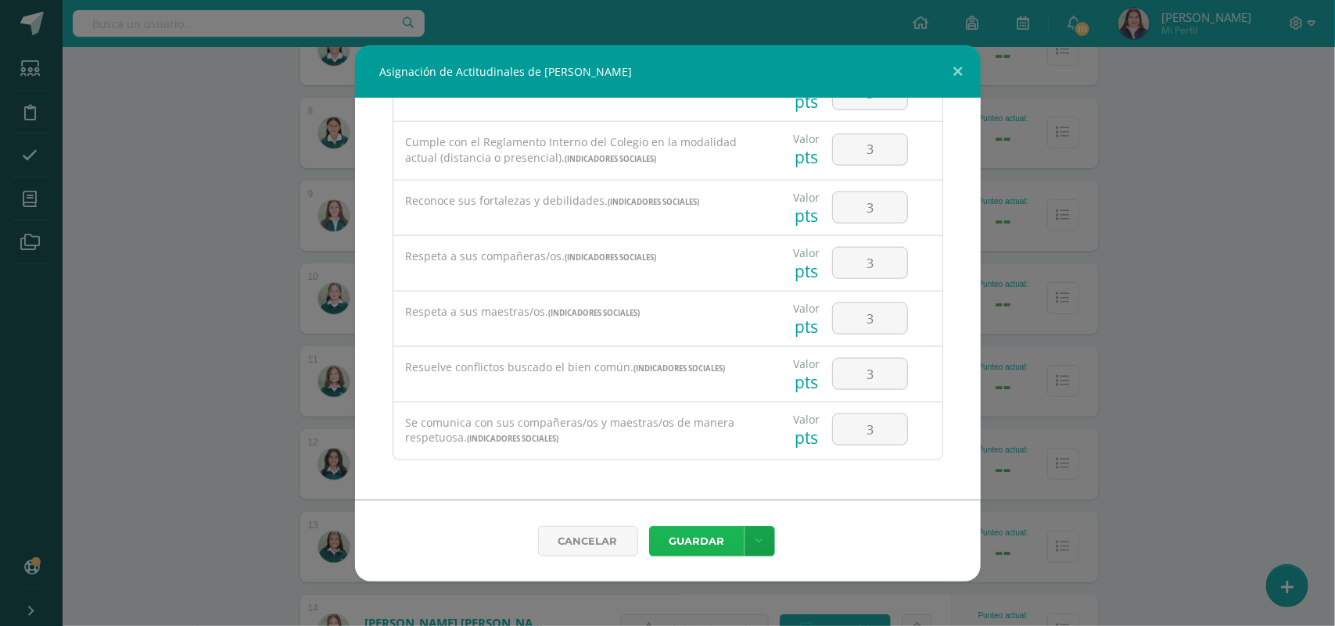
click at [692, 542] on button "Guardar" at bounding box center [696, 541] width 95 height 30
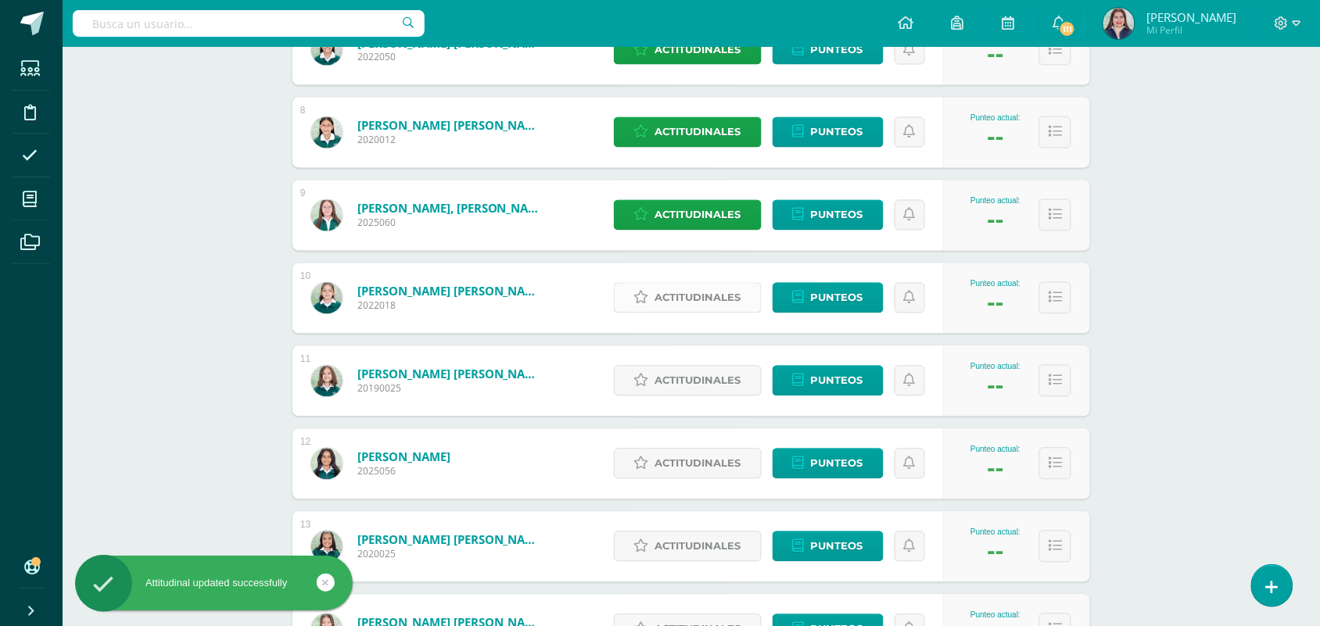
click at [733, 299] on span "Actitudinales" at bounding box center [698, 298] width 86 height 29
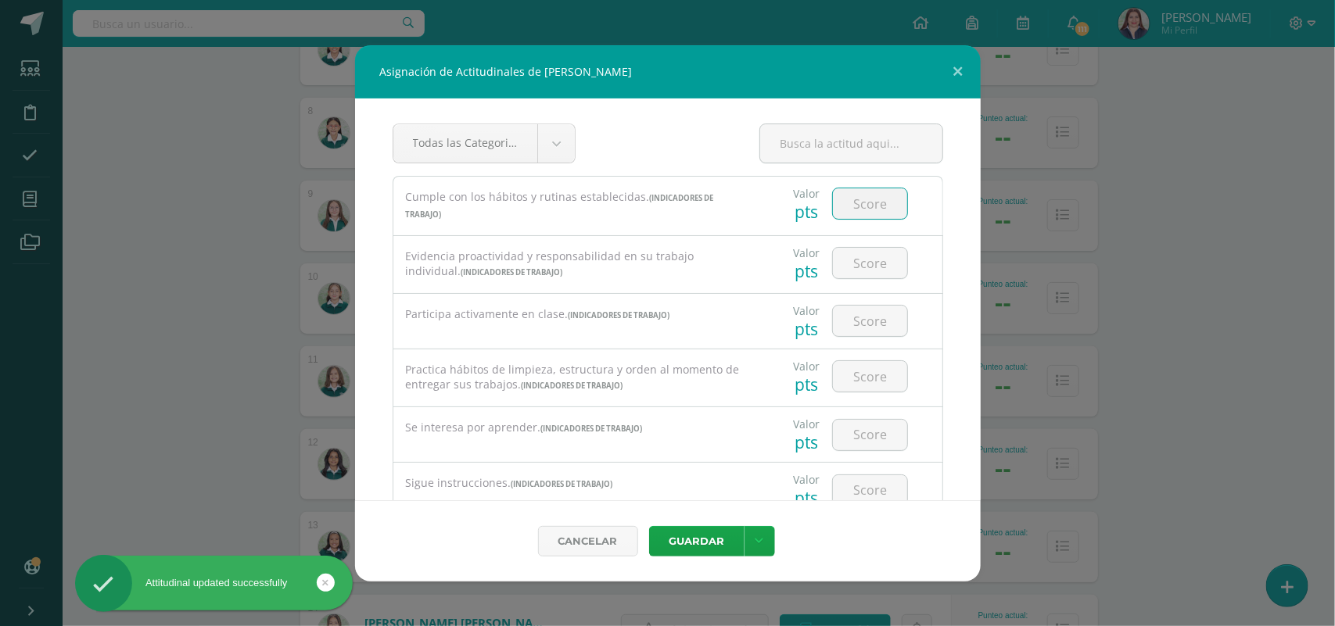
click at [872, 201] on input "number" at bounding box center [870, 203] width 74 height 30
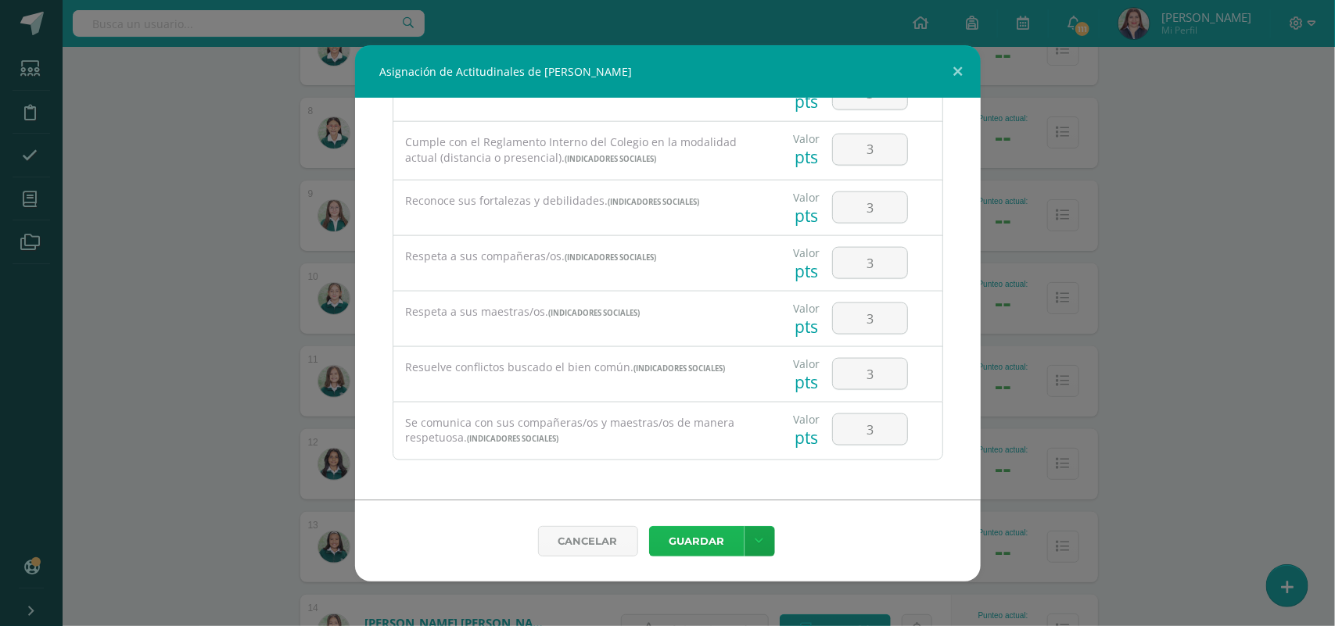
click at [690, 540] on button "Guardar" at bounding box center [696, 541] width 95 height 30
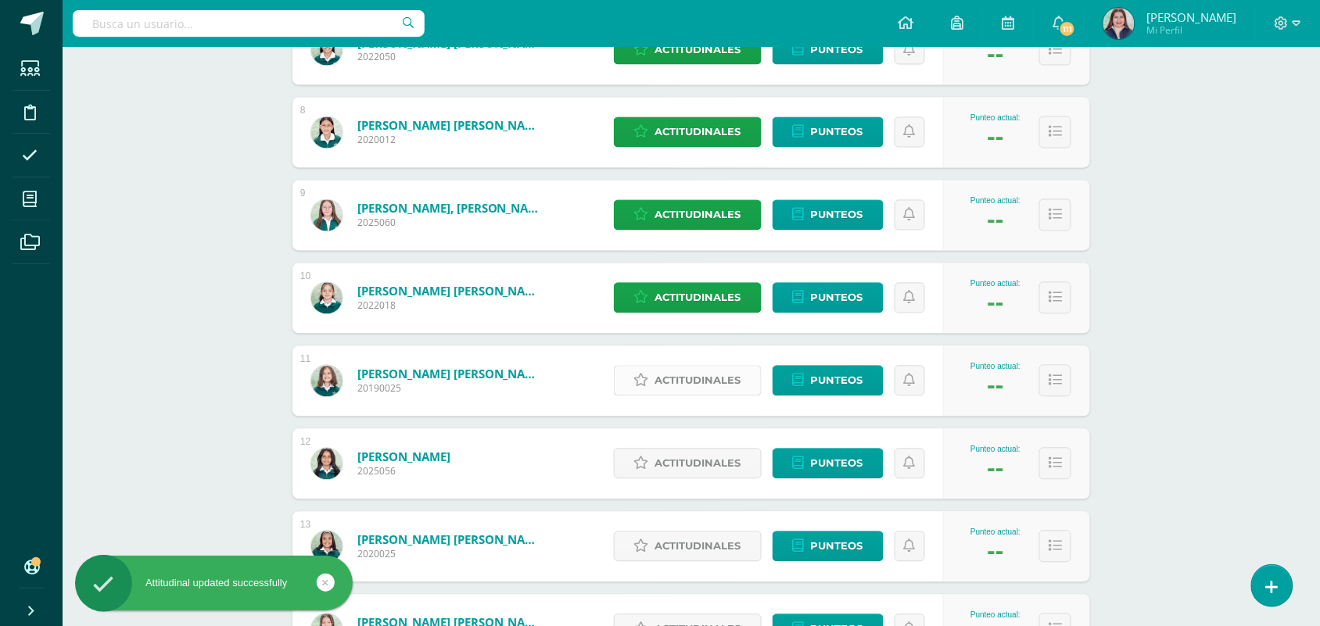
click at [702, 376] on span "Actitudinales" at bounding box center [698, 381] width 86 height 29
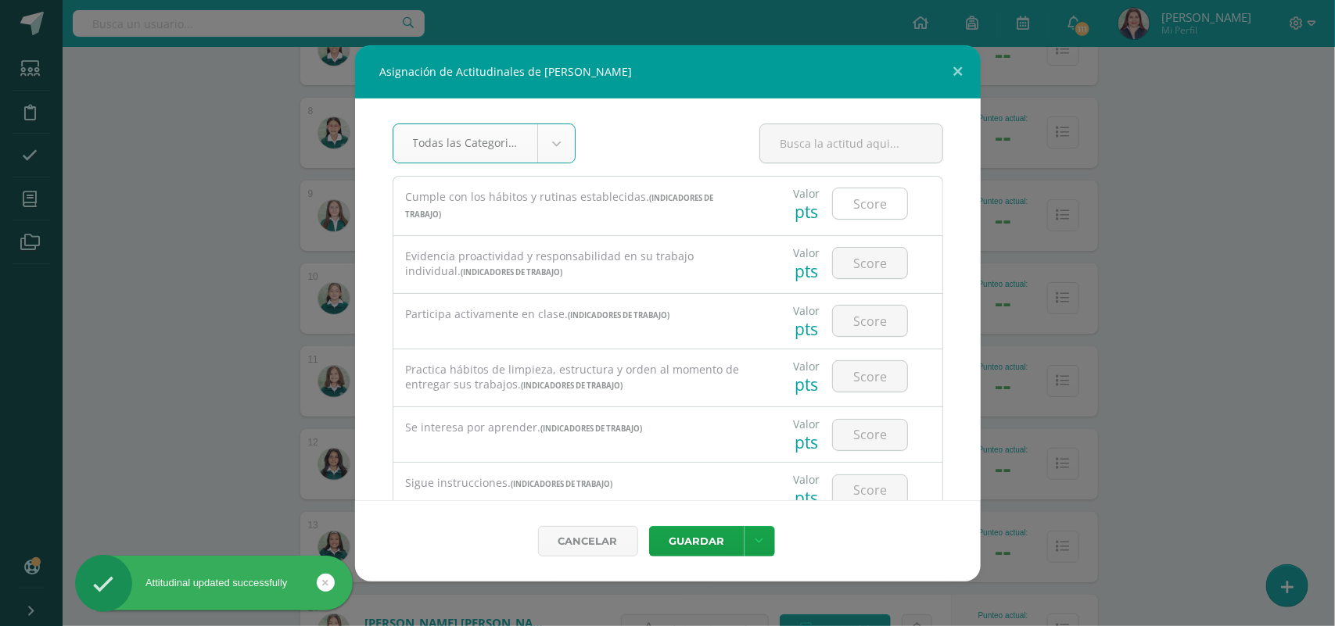
click at [843, 209] on input "number" at bounding box center [870, 203] width 74 height 30
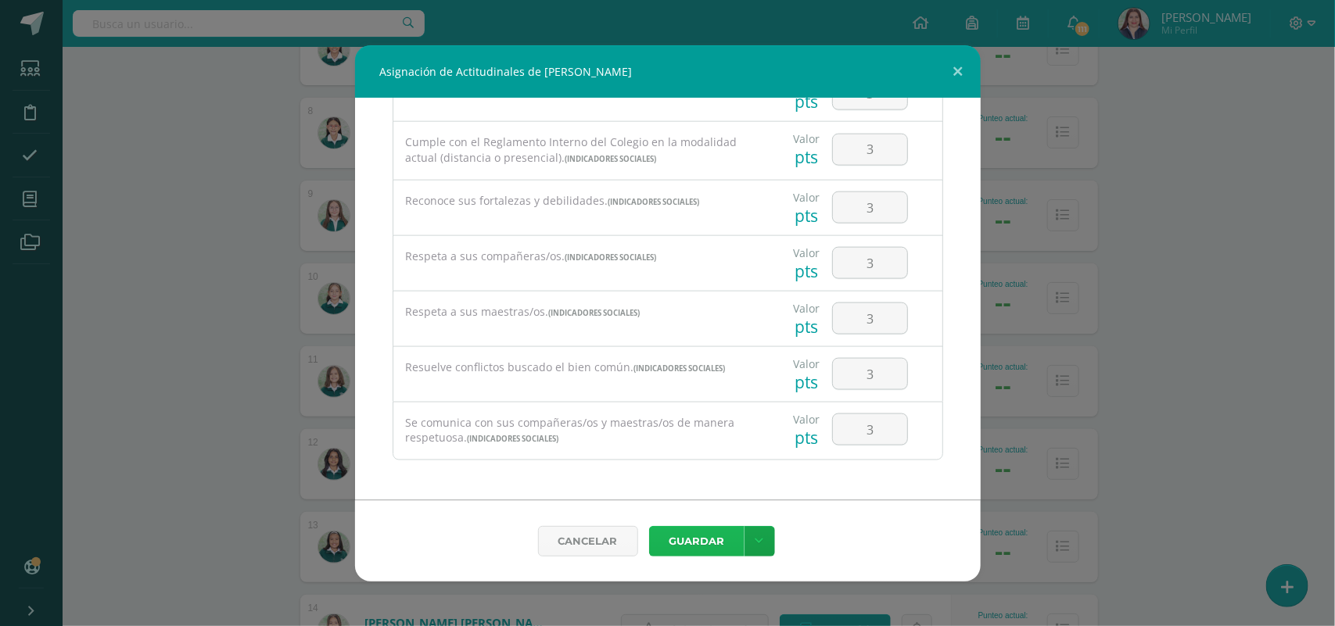
click at [684, 542] on button "Guardar" at bounding box center [696, 541] width 95 height 30
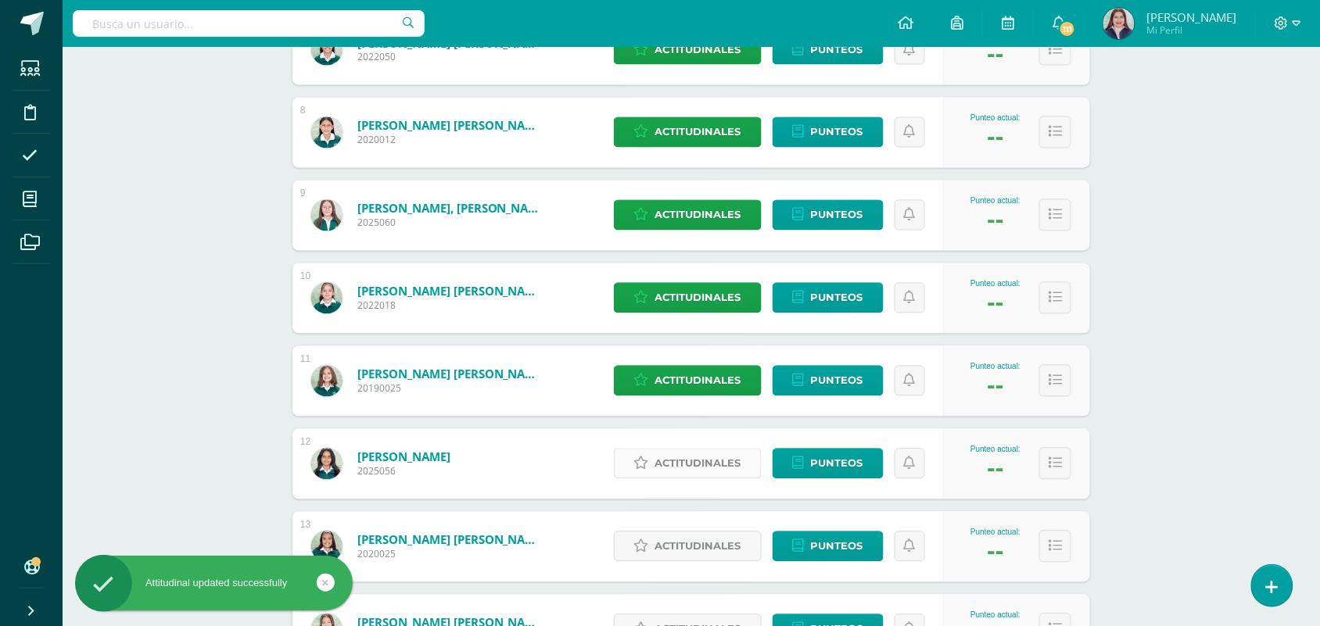
click at [700, 452] on span "Actitudinales" at bounding box center [698, 464] width 86 height 29
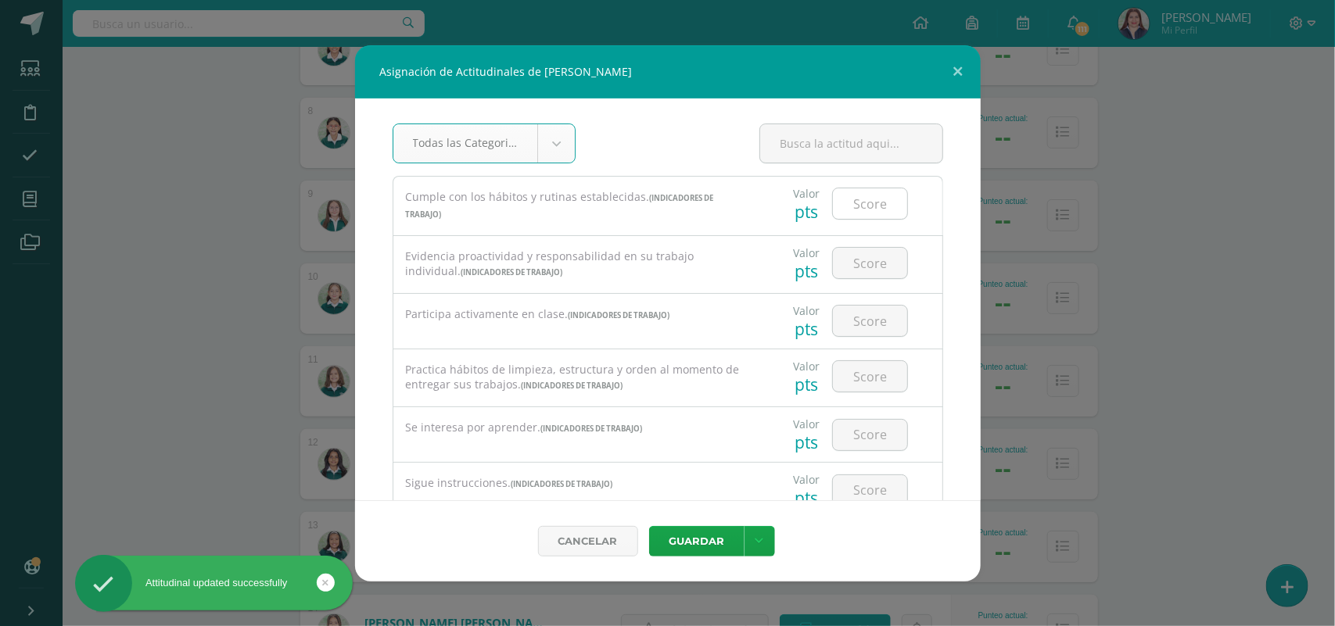
click at [866, 205] on input "number" at bounding box center [870, 203] width 74 height 30
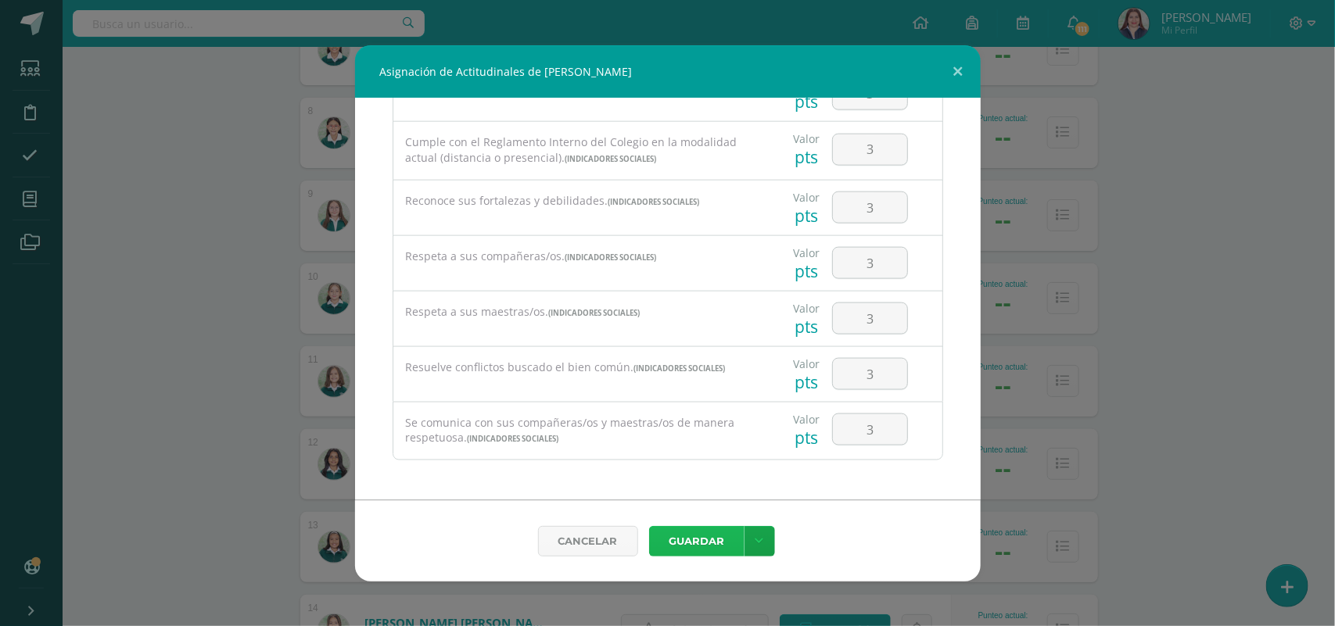
click at [708, 536] on button "Guardar" at bounding box center [696, 541] width 95 height 30
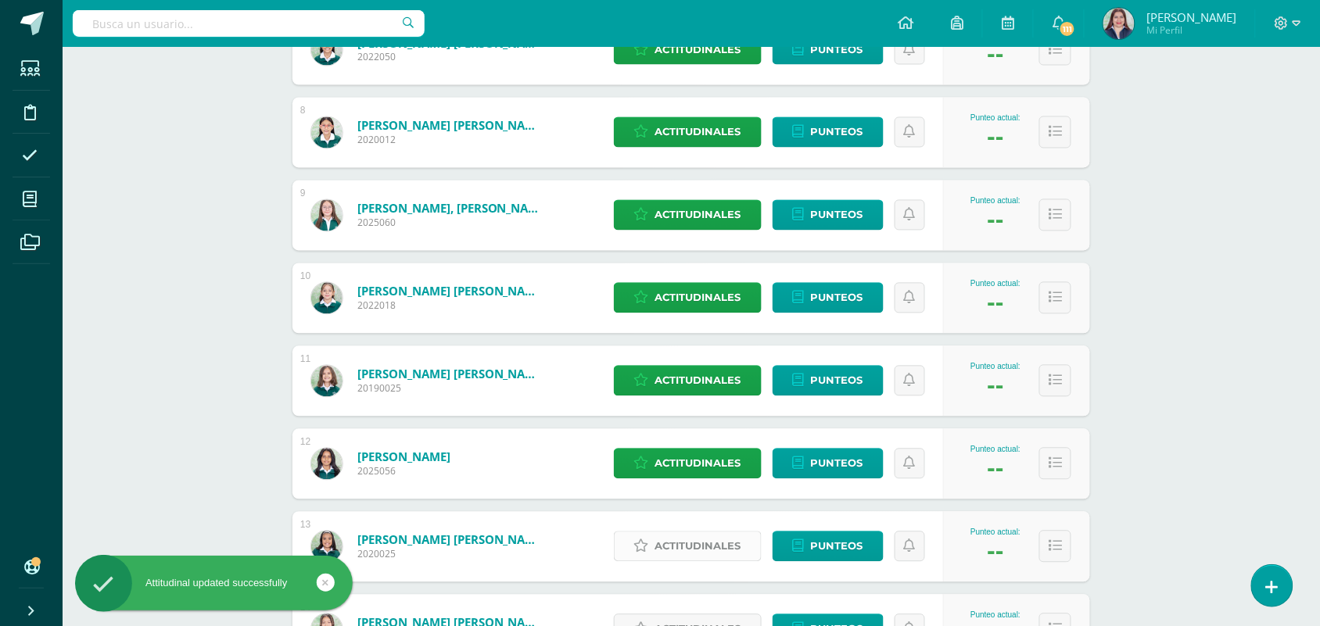
click at [698, 553] on span "Actitudinales" at bounding box center [698, 546] width 86 height 29
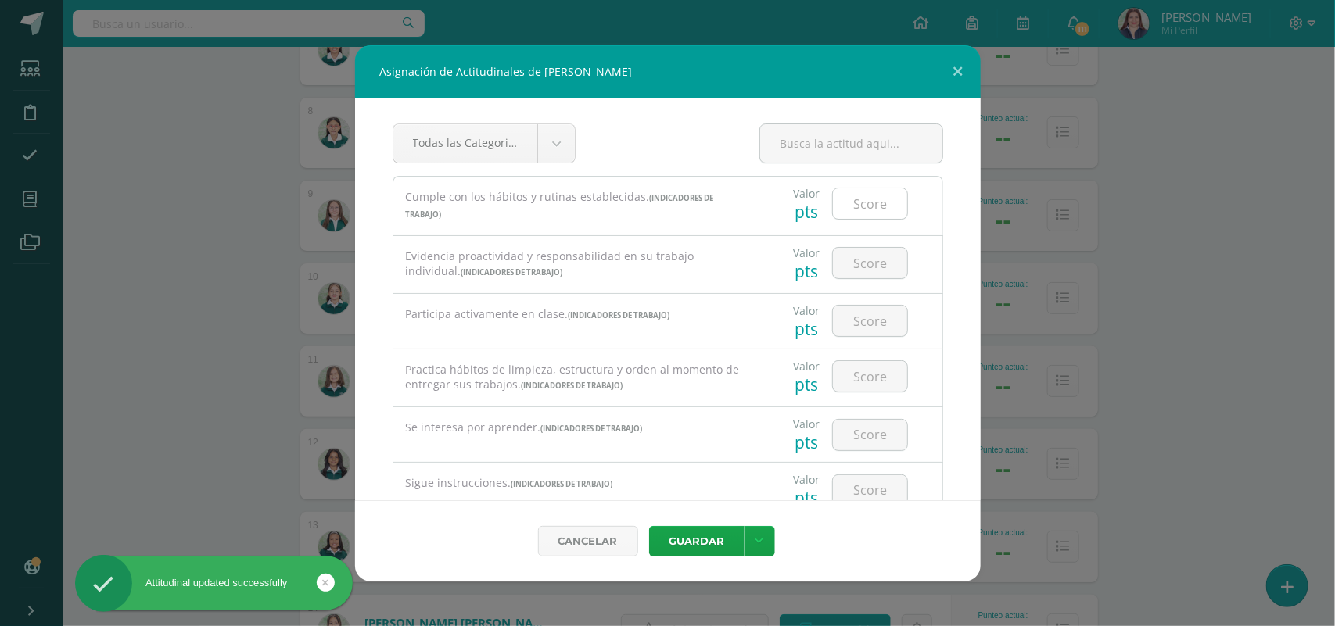
click at [864, 220] on div at bounding box center [870, 204] width 76 height 32
click at [866, 207] on input "number" at bounding box center [870, 203] width 74 height 30
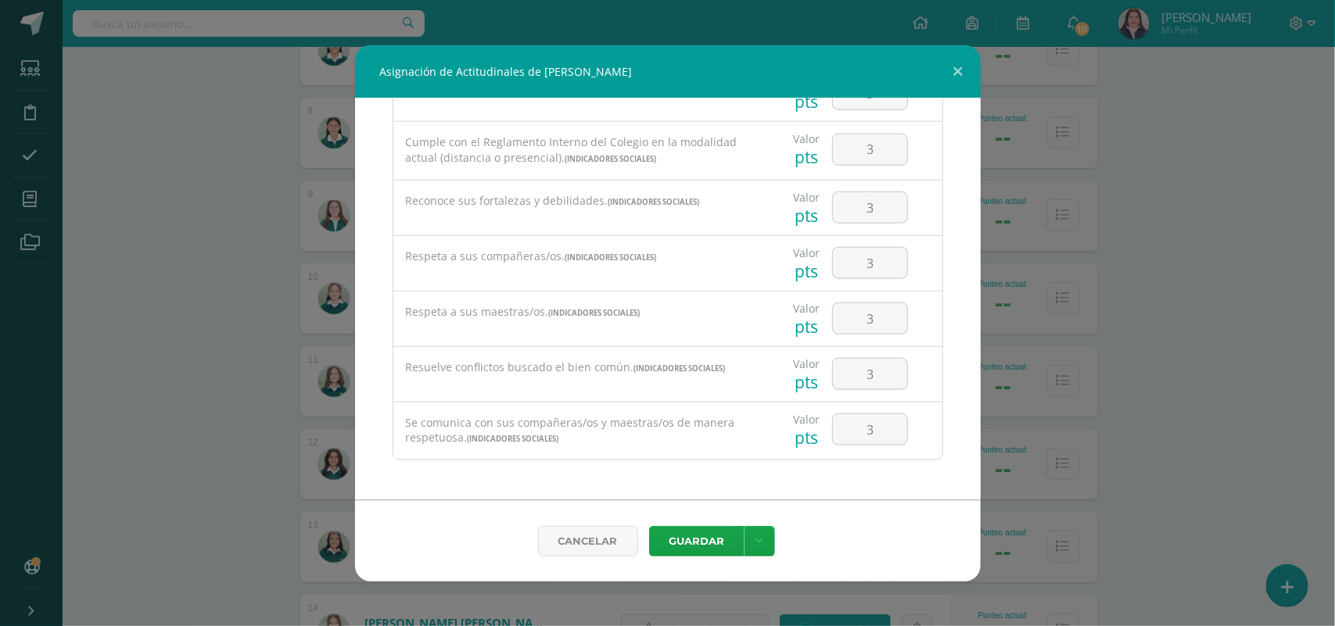
click at [708, 522] on div "Cancelar Guardar Guardar y poblar en todos mis cursos" at bounding box center [668, 540] width 626 height 81
click at [708, 528] on button "Guardar" at bounding box center [696, 541] width 95 height 30
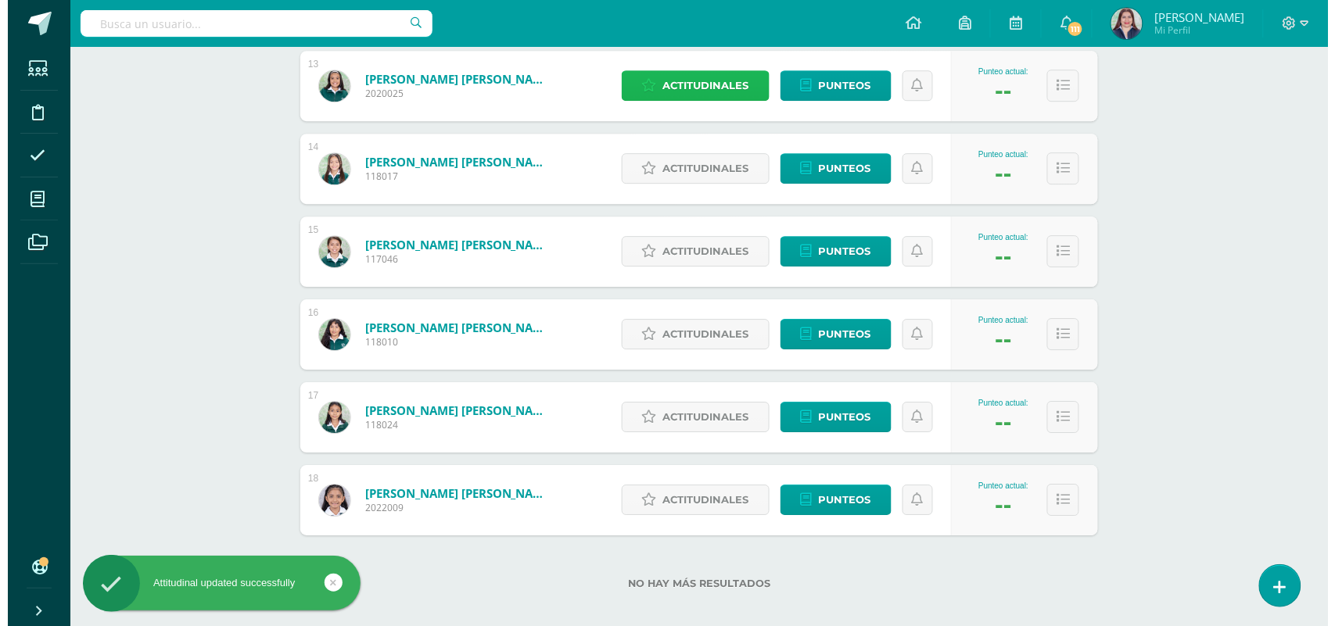
scroll to position [1296, 0]
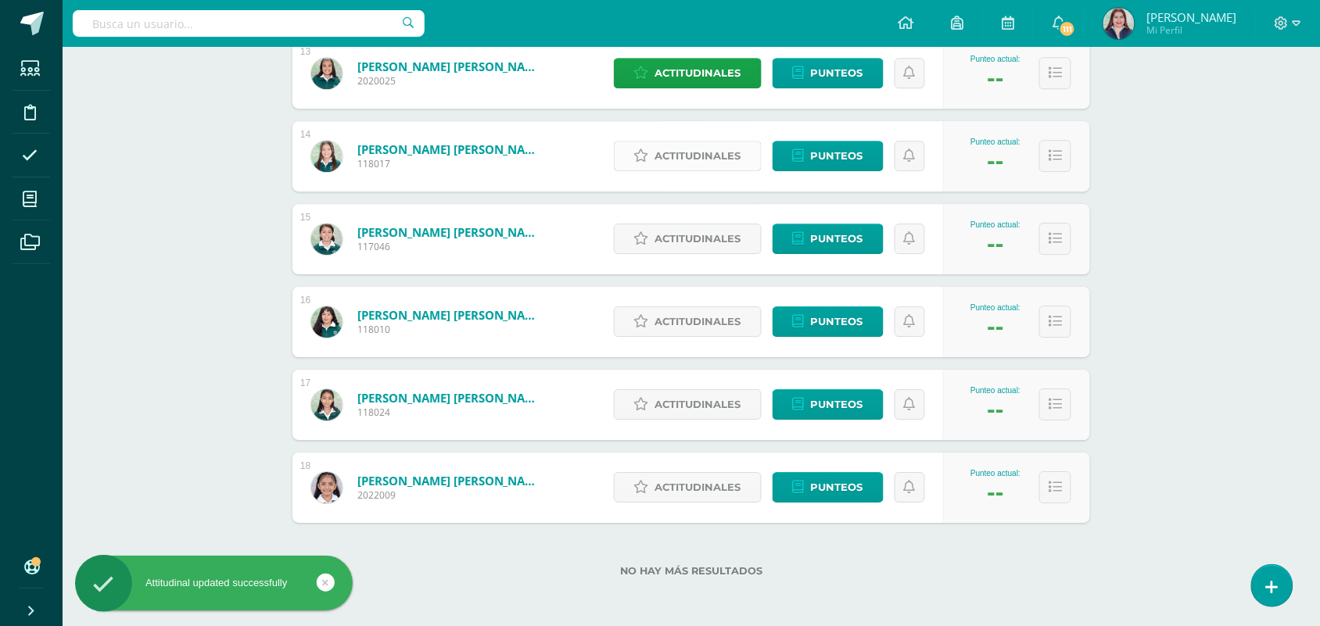
click at [723, 142] on span "Actitudinales" at bounding box center [698, 156] width 86 height 29
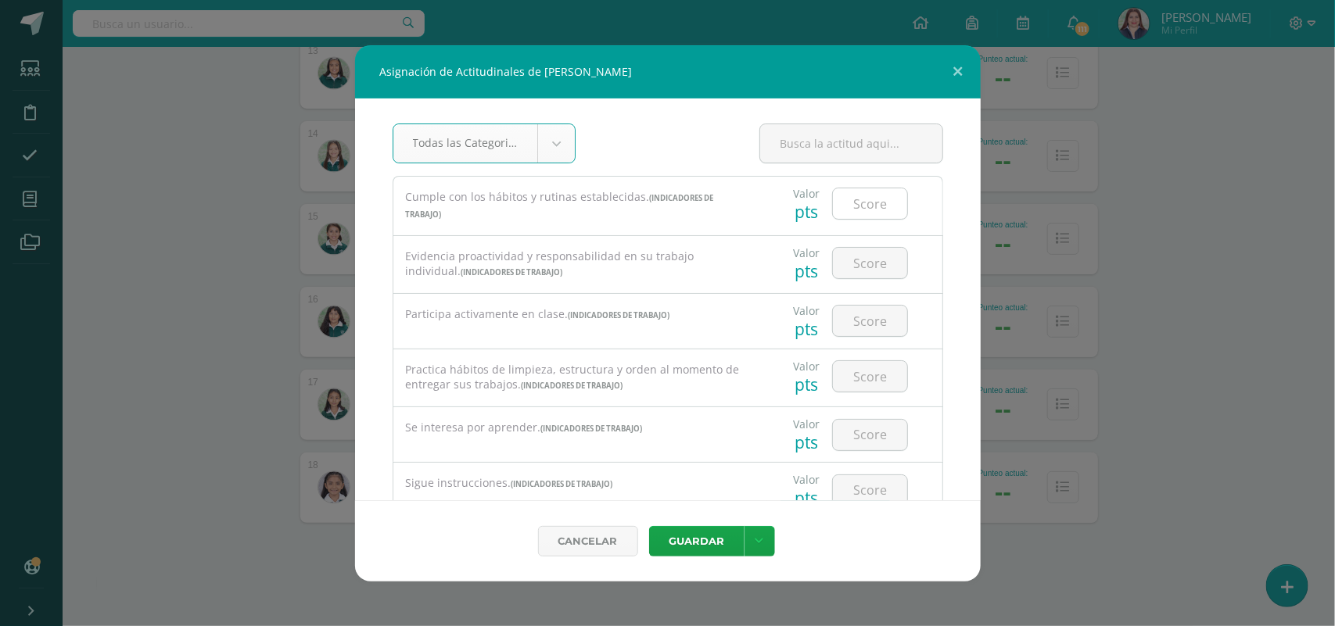
click at [862, 189] on input "number" at bounding box center [870, 203] width 74 height 30
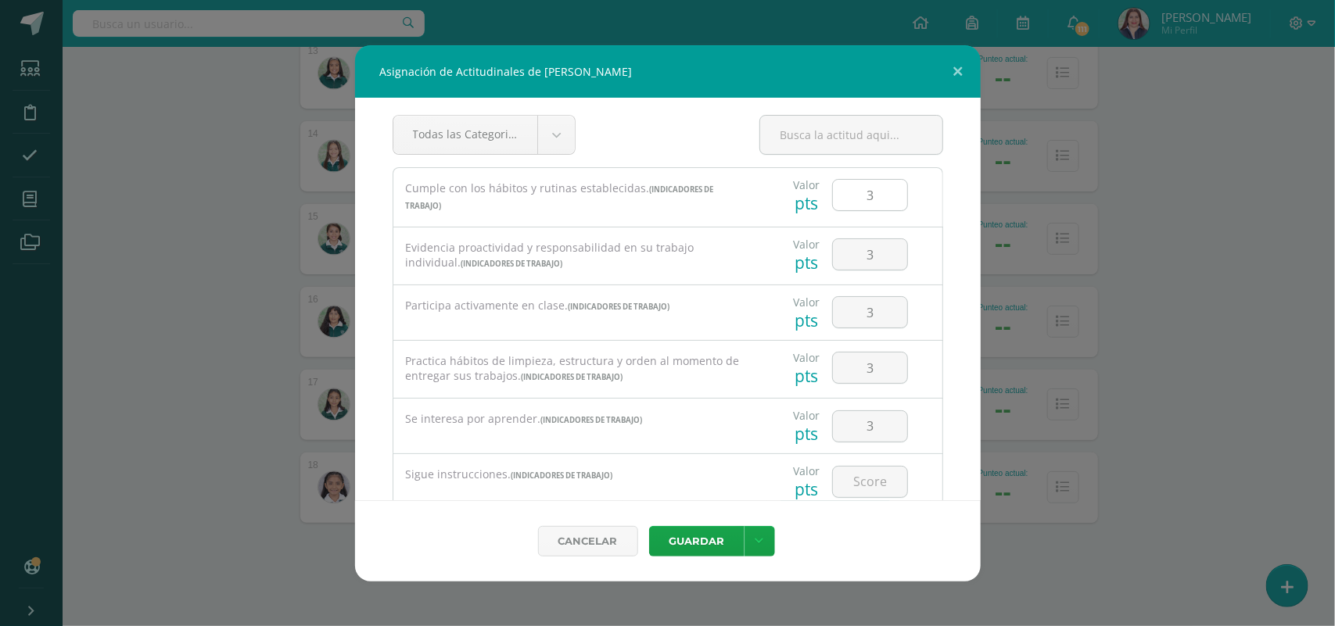
scroll to position [250, 0]
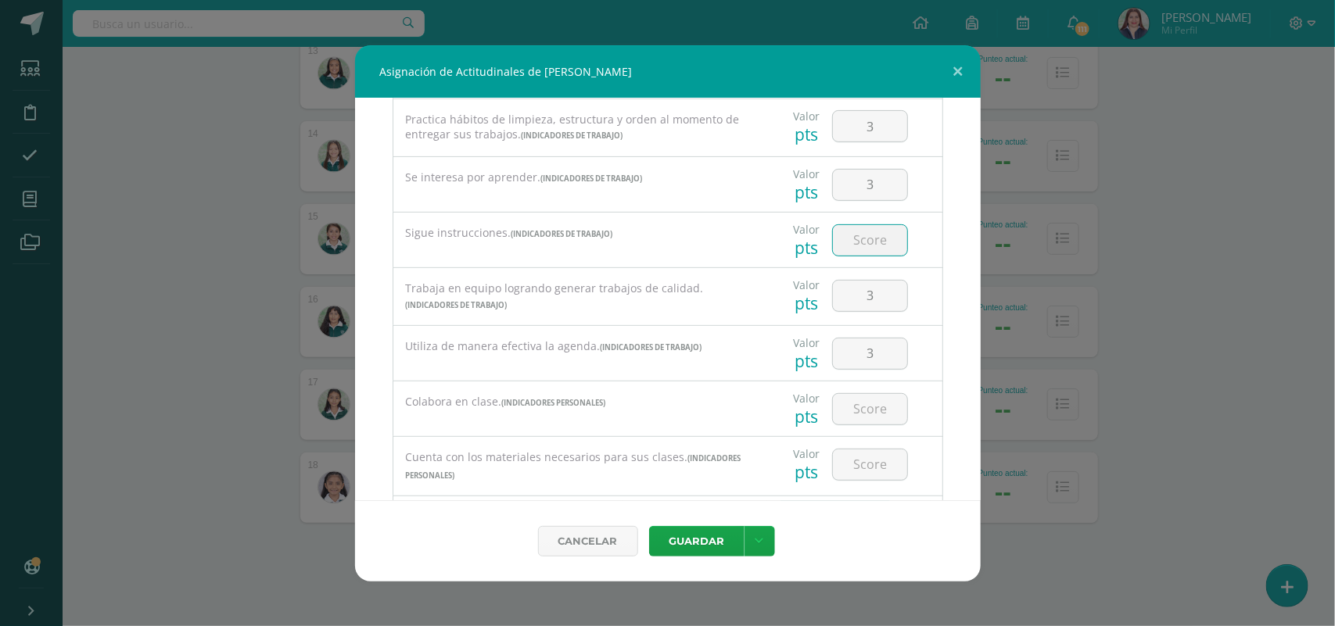
click at [850, 237] on input "number" at bounding box center [870, 240] width 74 height 30
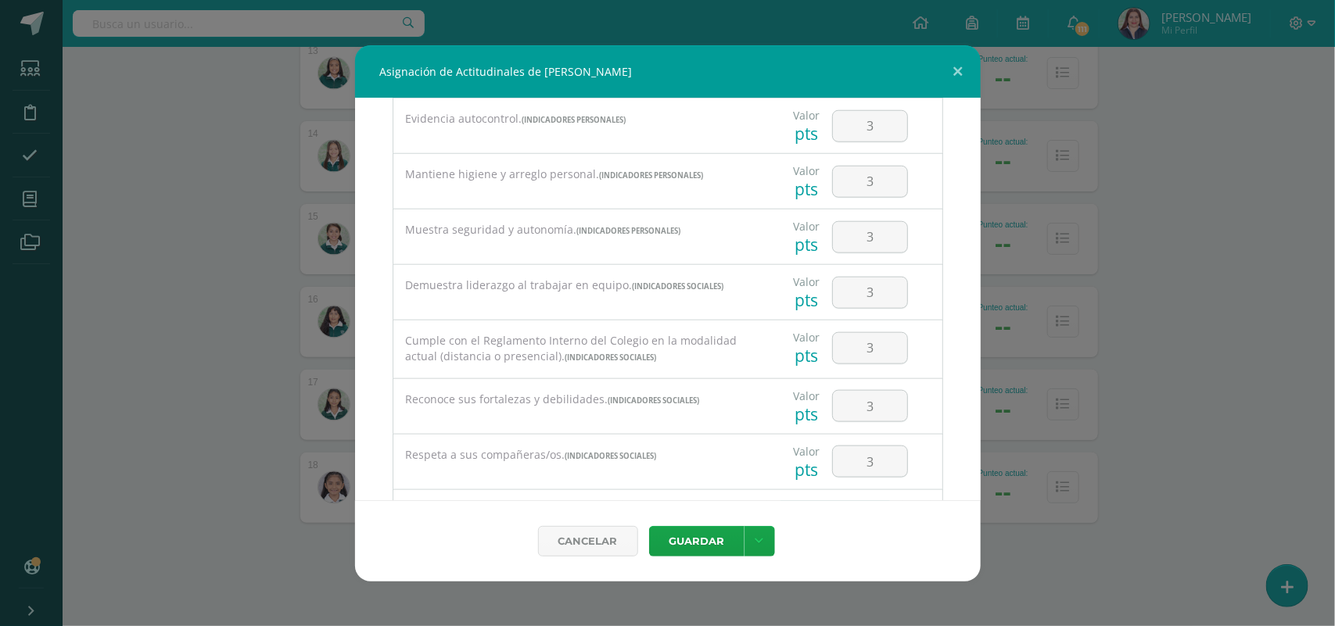
scroll to position [911, 0]
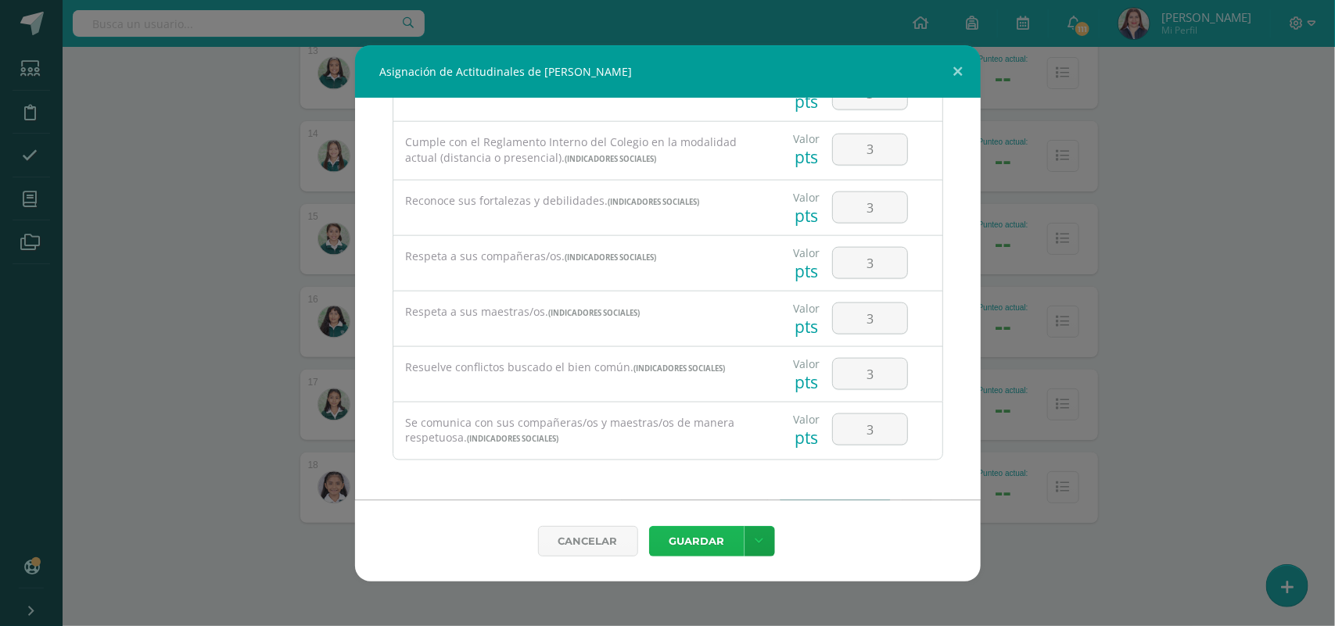
click at [720, 529] on button "Guardar" at bounding box center [696, 541] width 95 height 30
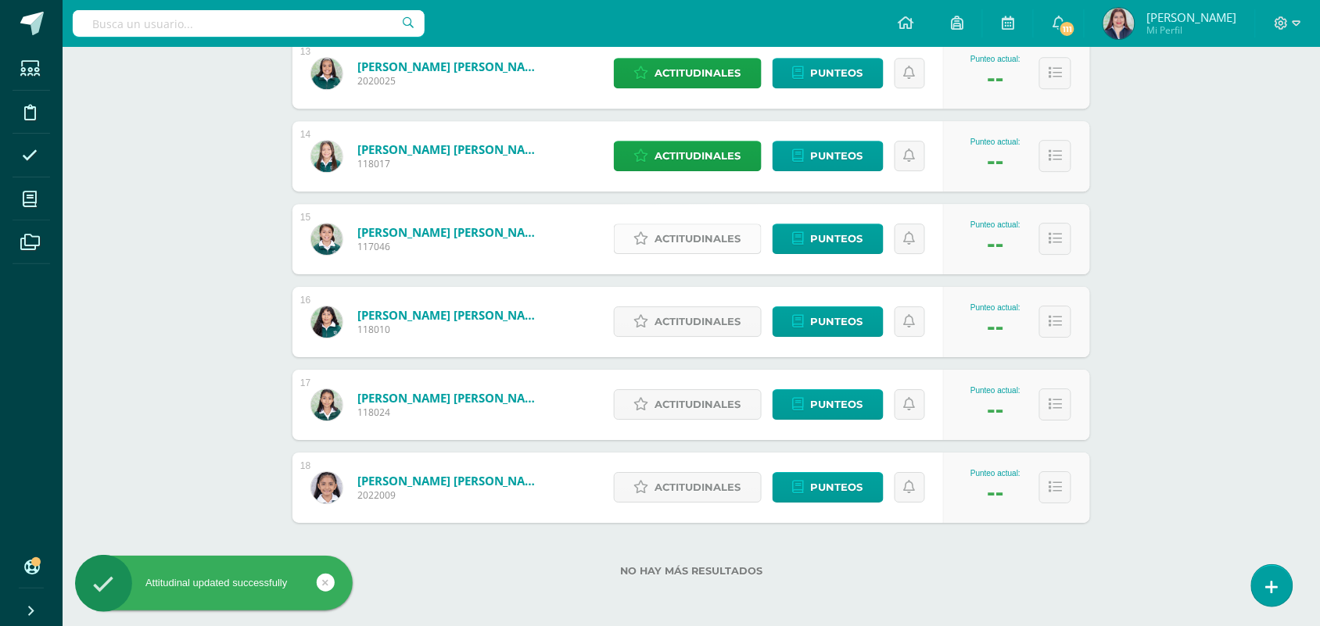
click at [727, 238] on span "Actitudinales" at bounding box center [698, 238] width 86 height 29
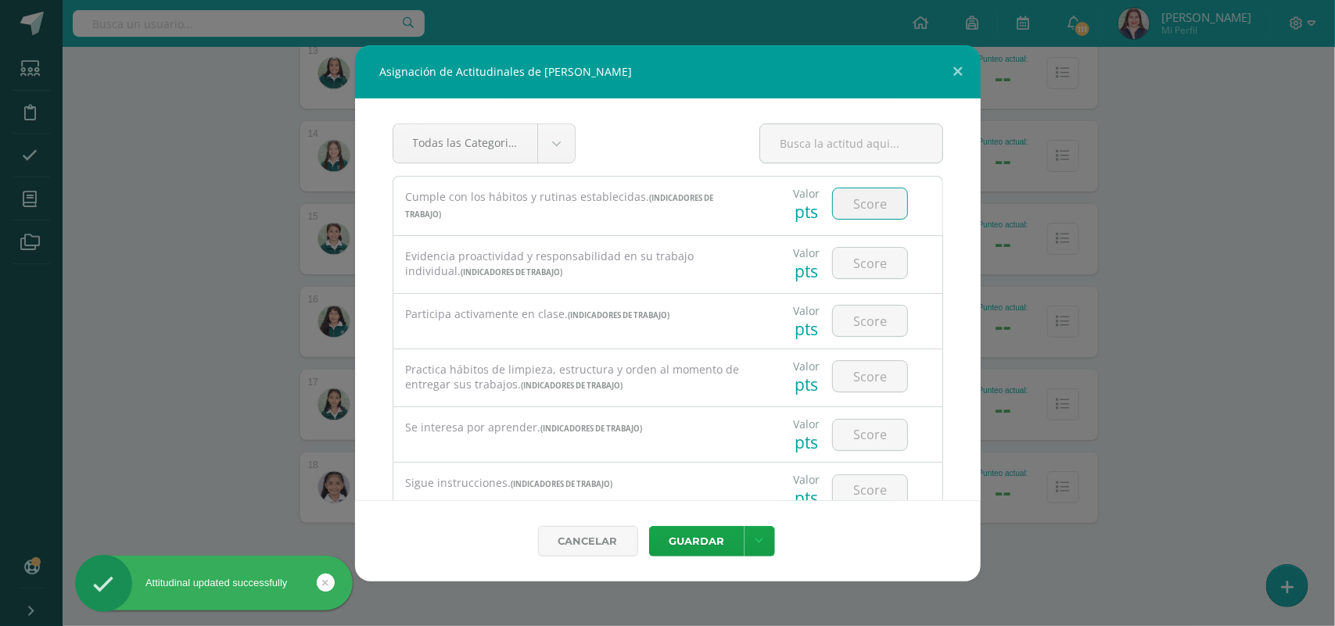
click at [839, 211] on input "number" at bounding box center [870, 203] width 74 height 30
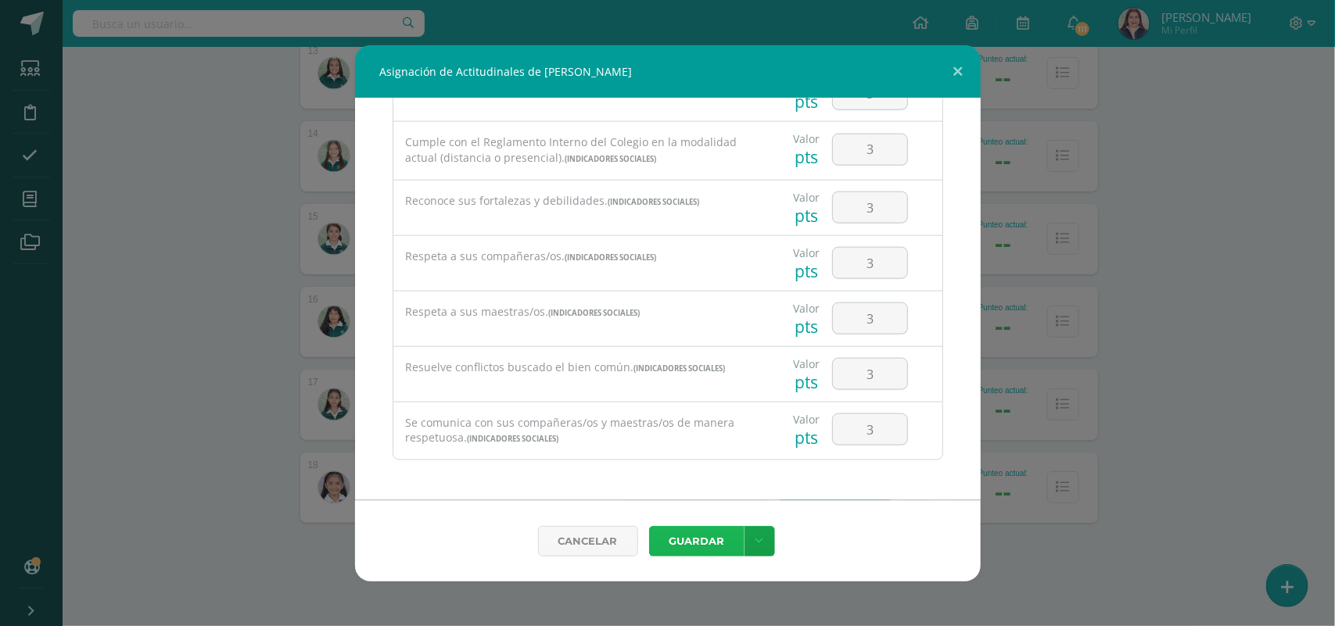
click at [704, 553] on button "Guardar" at bounding box center [696, 541] width 95 height 30
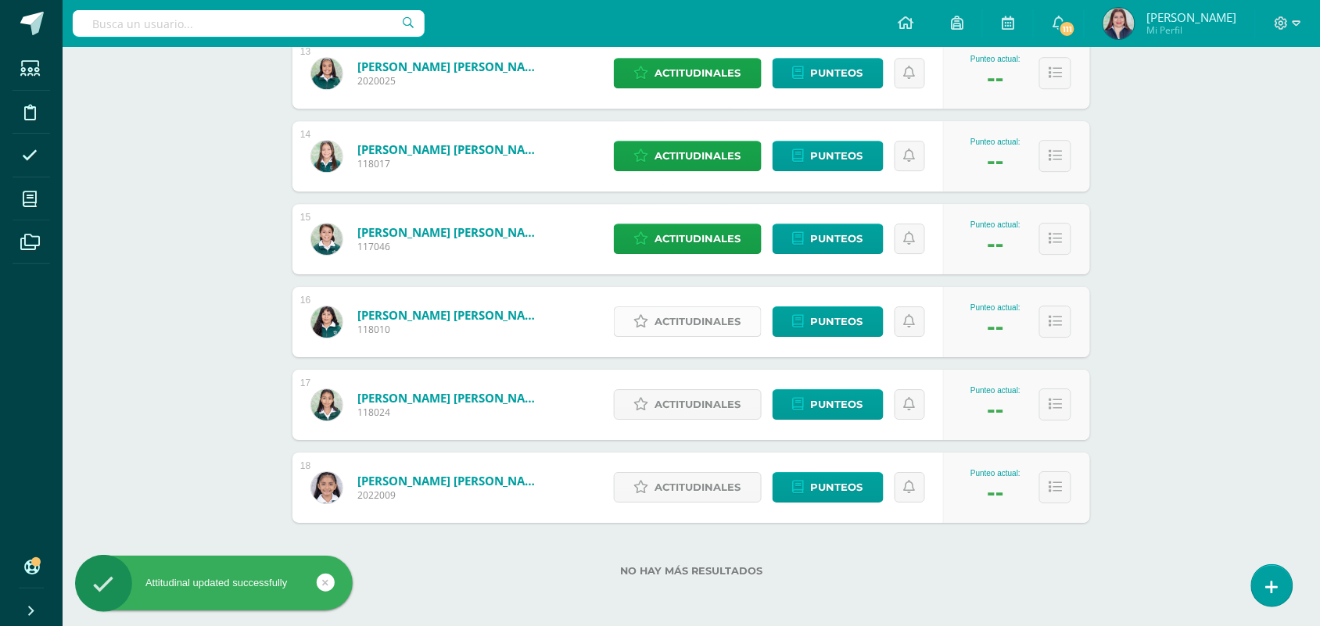
click at [726, 329] on span "Actitudinales" at bounding box center [698, 321] width 86 height 29
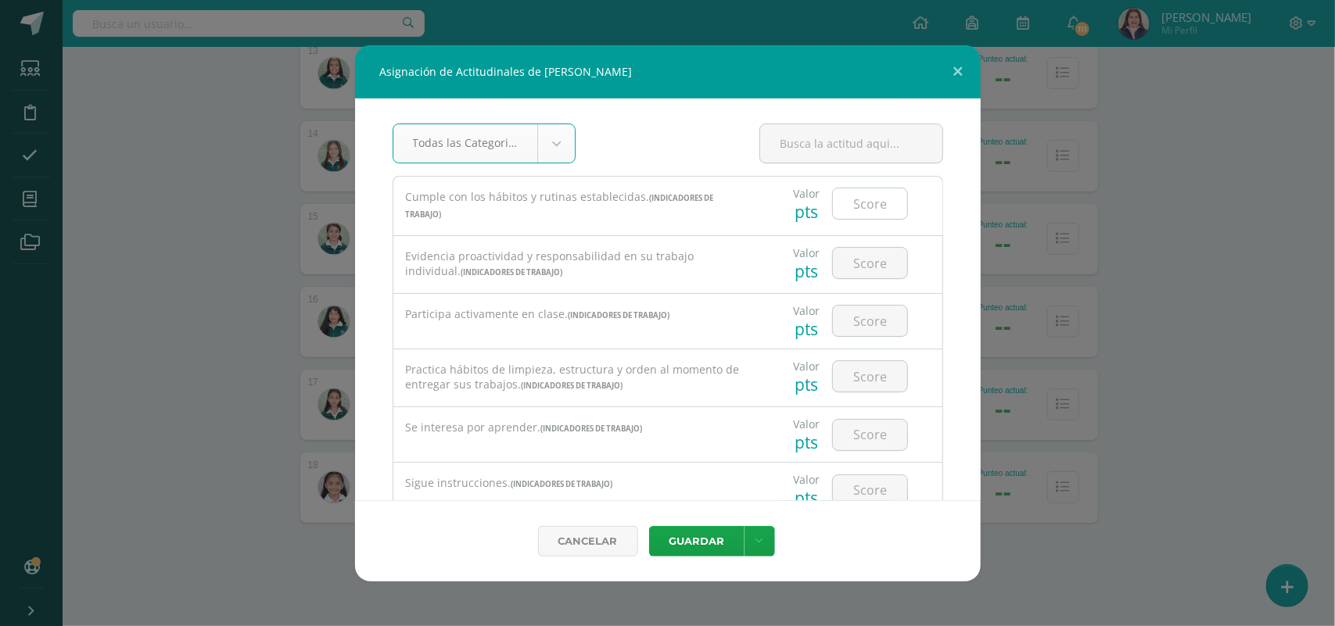
click at [851, 198] on input "number" at bounding box center [870, 203] width 74 height 30
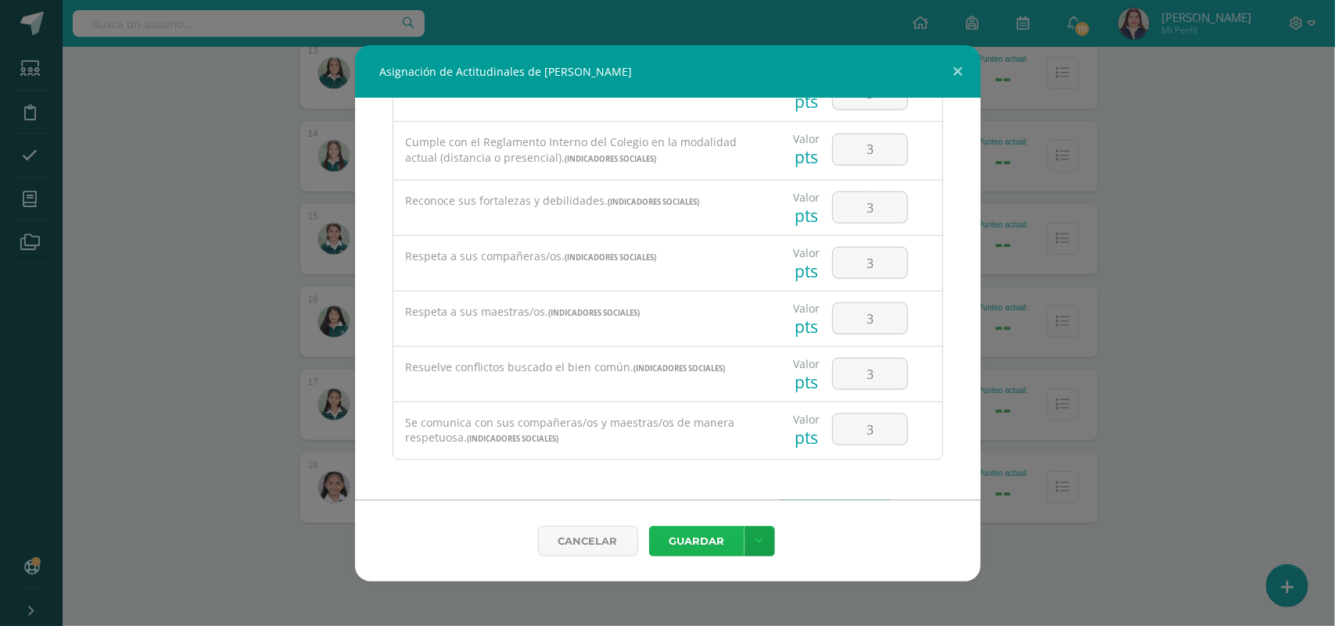
click at [678, 536] on button "Guardar" at bounding box center [696, 541] width 95 height 30
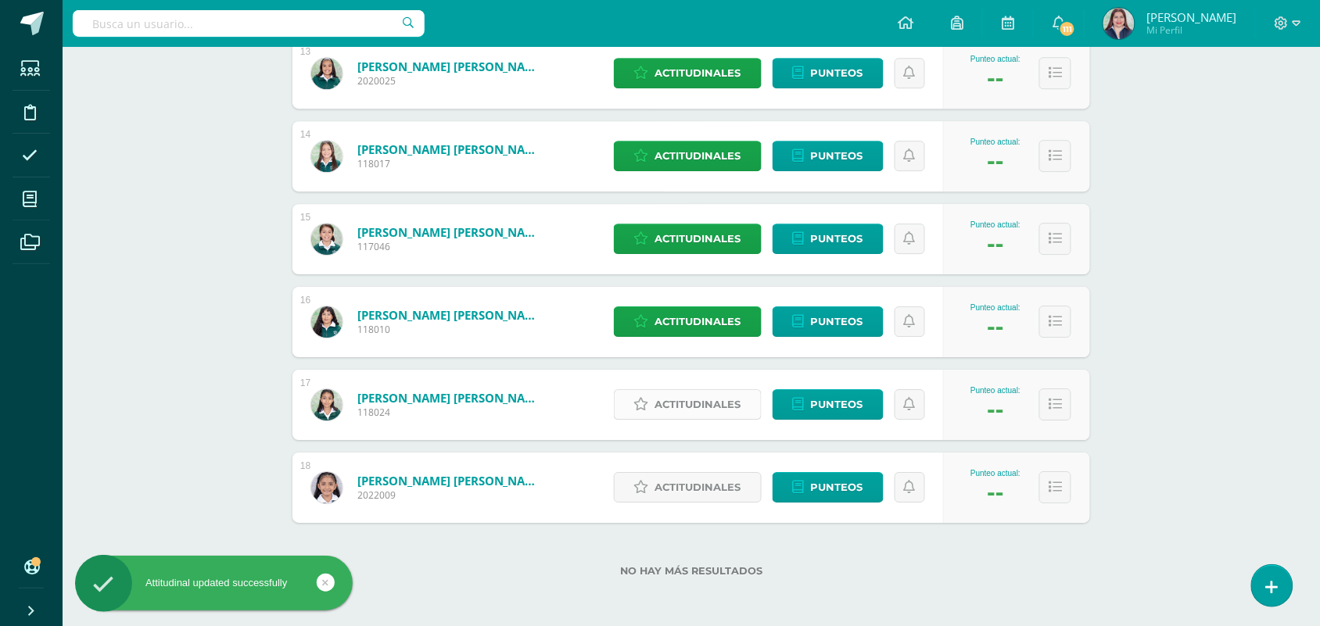
click at [696, 396] on span "Actitudinales" at bounding box center [698, 404] width 86 height 29
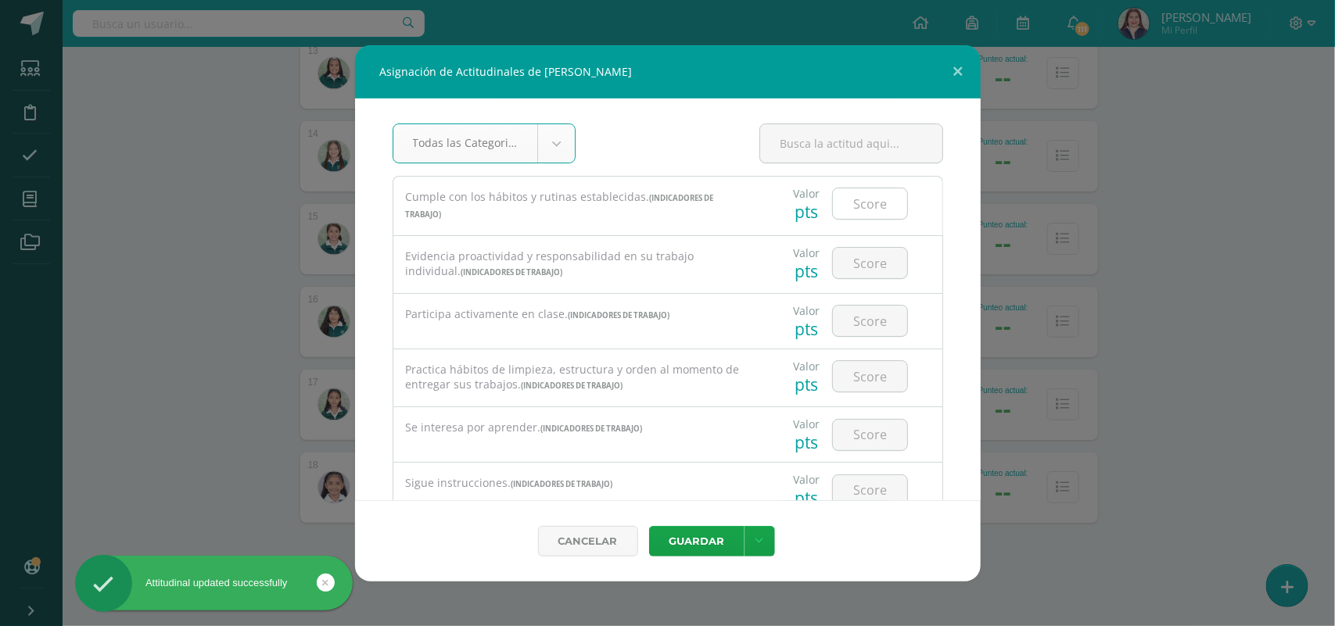
click at [873, 207] on input "number" at bounding box center [870, 203] width 74 height 30
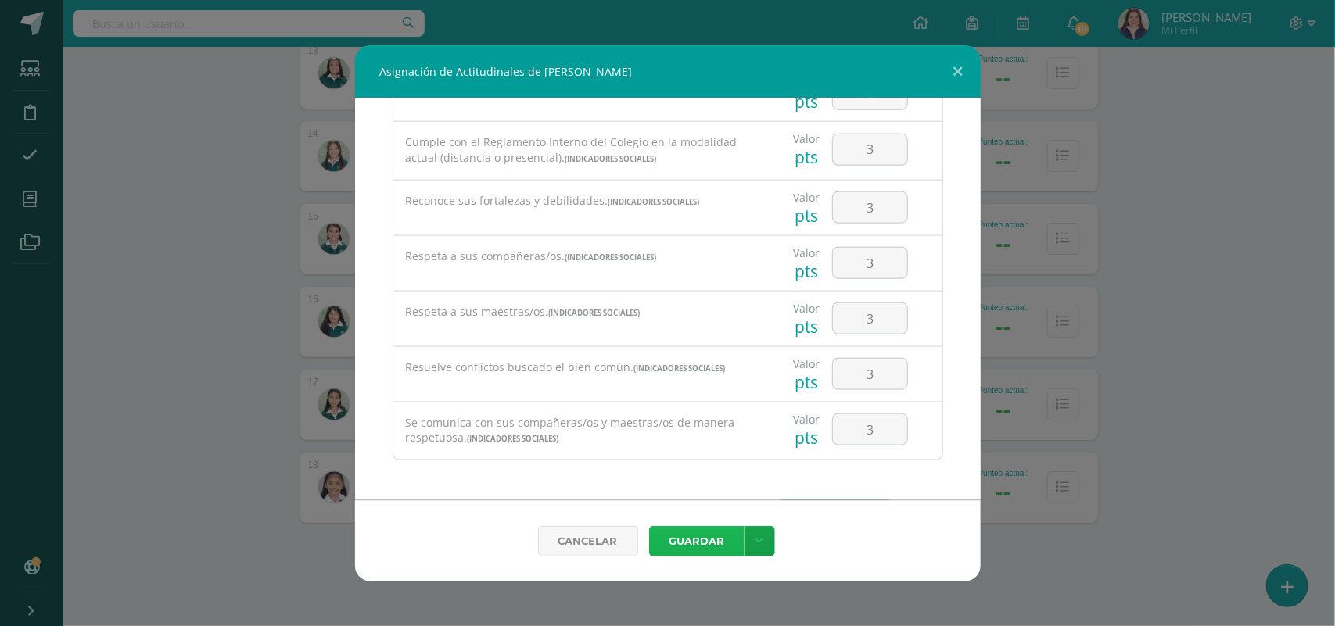
click at [715, 540] on button "Guardar" at bounding box center [696, 541] width 95 height 30
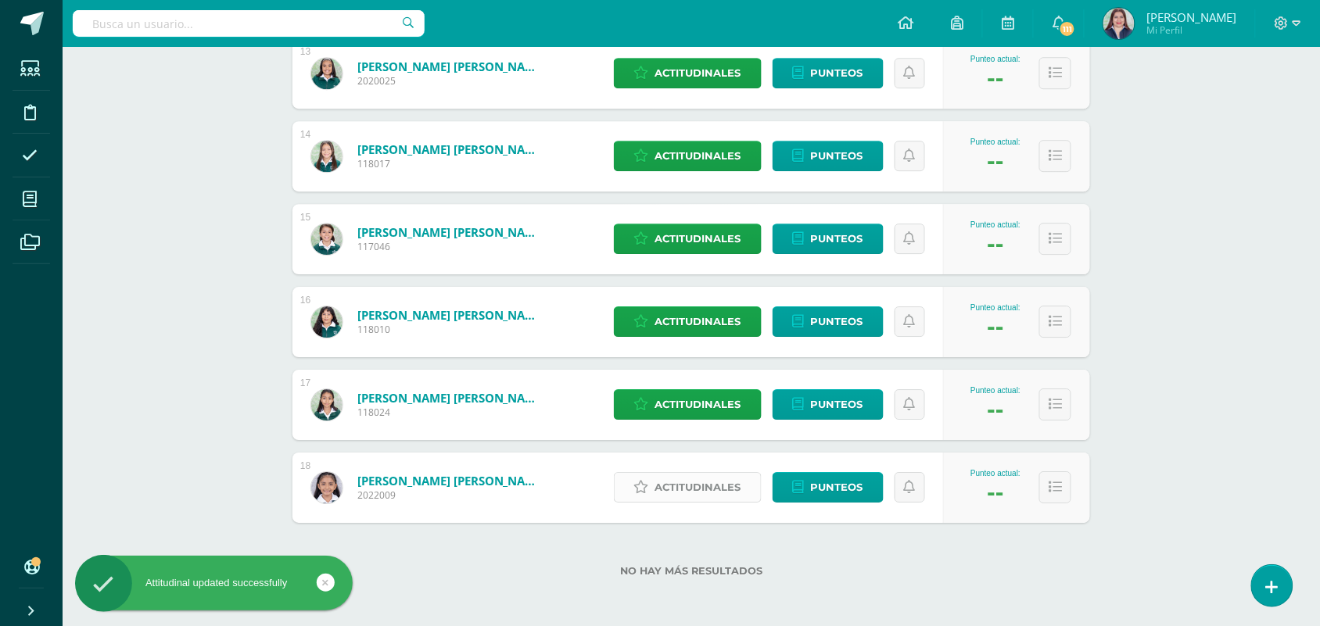
click at [735, 482] on span "Actitudinales" at bounding box center [698, 487] width 86 height 29
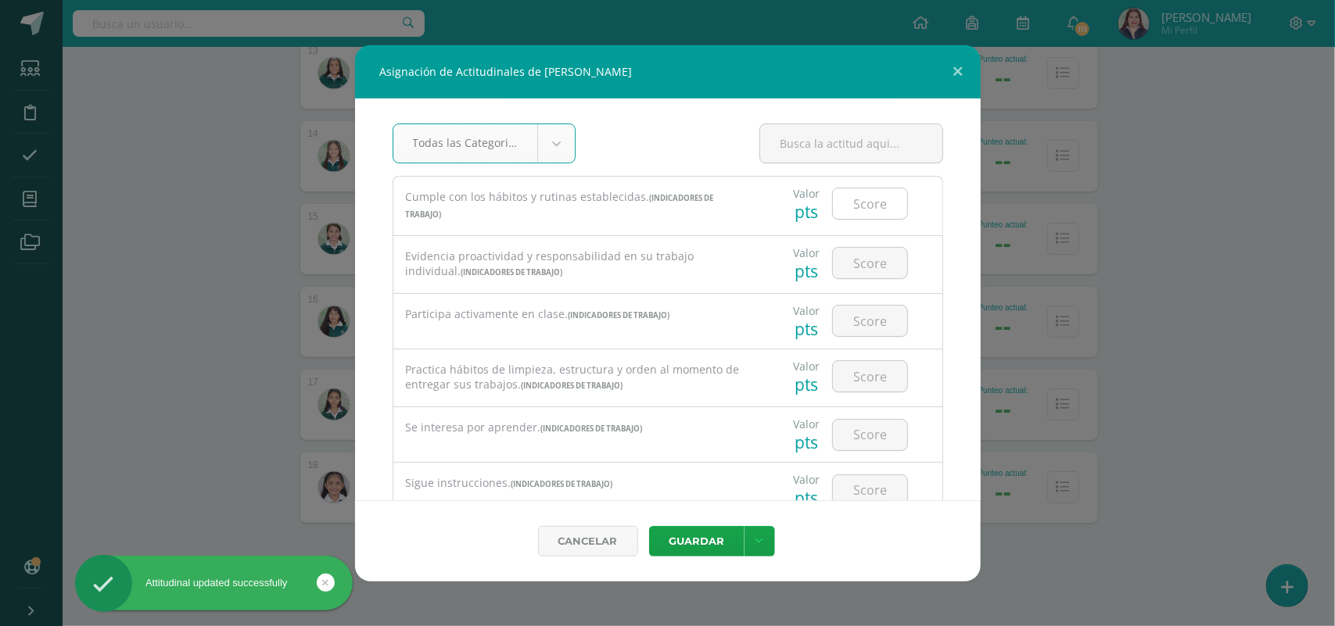
click at [862, 205] on input "number" at bounding box center [870, 203] width 74 height 30
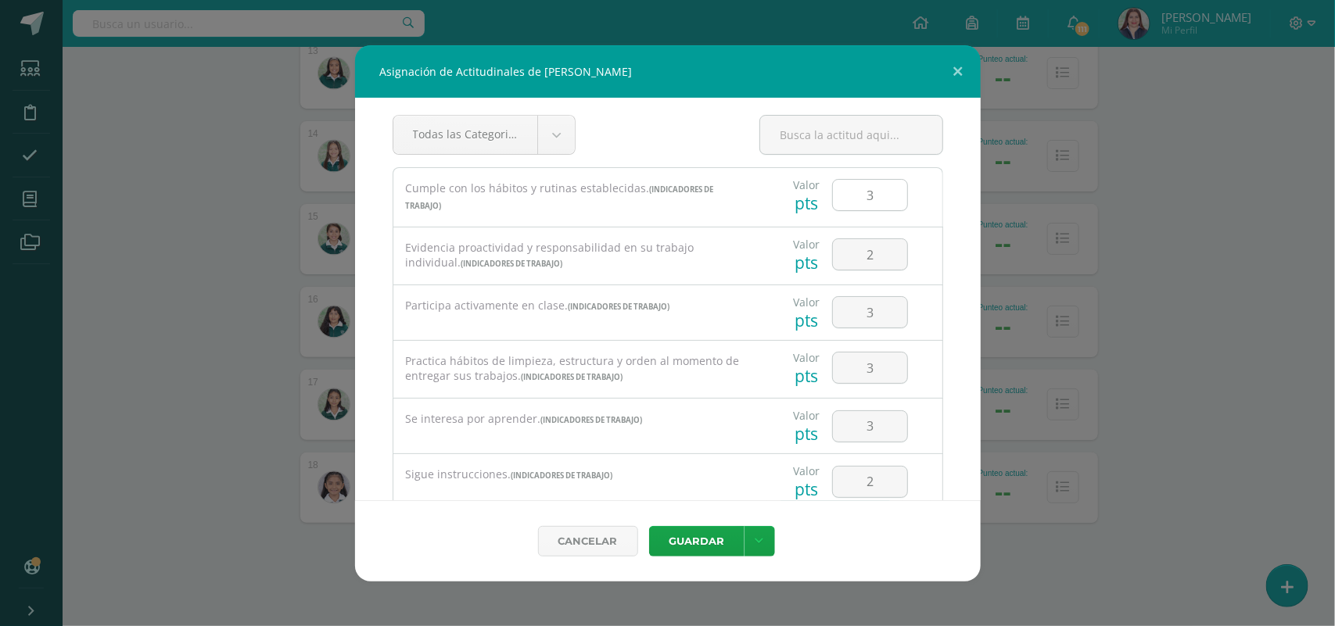
scroll to position [250, 0]
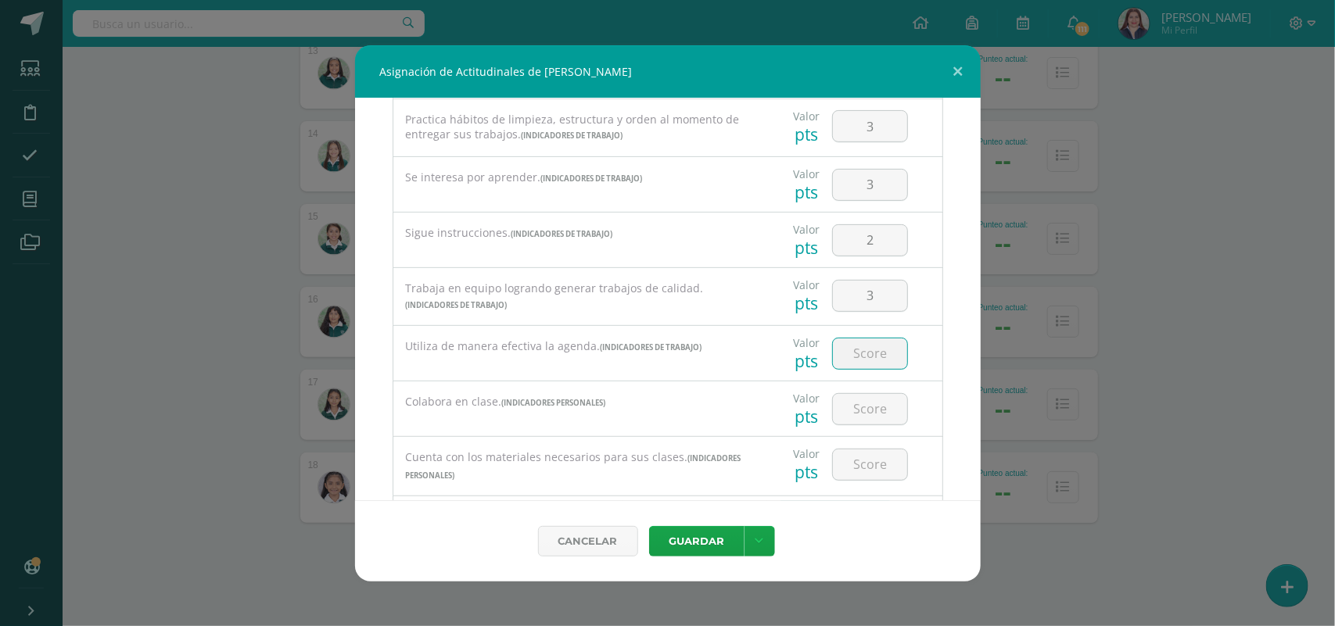
click at [861, 349] on input "number" at bounding box center [870, 354] width 74 height 30
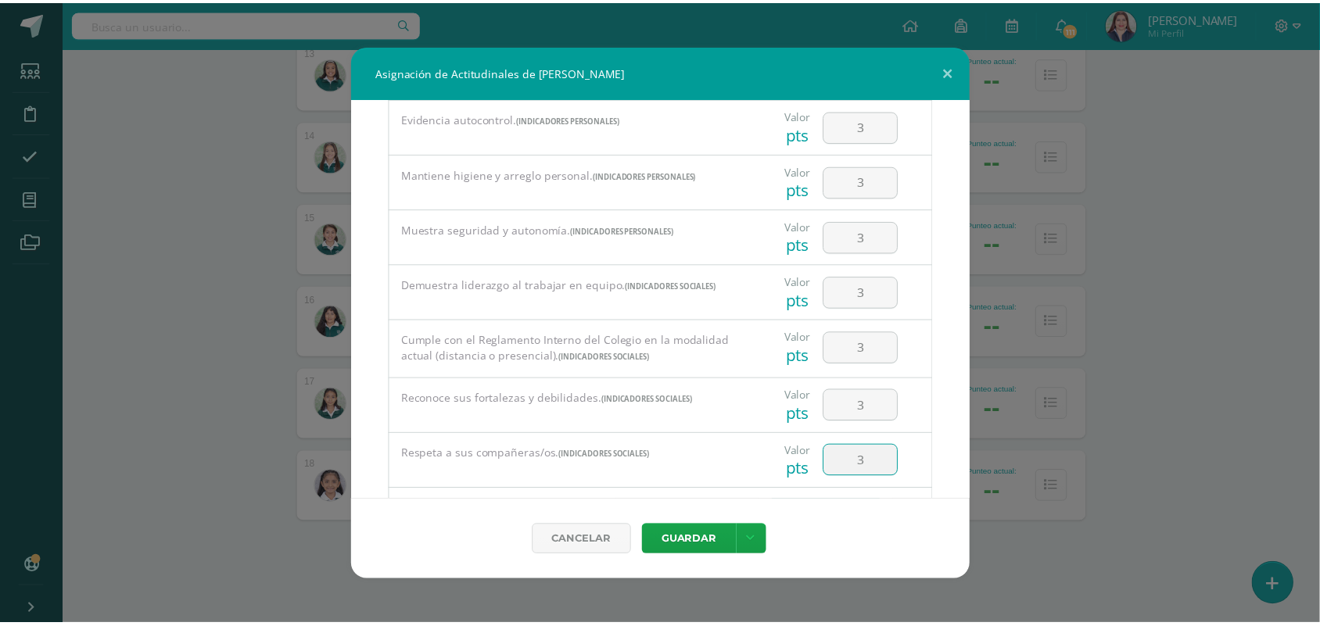
scroll to position [911, 0]
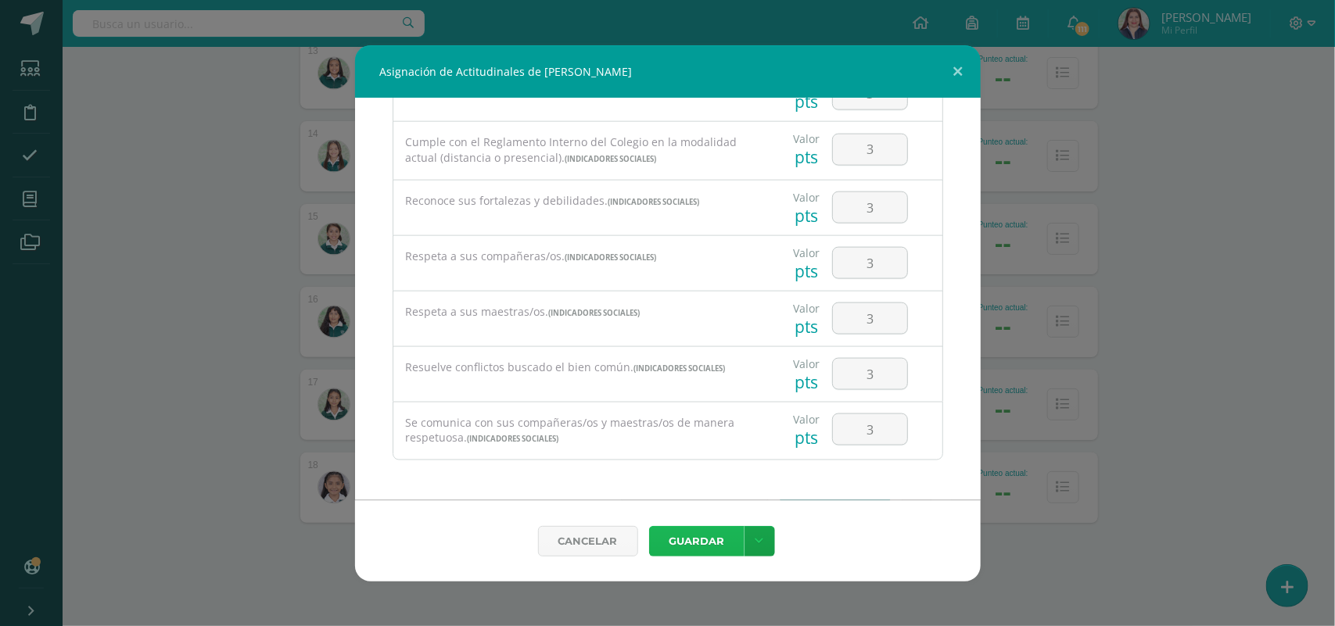
click at [718, 534] on button "Guardar" at bounding box center [696, 541] width 95 height 30
